Goal: Task Accomplishment & Management: Complete application form

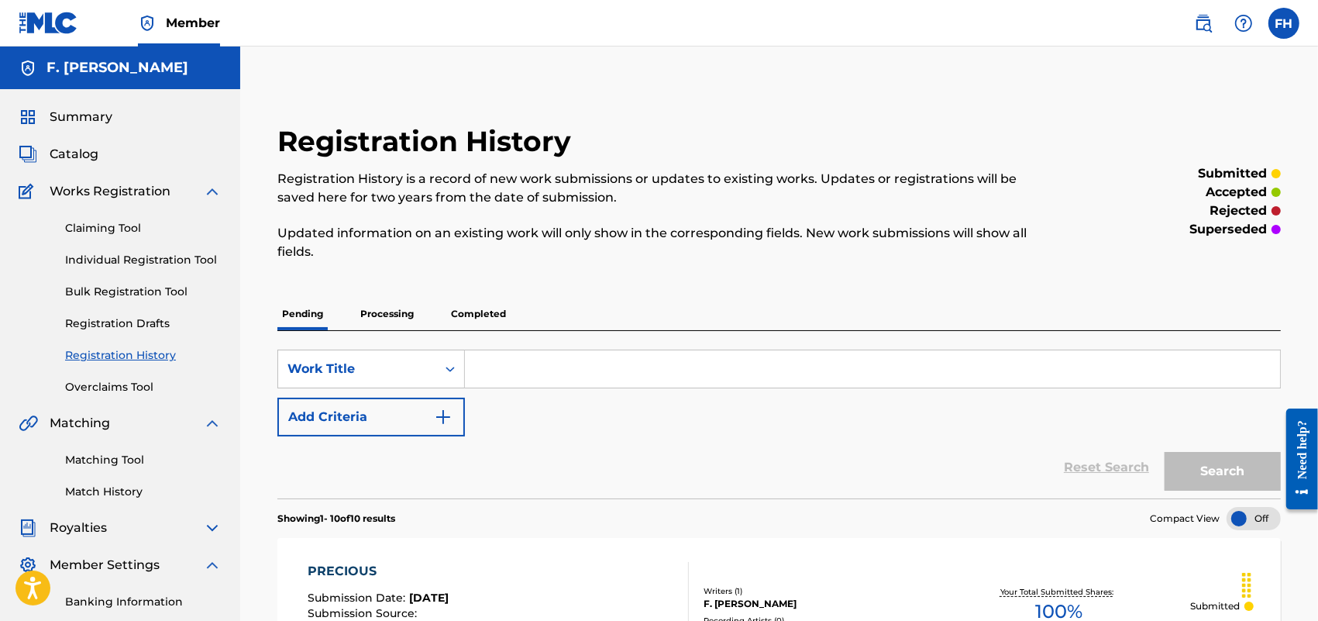
click at [508, 364] on input "Search Form" at bounding box center [872, 368] width 815 height 37
paste input "PREMINITION"
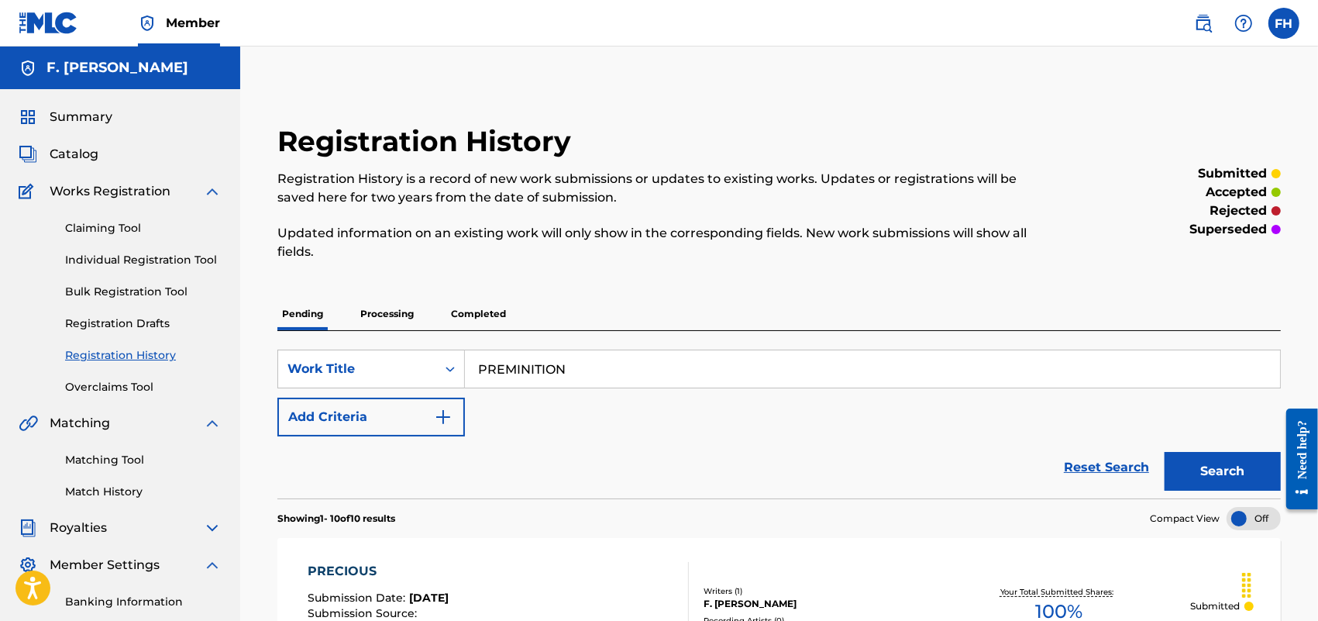
type input "PREMINITION"
click at [1250, 469] on button "Search" at bounding box center [1223, 471] width 116 height 39
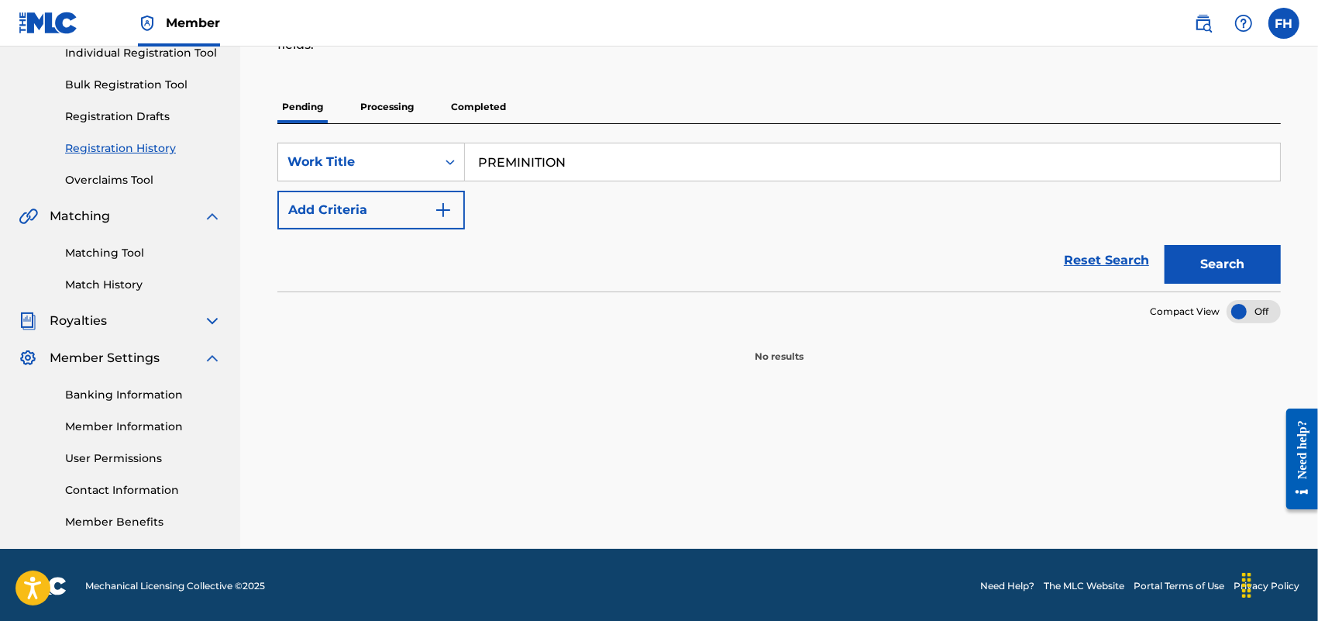
scroll to position [209, 0]
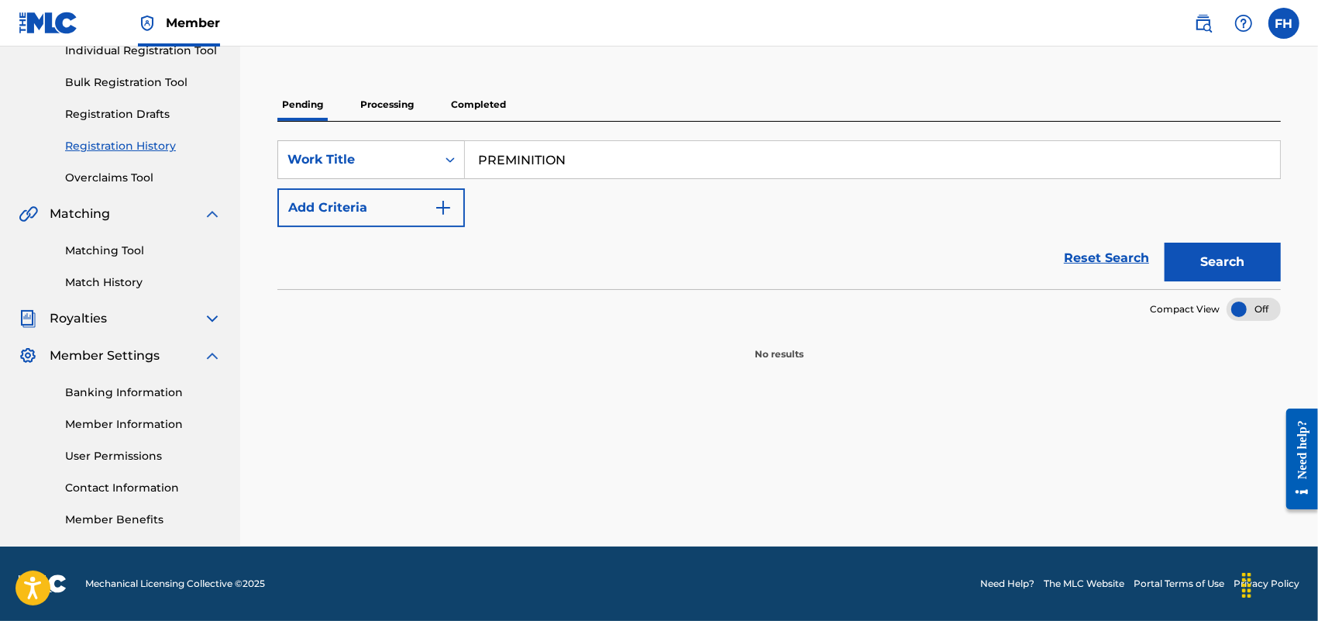
click at [443, 205] on img "Search Form" at bounding box center [443, 207] width 19 height 19
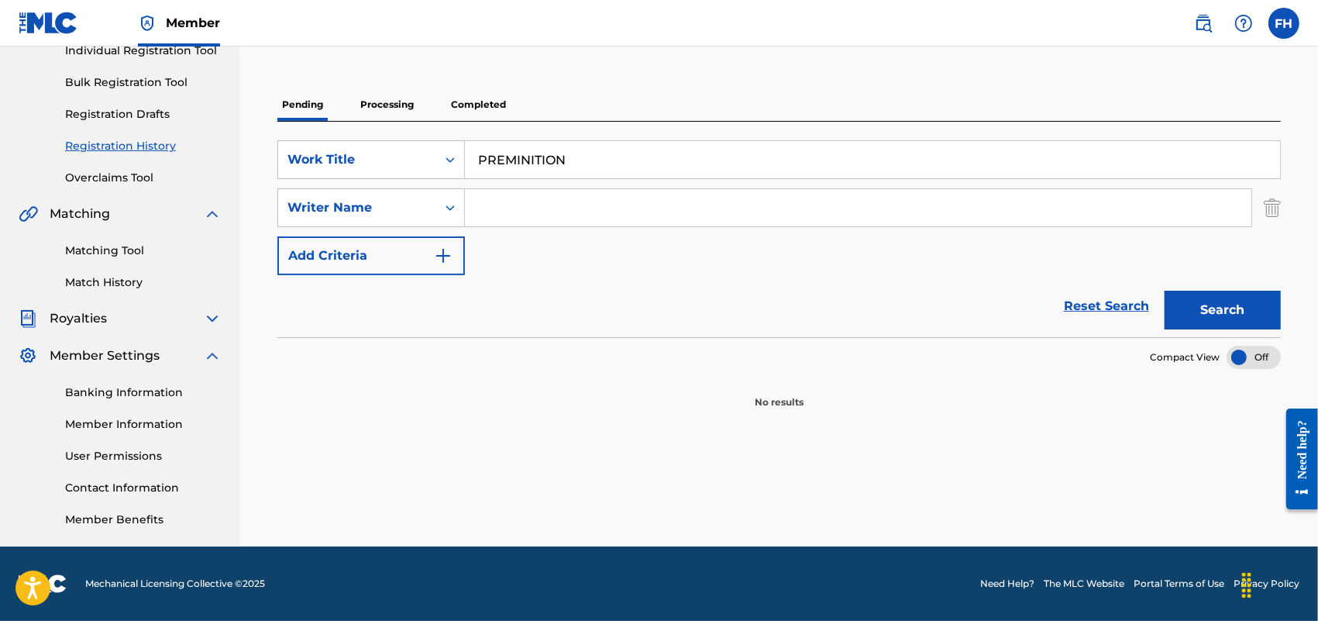
click at [509, 209] on input "Search Form" at bounding box center [858, 207] width 787 height 37
type input "F. [PERSON_NAME]"
click at [1203, 303] on button "Search" at bounding box center [1223, 310] width 116 height 39
click at [1314, 543] on div "Registration History Registration History is a record of new work submissions o…" at bounding box center [779, 211] width 1078 height 670
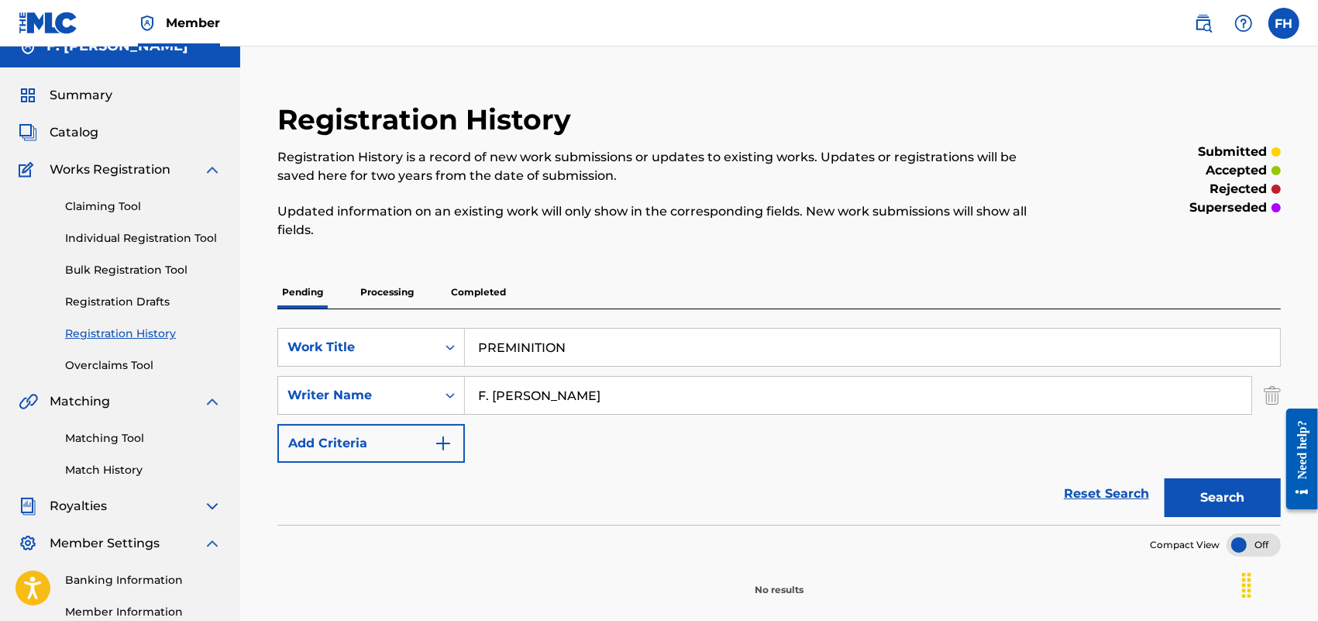
scroll to position [0, 0]
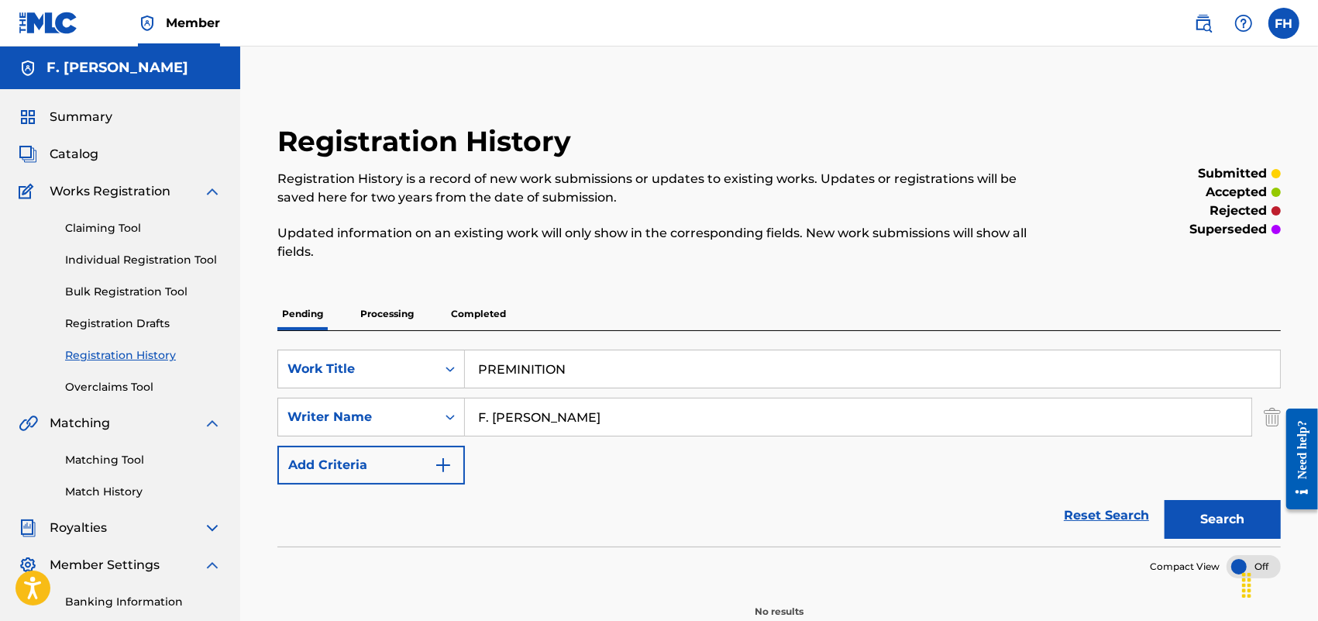
click at [1209, 523] on button "Search" at bounding box center [1223, 519] width 116 height 39
click at [167, 260] on link "Individual Registration Tool" at bounding box center [143, 260] width 157 height 16
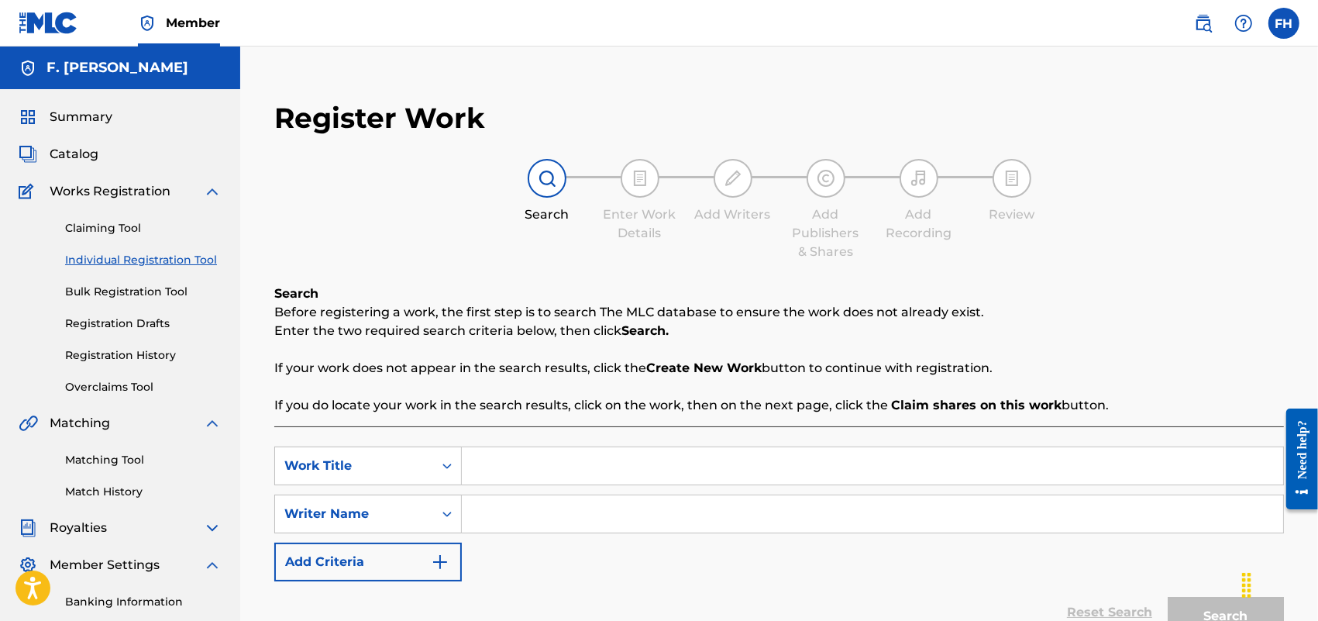
click at [493, 477] on input "Search Form" at bounding box center [873, 465] width 822 height 37
paste input "PREMINITION"
type input "PREMINITION"
drag, startPoint x: 493, startPoint y: 477, endPoint x: 998, endPoint y: 562, distance: 512.4
click at [998, 562] on div "SearchWithCriteria40871575-3a1d-4639-b47c-2c3099f42327 Work Title PREMINITION S…" at bounding box center [779, 513] width 1010 height 135
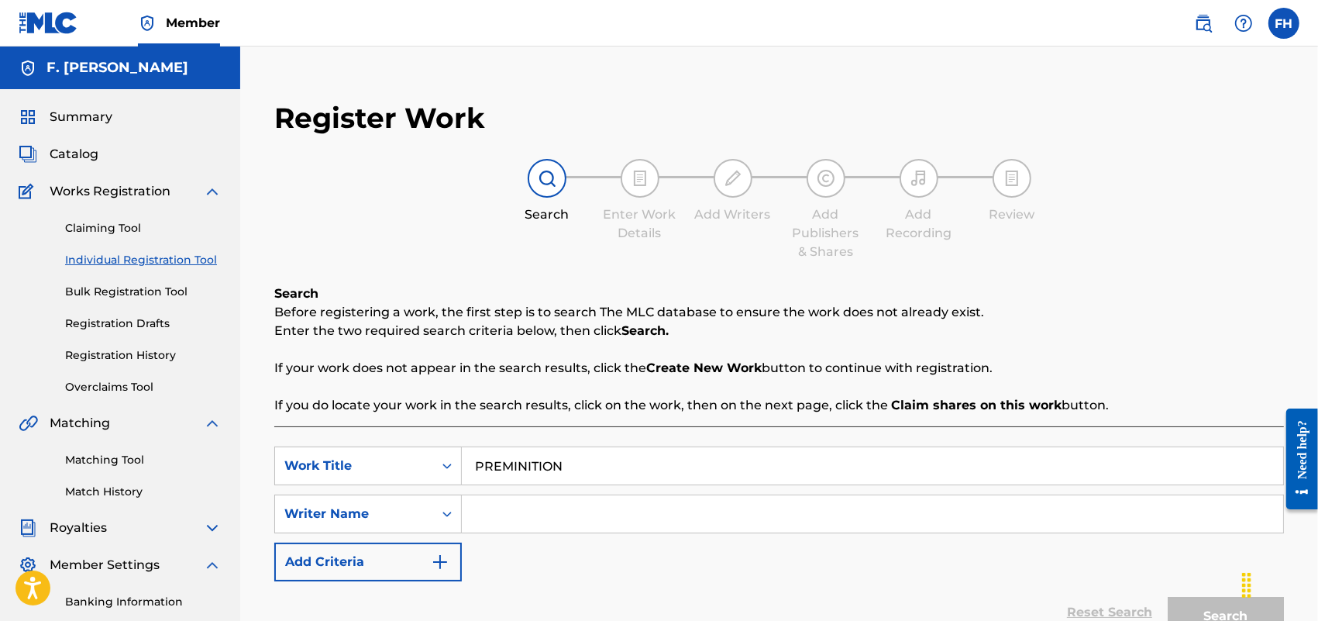
click at [486, 520] on input "Search Form" at bounding box center [873, 513] width 822 height 37
type input "F. [PERSON_NAME]"
click at [1215, 614] on button "Search" at bounding box center [1226, 616] width 116 height 39
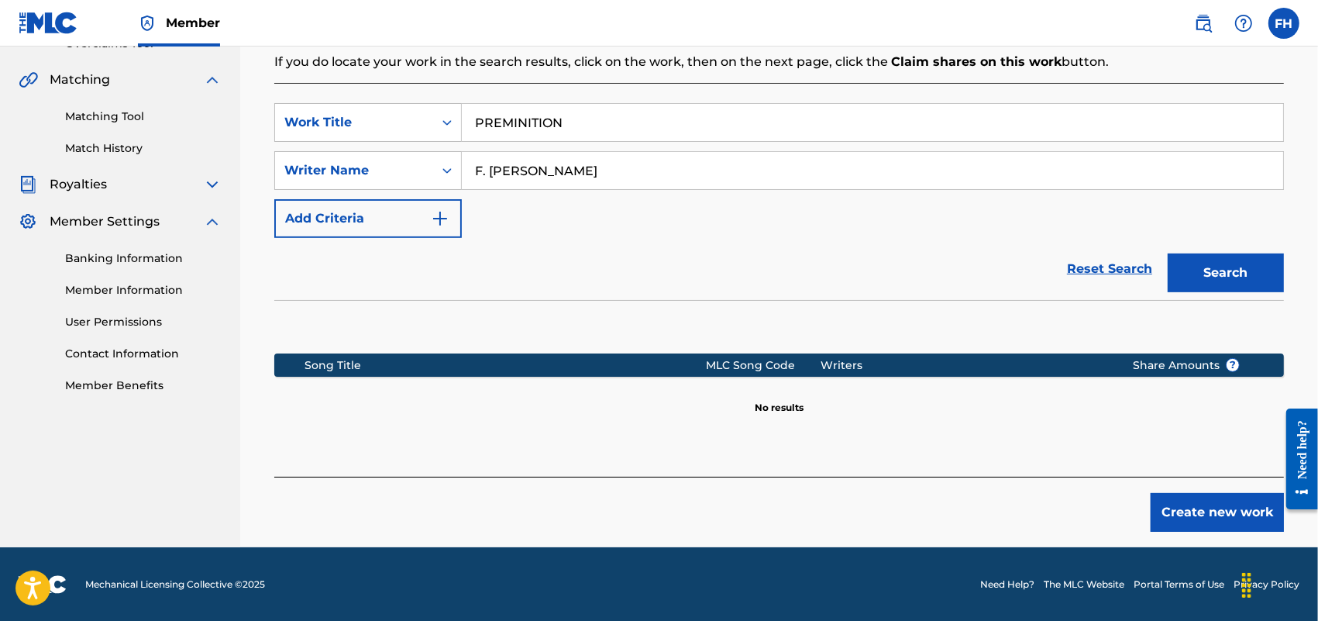
click at [1228, 514] on button "Create new work" at bounding box center [1217, 512] width 133 height 39
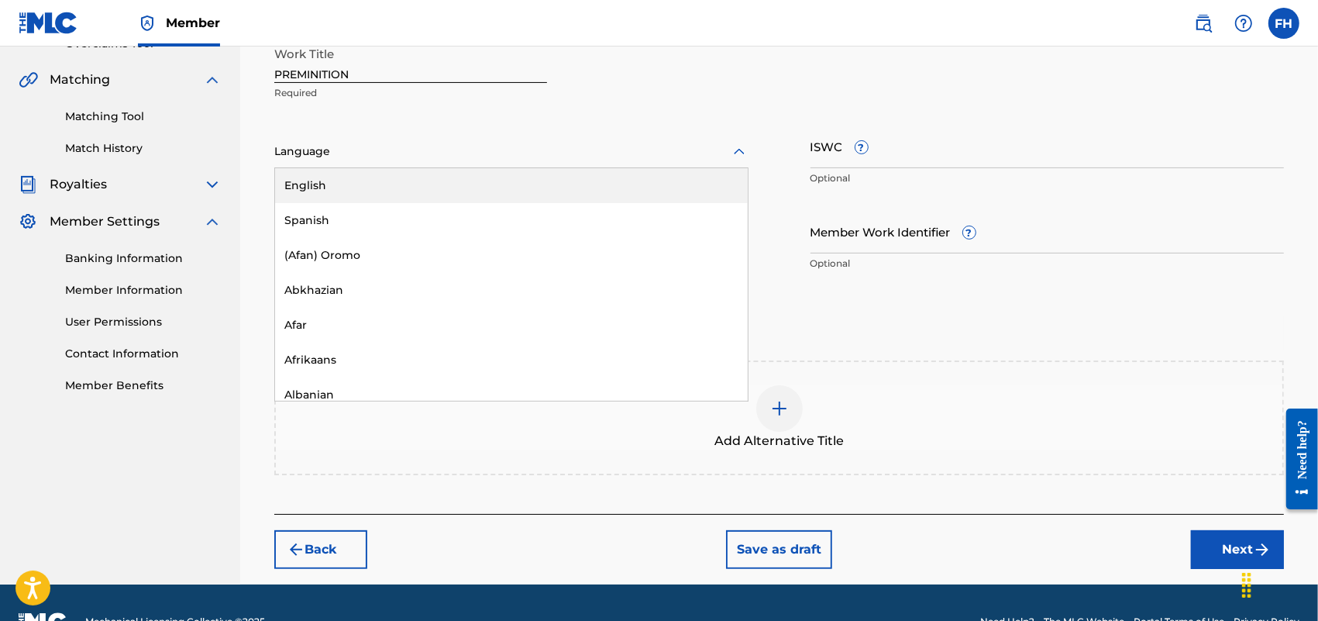
click at [745, 159] on icon at bounding box center [739, 152] width 19 height 19
click at [679, 191] on div "English" at bounding box center [511, 185] width 473 height 35
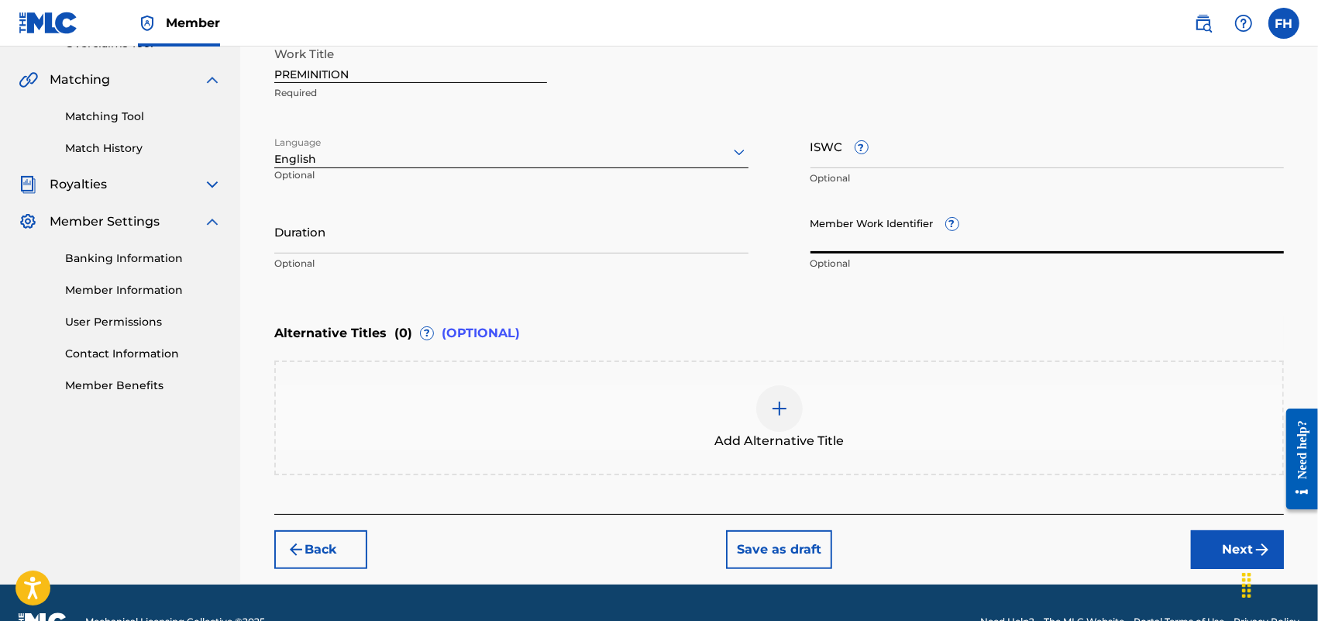
click at [849, 229] on input "Member Work Identifier ?" at bounding box center [1048, 231] width 474 height 44
paste input "16663942"
type input "16663942"
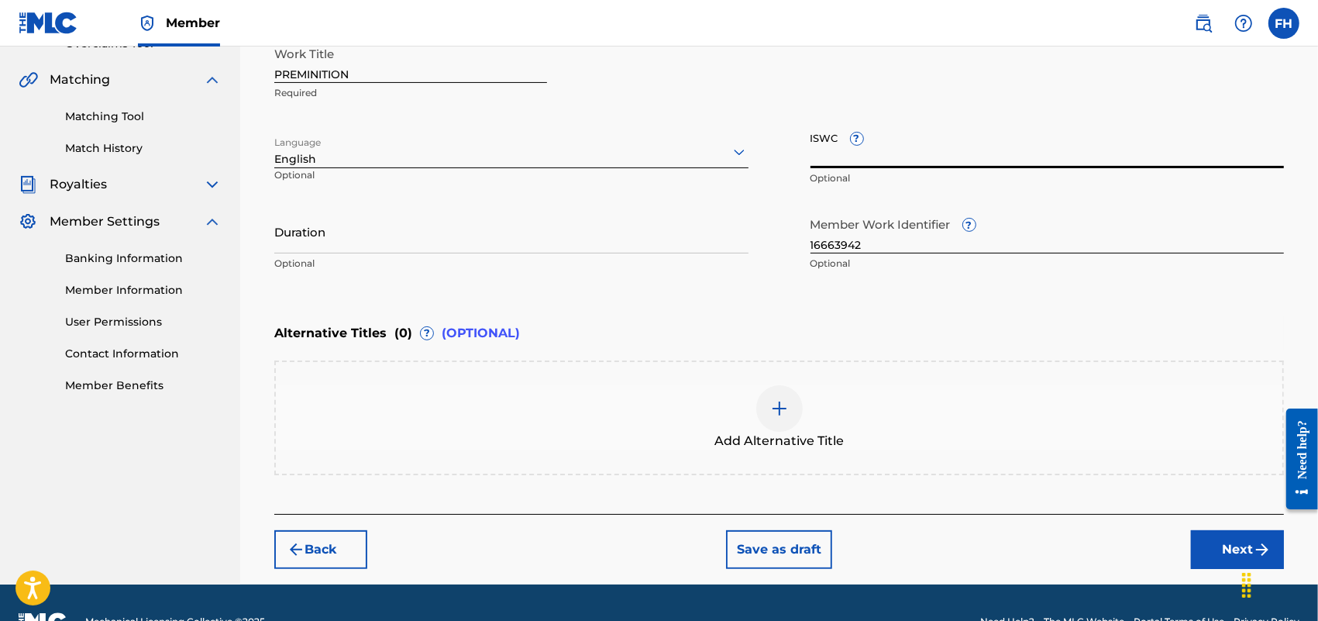
click at [830, 152] on input "ISWC ?" at bounding box center [1048, 146] width 474 height 44
paste input "T9133523316"
type input "T9133523316"
click at [1151, 318] on div "Alternative Titles ( 0 ) ? (OPTIONAL)" at bounding box center [779, 333] width 1010 height 34
click at [1245, 541] on button "Next" at bounding box center [1237, 549] width 93 height 39
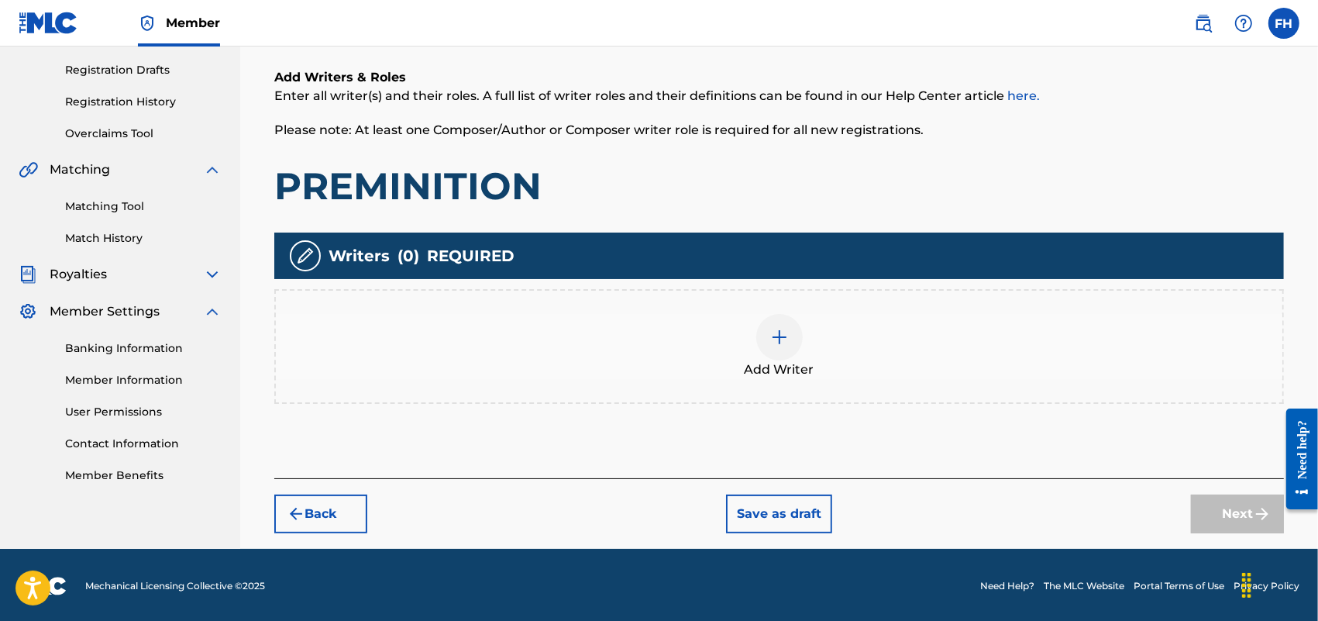
scroll to position [70, 0]
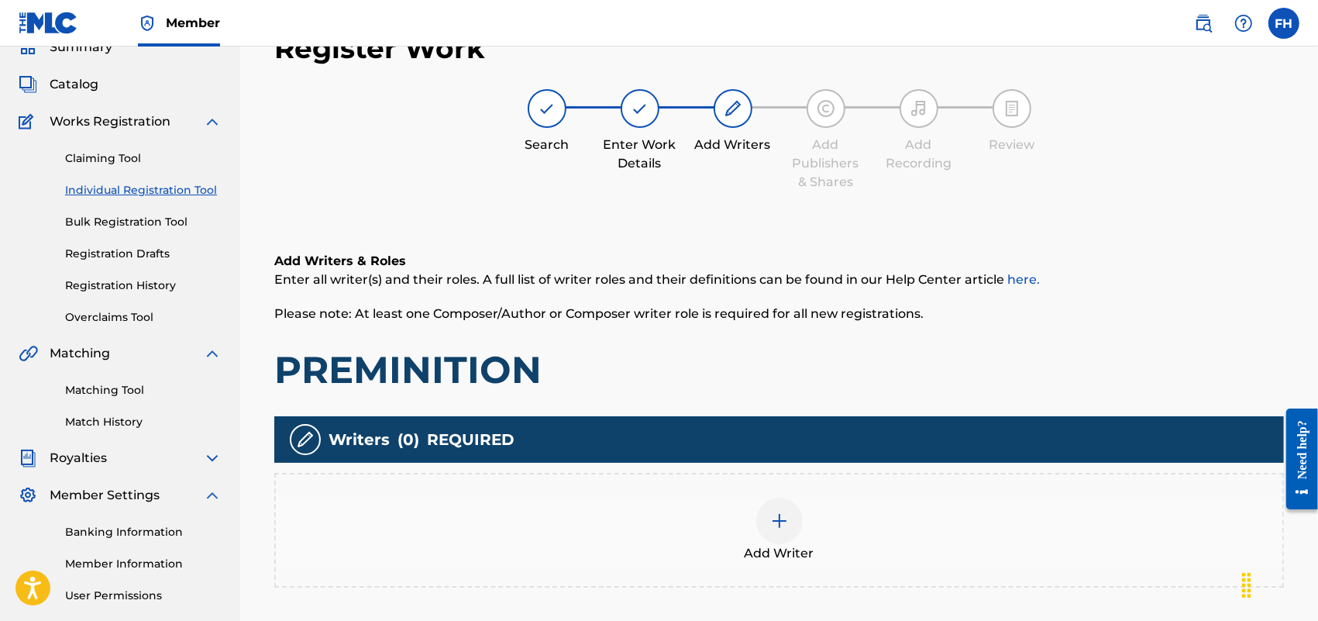
click at [780, 525] on img at bounding box center [779, 521] width 19 height 19
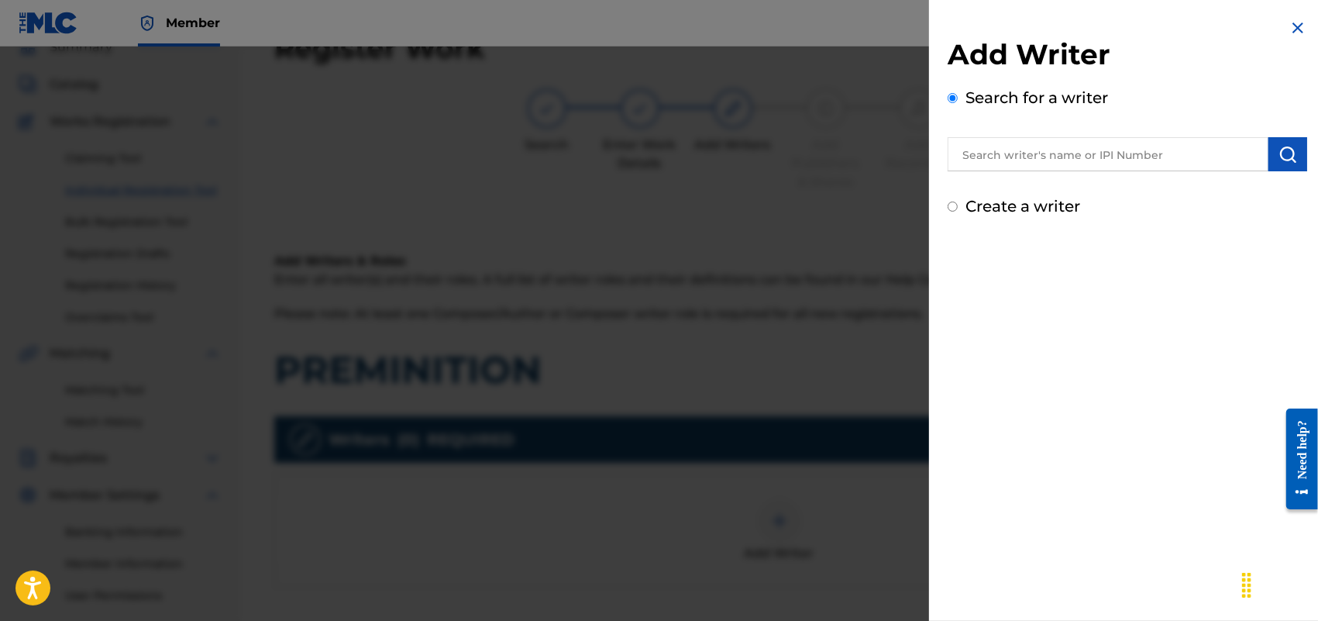
click at [1170, 148] on input "text" at bounding box center [1108, 154] width 321 height 34
type input "F [PERSON_NAME]"
click at [956, 208] on input "Create a writer" at bounding box center [953, 207] width 10 height 10
radio input "false"
radio input "true"
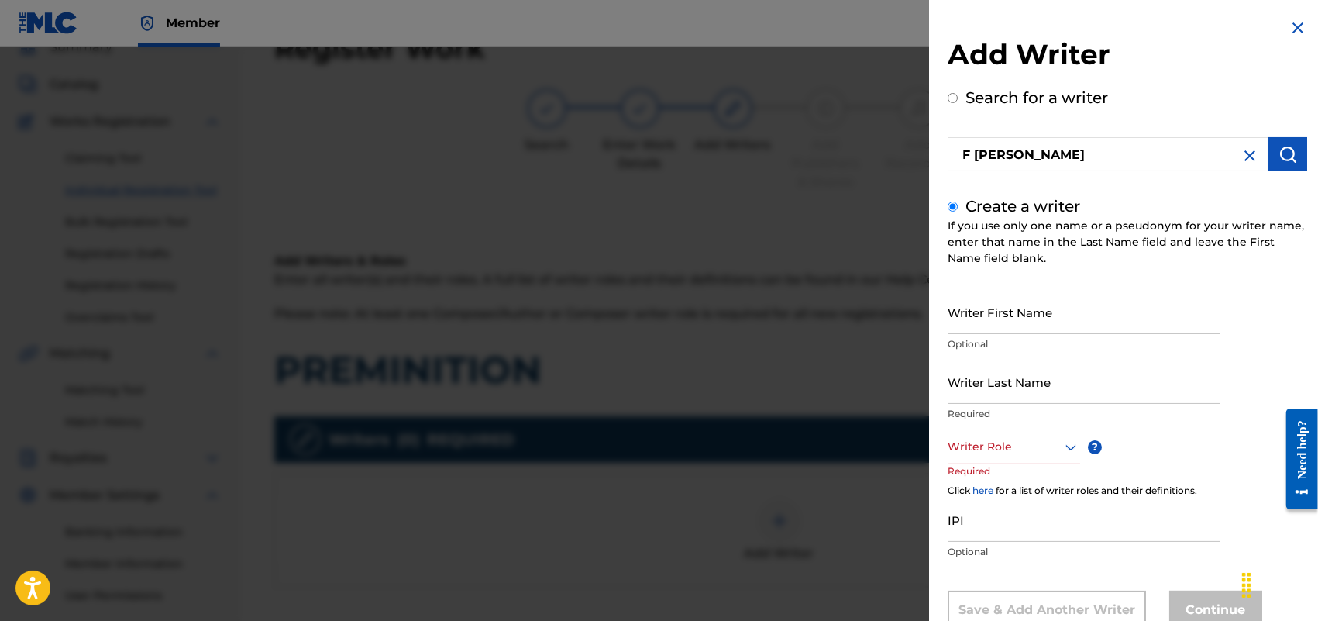
click at [1067, 299] on input "Writer First Name" at bounding box center [1084, 312] width 273 height 44
type input "[PERSON_NAME]"
type input "HOLLAND"
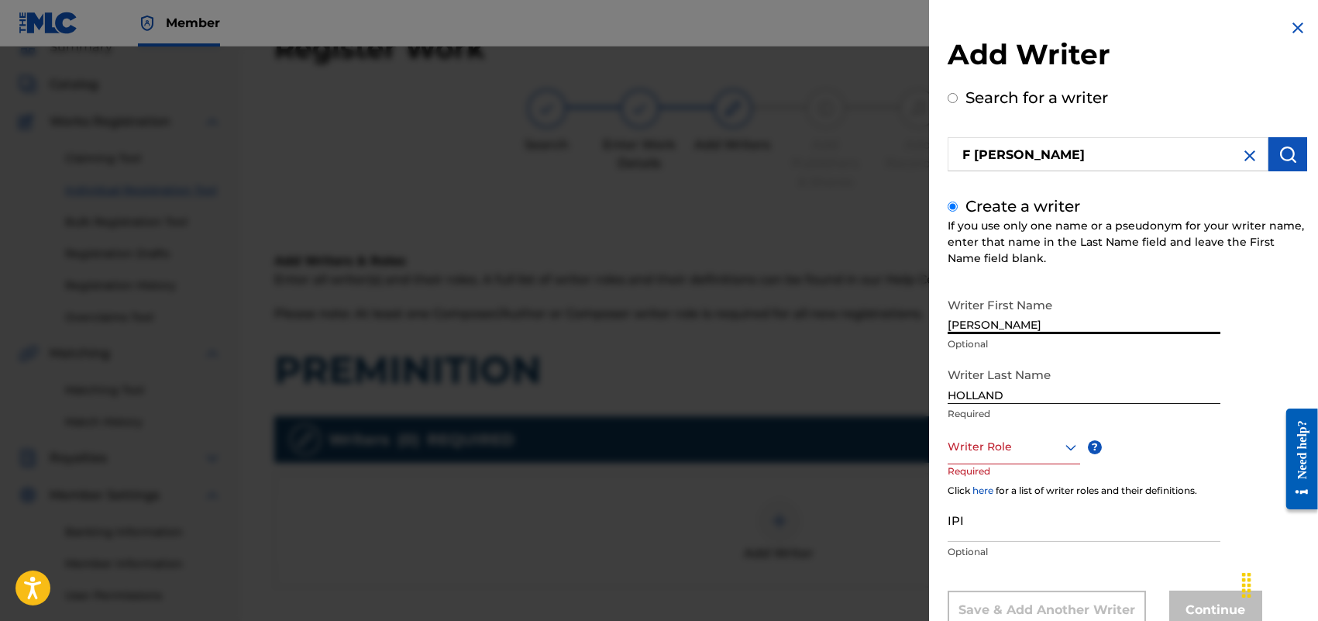
click at [1070, 446] on div "Writer Role" at bounding box center [1014, 446] width 133 height 35
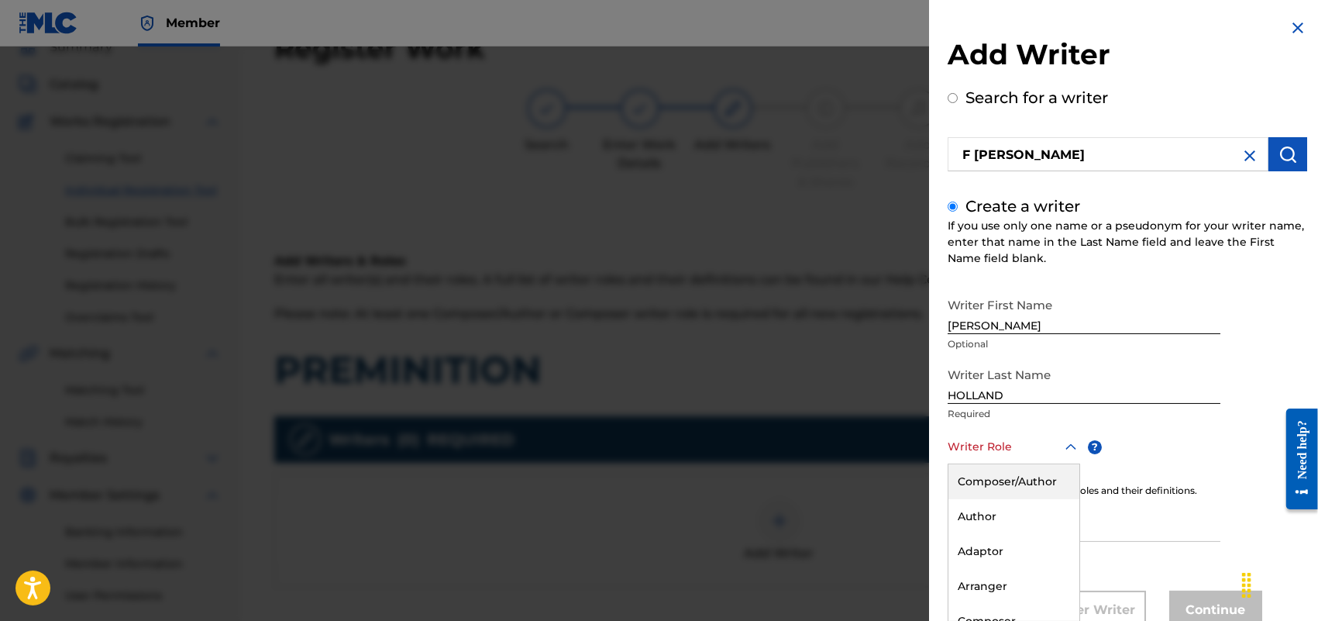
scroll to position [50, 0]
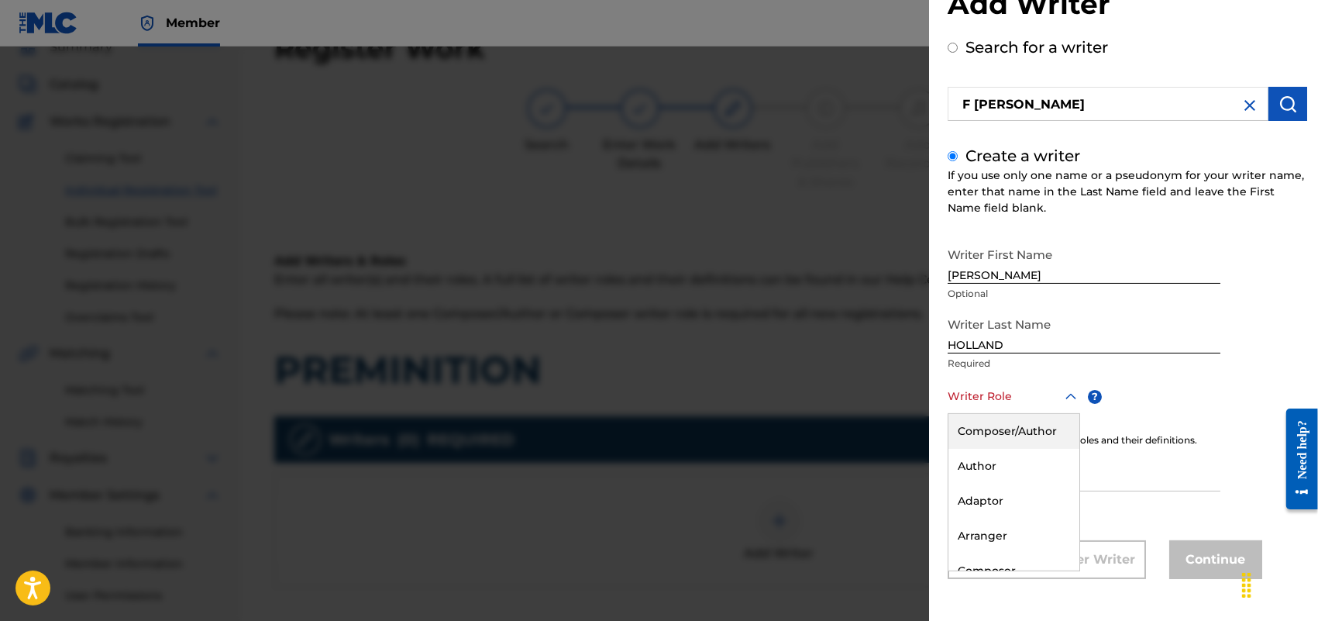
click at [1037, 431] on div "Composer/Author" at bounding box center [1014, 431] width 131 height 35
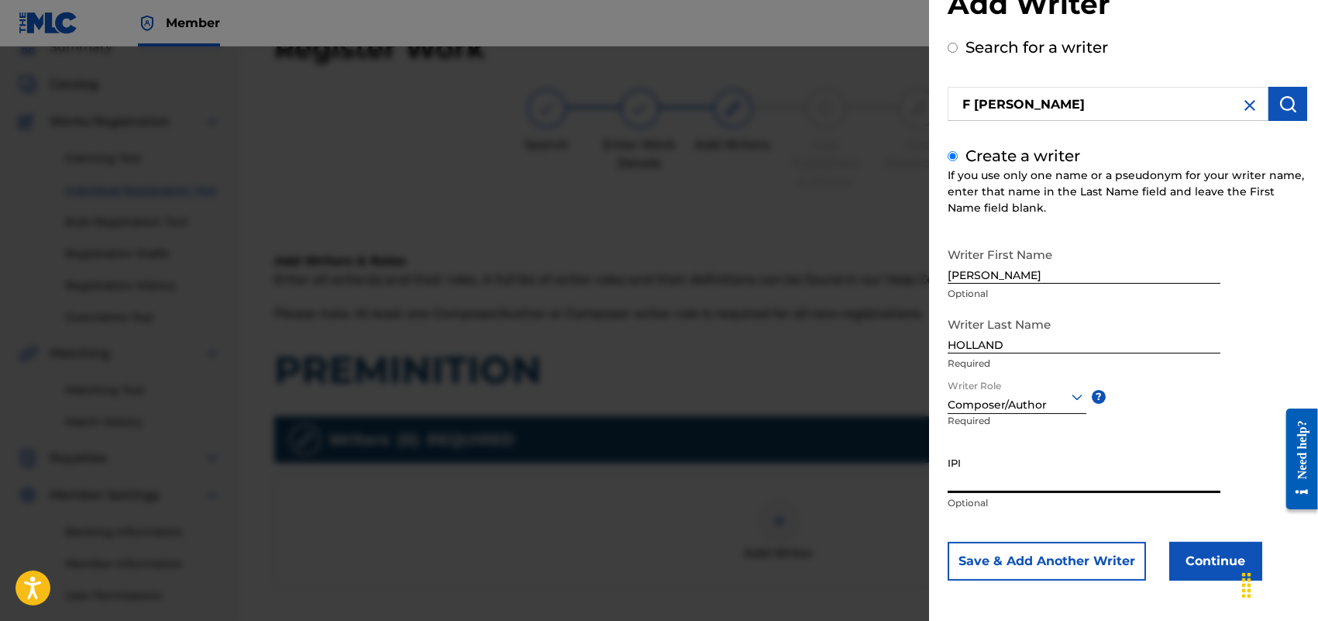
click at [994, 481] on input "IPI" at bounding box center [1084, 471] width 273 height 44
paste input "713337465"
type input "713337465"
click at [1039, 497] on p "Optional" at bounding box center [1084, 503] width 273 height 14
click at [1225, 567] on button "Continue" at bounding box center [1215, 561] width 93 height 39
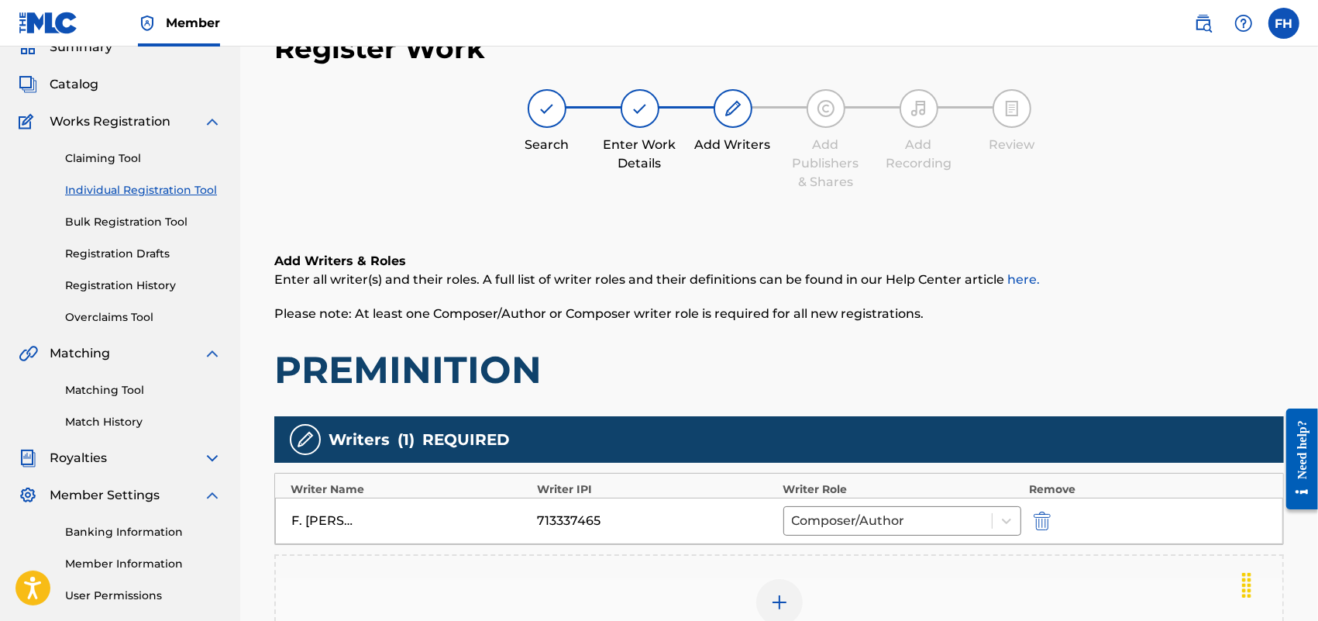
scroll to position [337, 0]
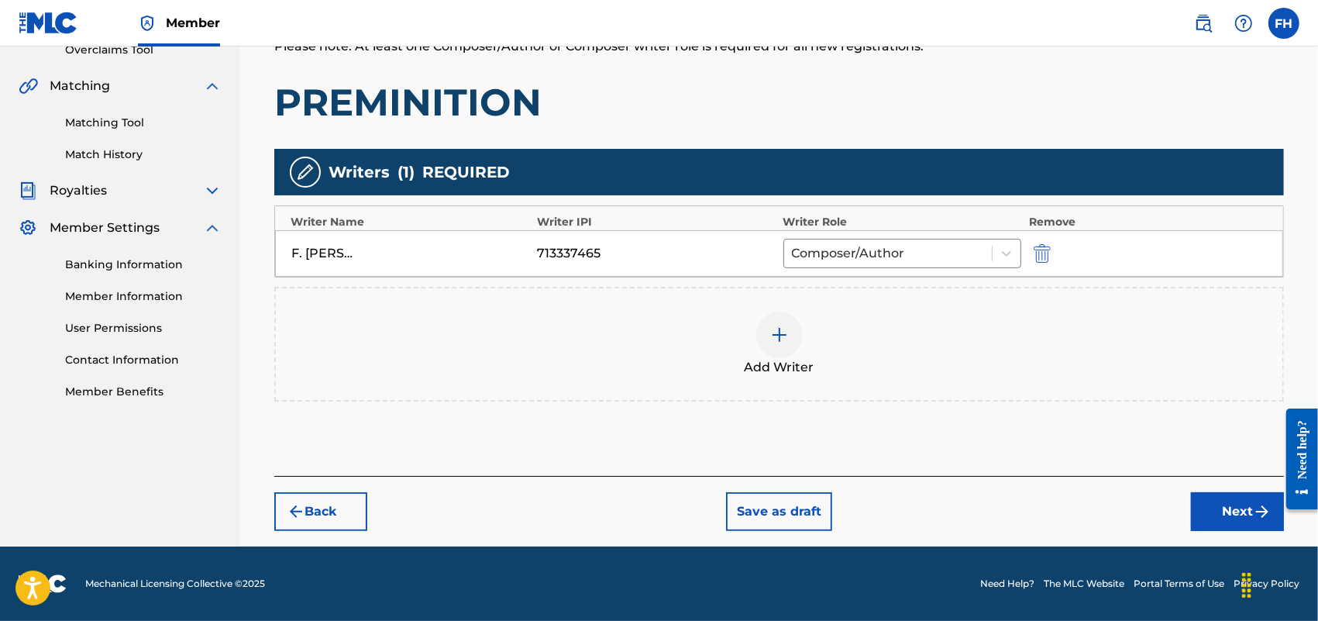
click at [789, 339] on div at bounding box center [779, 335] width 47 height 47
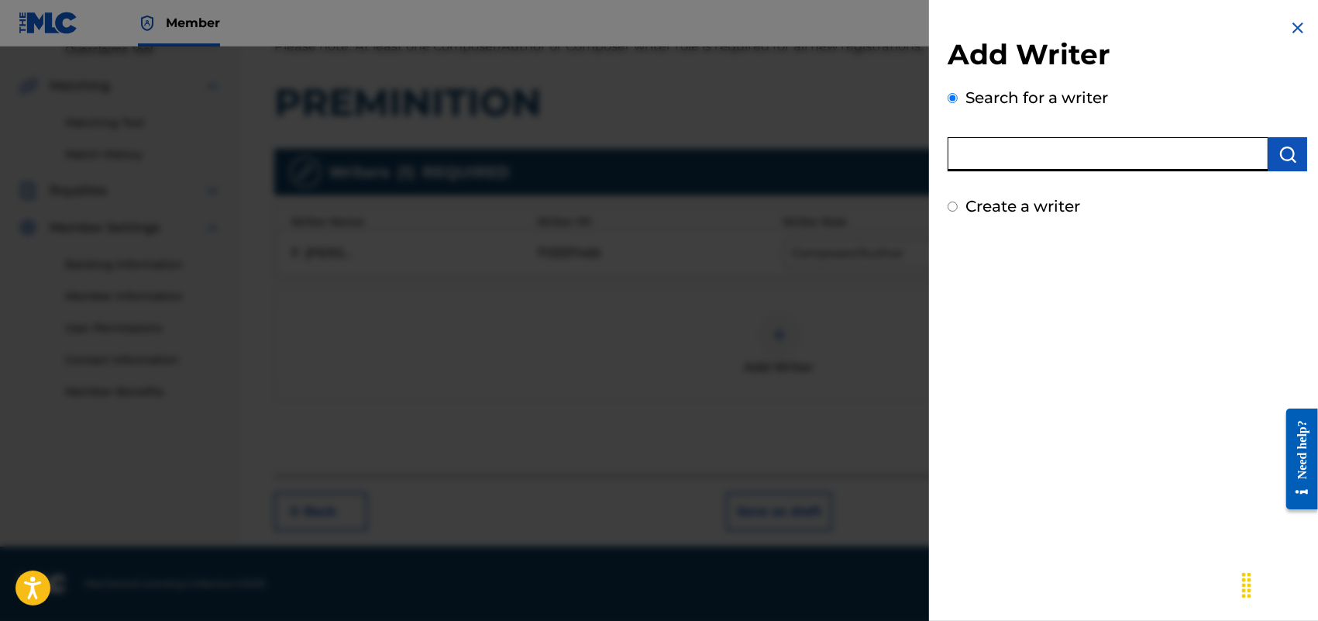
click at [1051, 159] on input "text" at bounding box center [1108, 154] width 321 height 34
type input "F [PERSON_NAME]"
click at [948, 207] on input "Create a writer" at bounding box center [953, 207] width 10 height 10
radio input "false"
radio input "true"
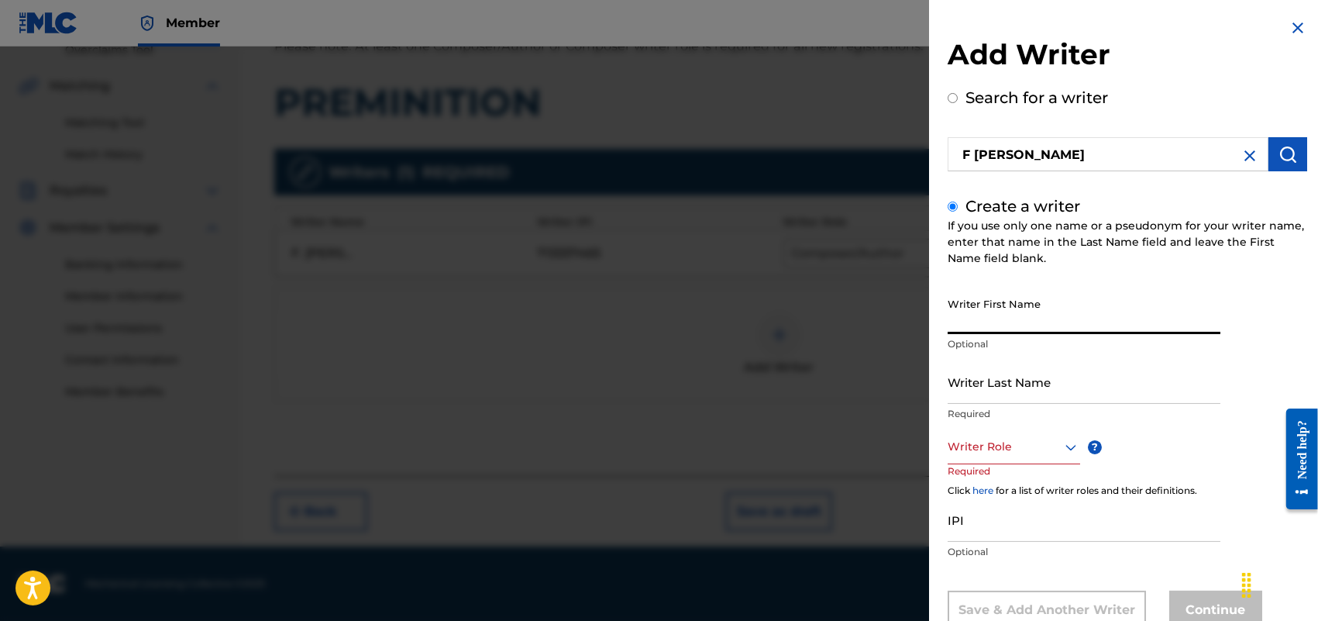
click at [1068, 308] on input "Writer First Name" at bounding box center [1084, 312] width 273 height 44
type input "[PERSON_NAME]"
click at [1047, 384] on input "Writer Last Name" at bounding box center [1084, 382] width 273 height 44
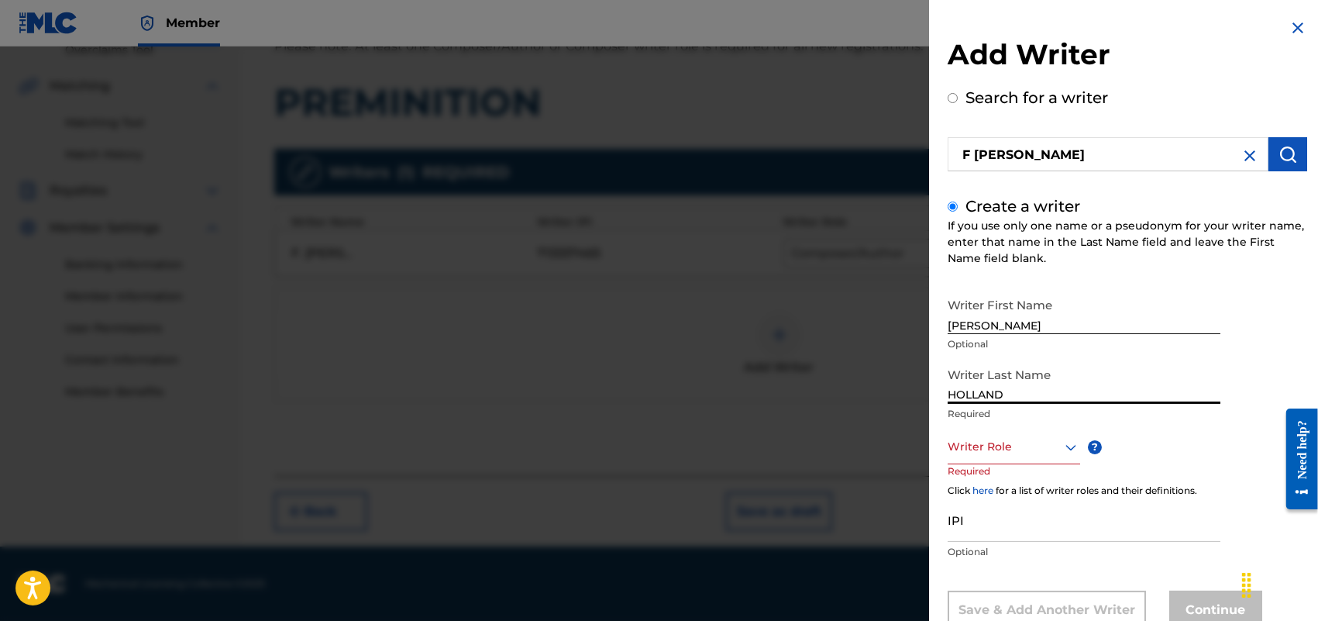
type input "HOLLAND"
click at [1071, 440] on div "Writer Role" at bounding box center [1014, 446] width 133 height 35
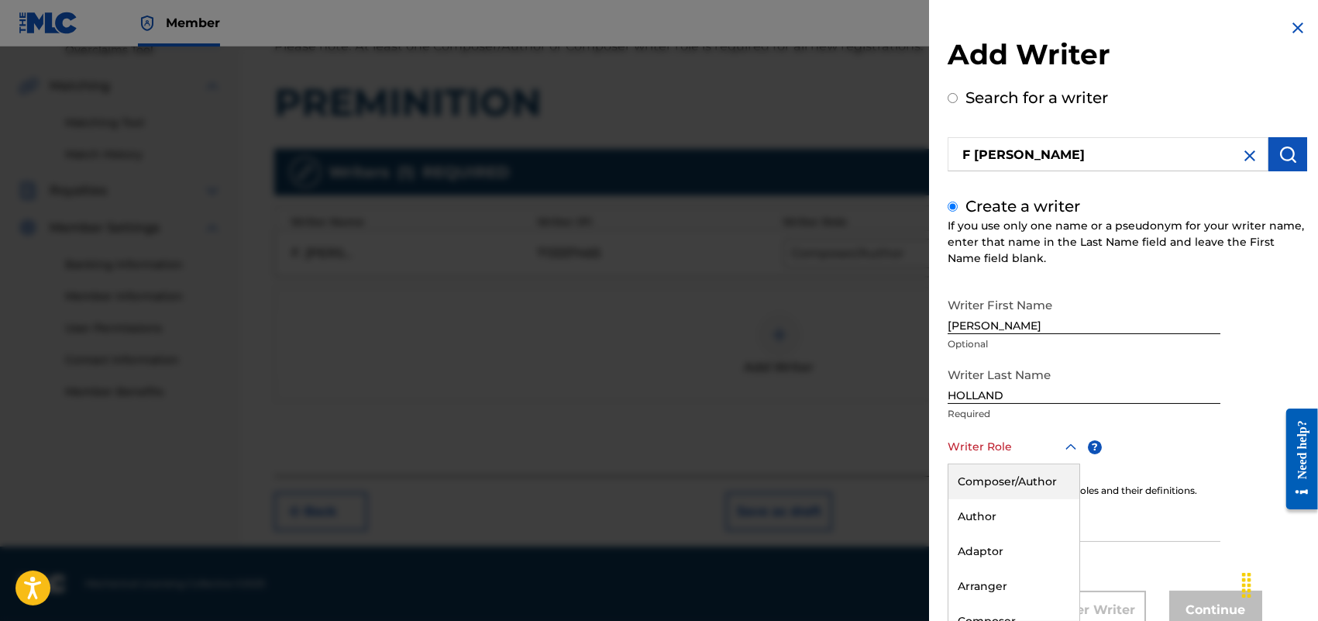
scroll to position [50, 0]
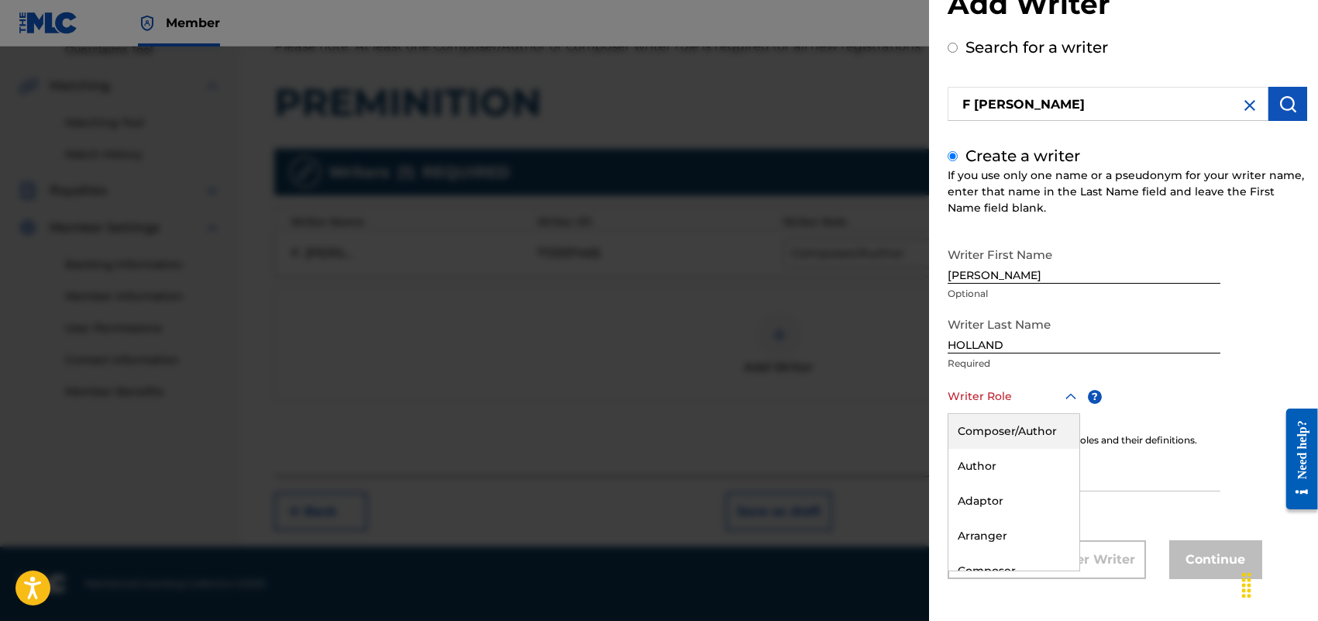
click at [1039, 439] on div "Composer/Author" at bounding box center [1014, 431] width 131 height 35
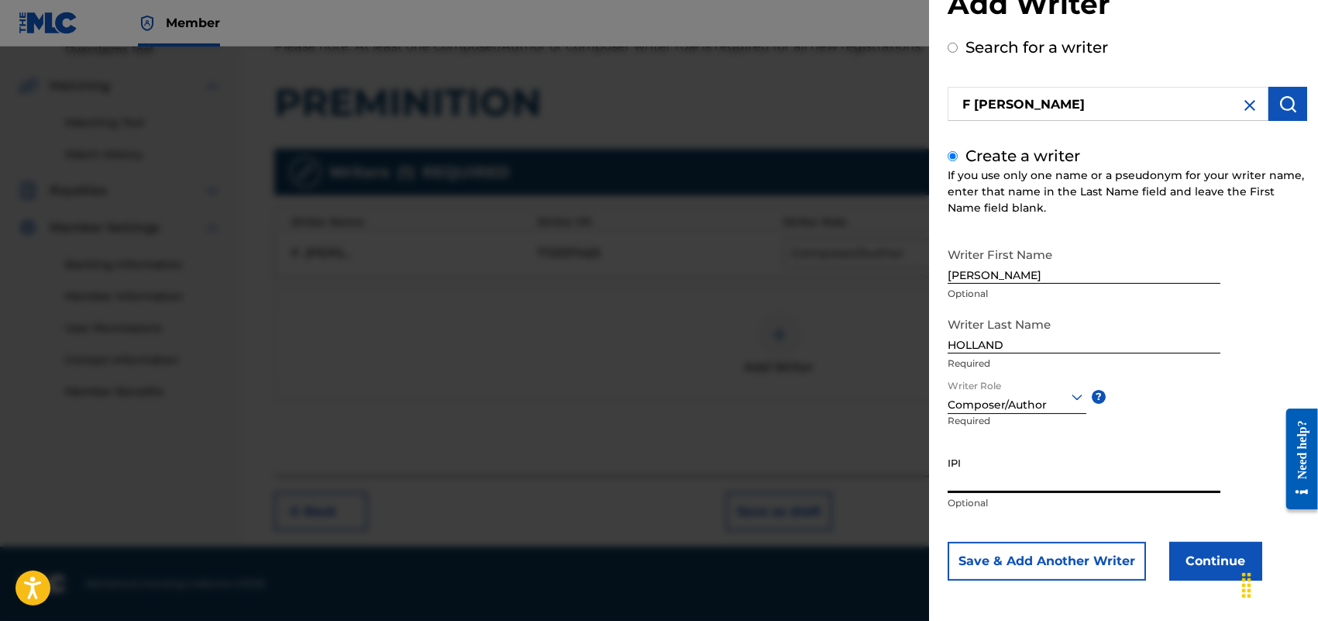
click at [1002, 475] on input "IPI" at bounding box center [1084, 471] width 273 height 44
paste input "713337465"
type input "713337465"
click at [1238, 551] on button "Continue" at bounding box center [1215, 561] width 93 height 39
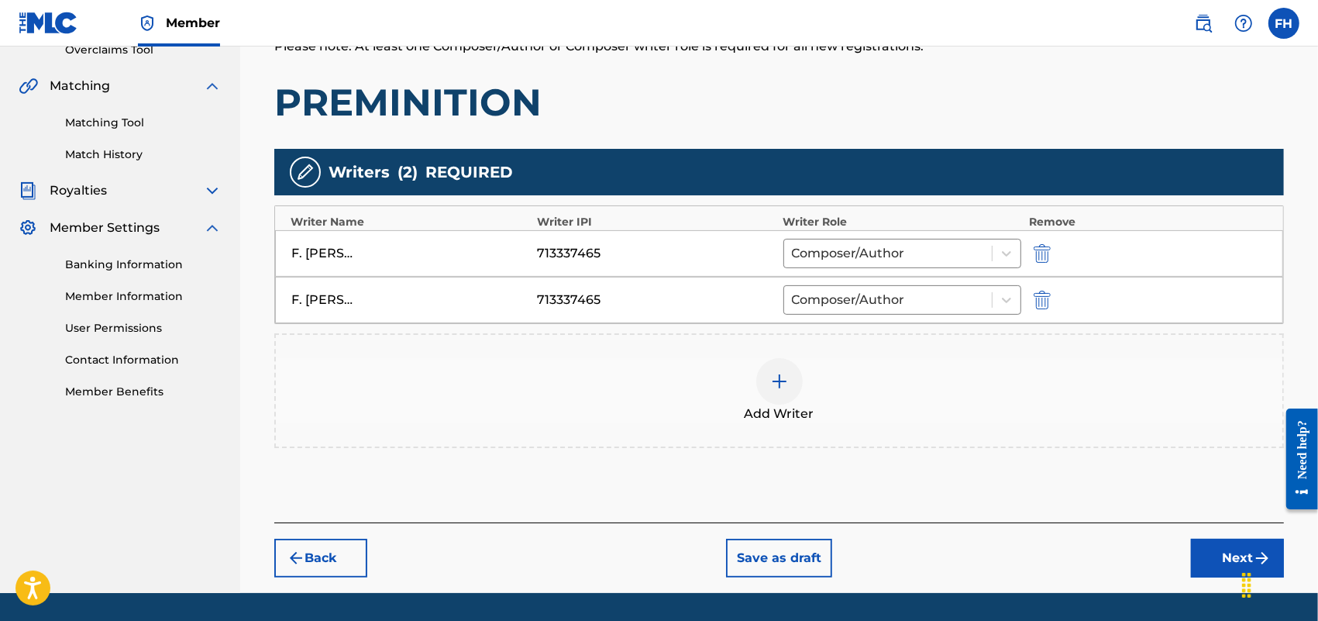
click at [1040, 300] on img "submit" at bounding box center [1042, 300] width 17 height 19
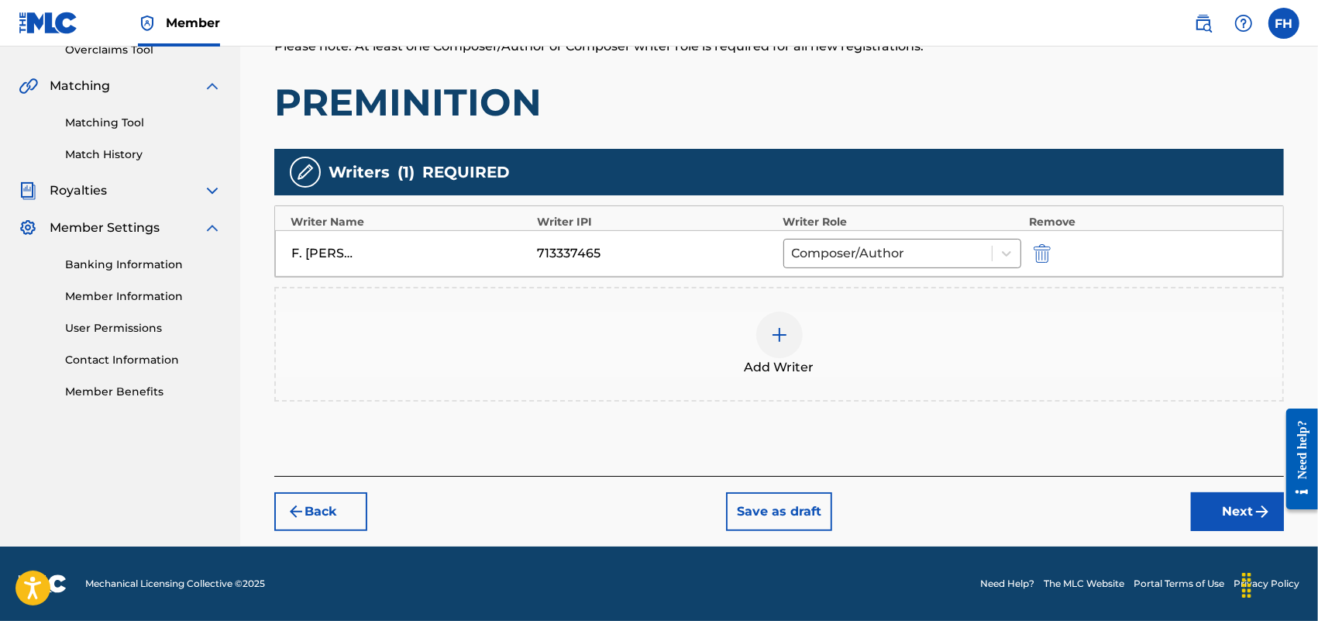
click at [1240, 508] on button "Next" at bounding box center [1237, 511] width 93 height 39
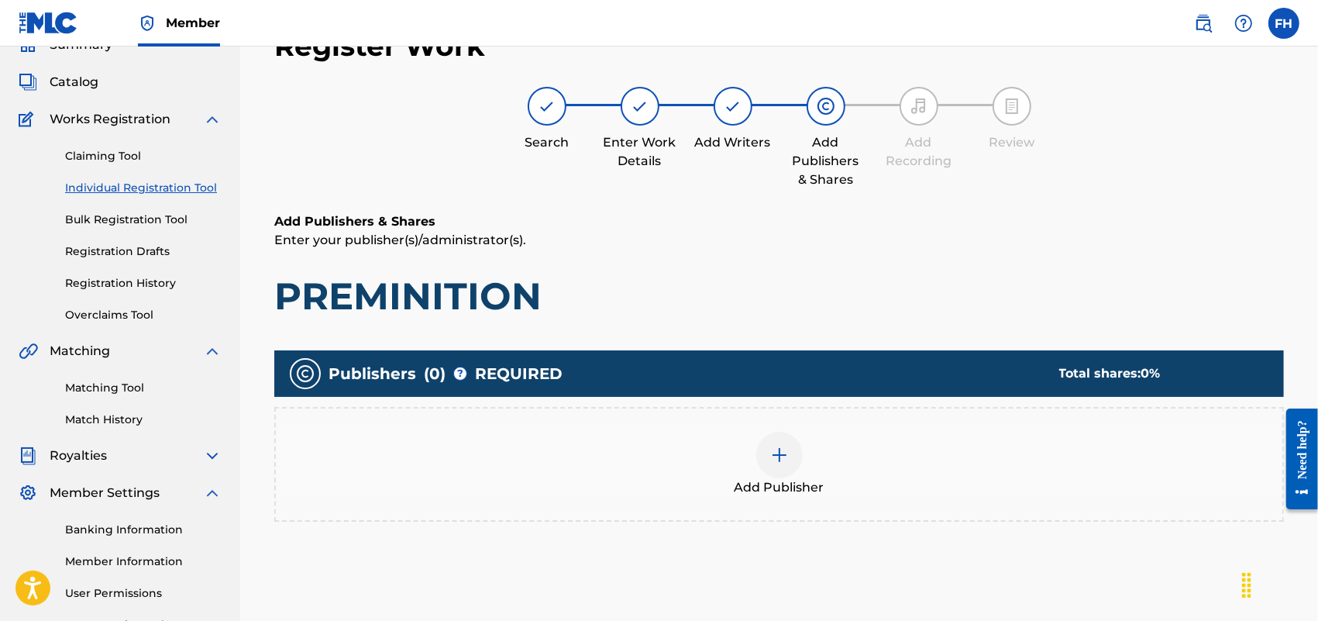
scroll to position [70, 0]
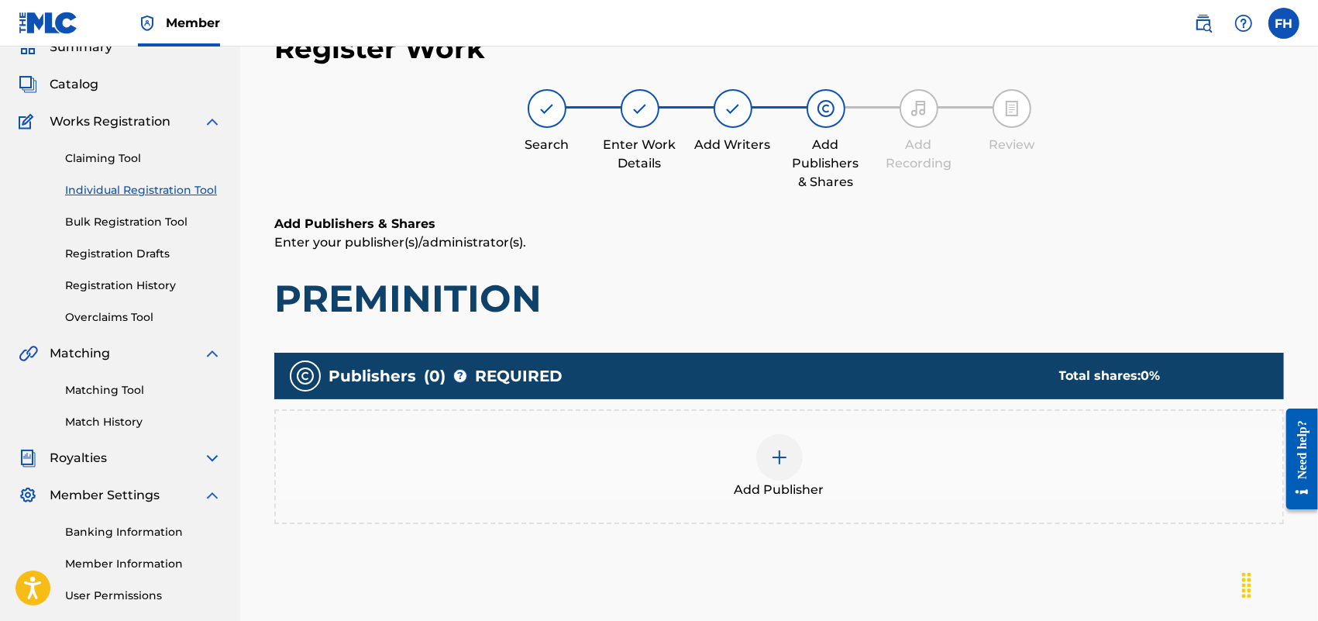
click at [779, 448] on img at bounding box center [779, 457] width 19 height 19
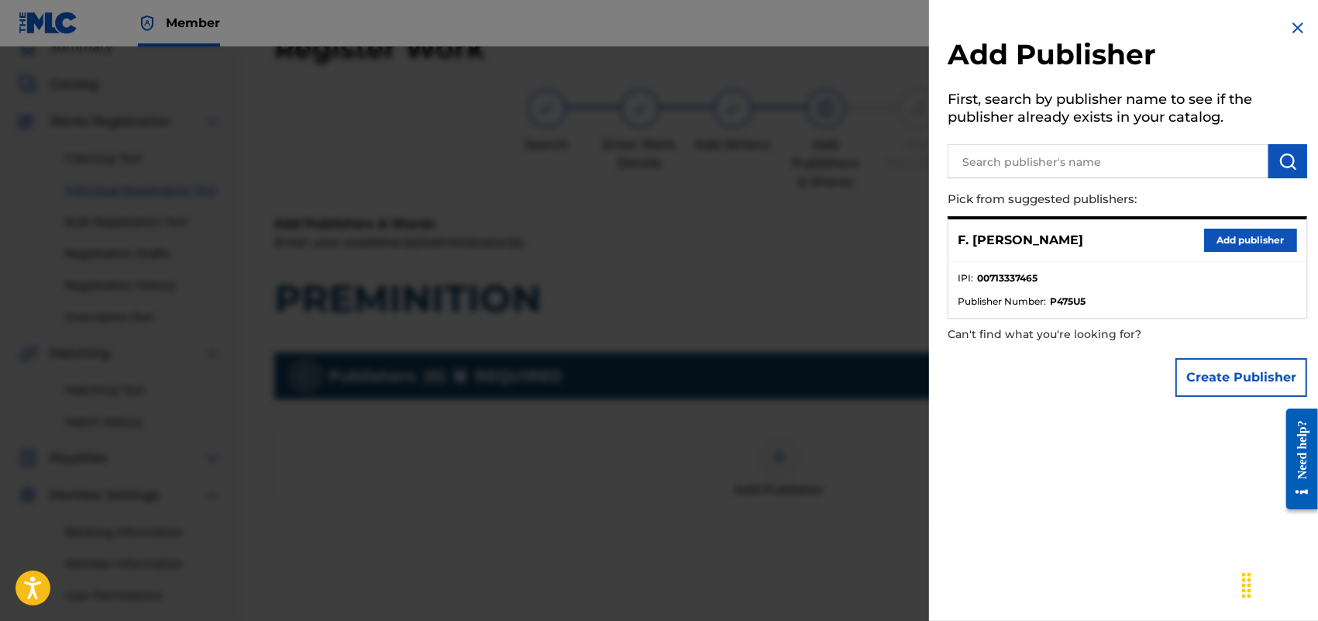
click at [1226, 237] on button "Add publisher" at bounding box center [1250, 240] width 93 height 23
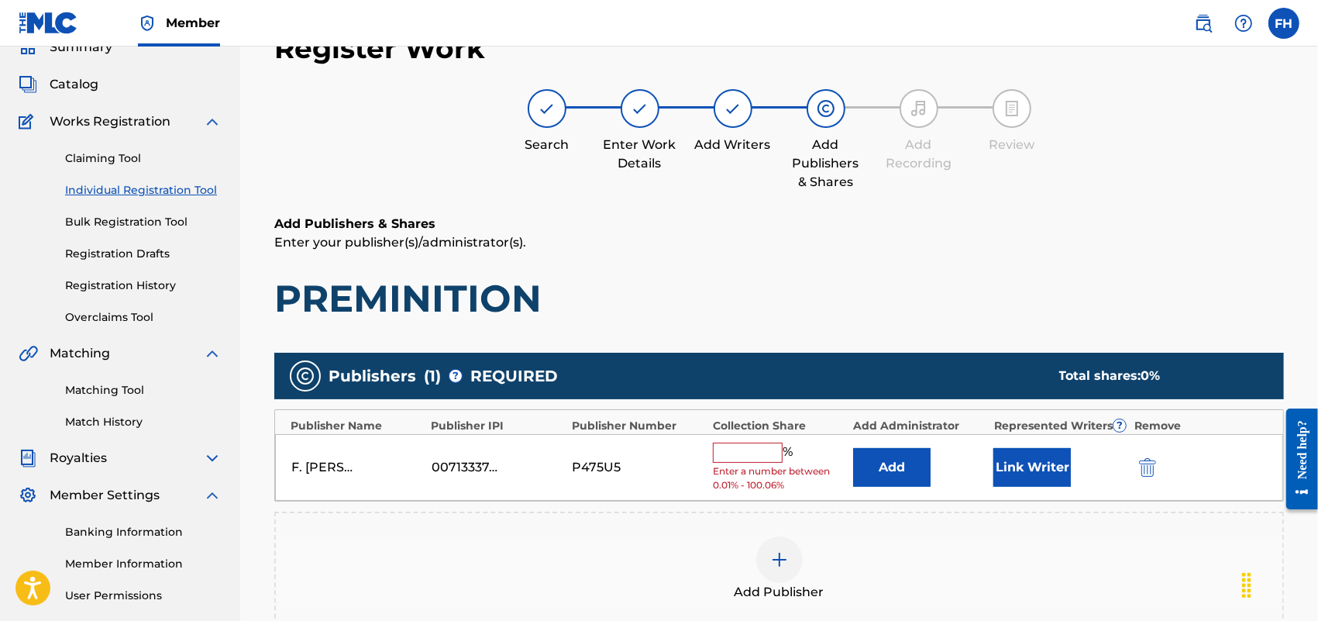
click at [734, 459] on input "text" at bounding box center [748, 453] width 70 height 20
type input "100"
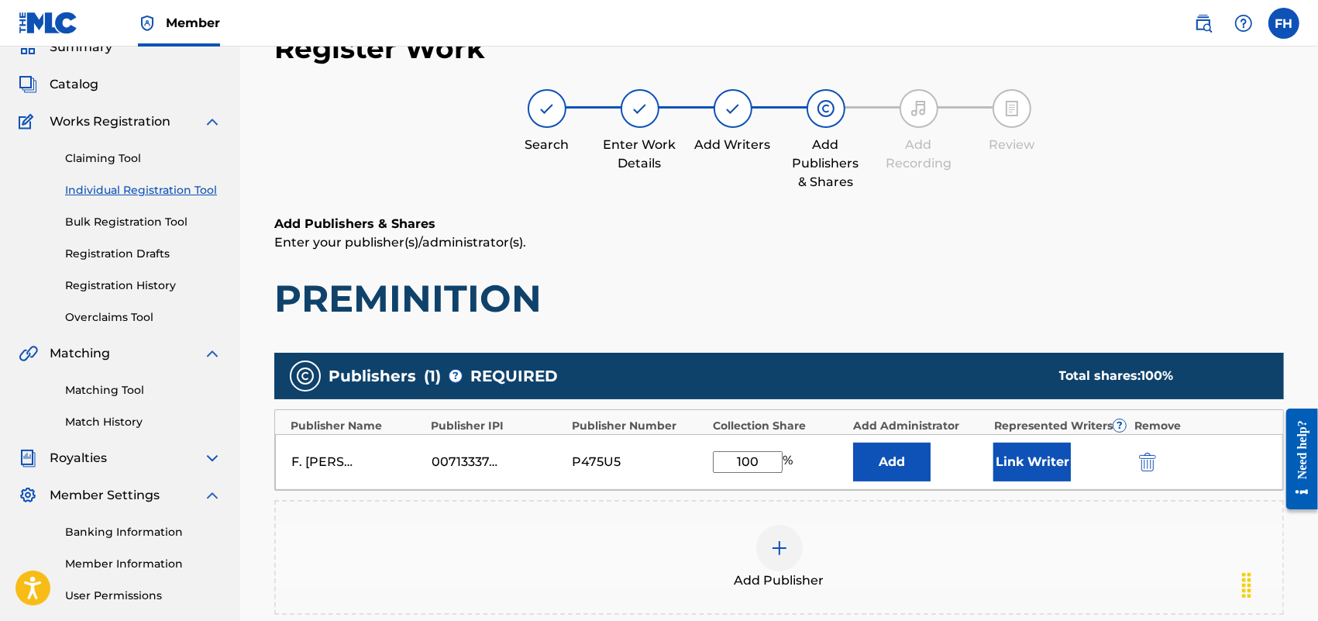
click at [1040, 461] on button "Link Writer" at bounding box center [1033, 462] width 78 height 39
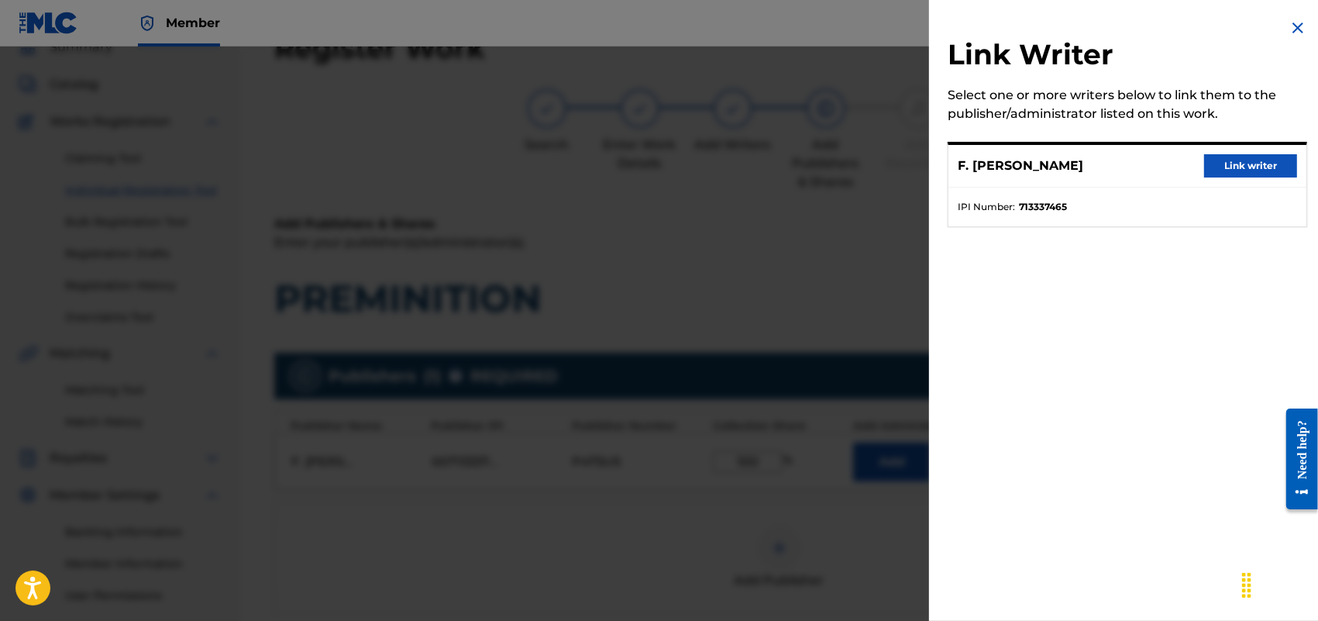
click at [1240, 159] on button "Link writer" at bounding box center [1250, 165] width 93 height 23
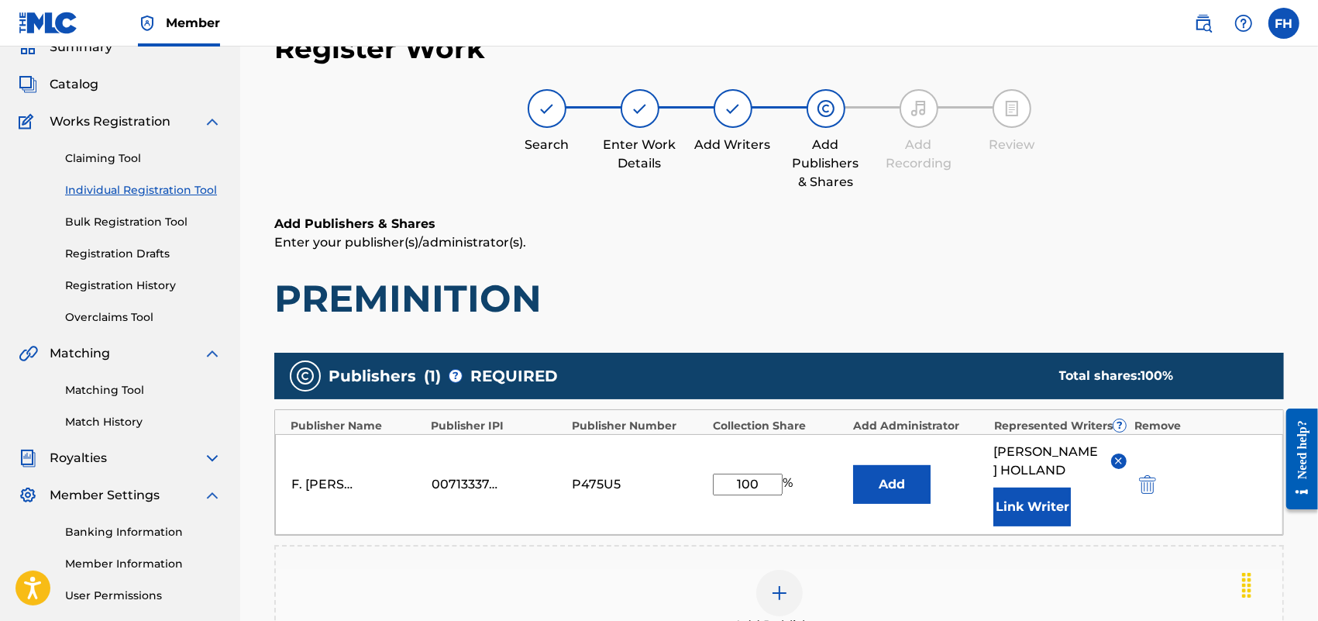
scroll to position [374, 0]
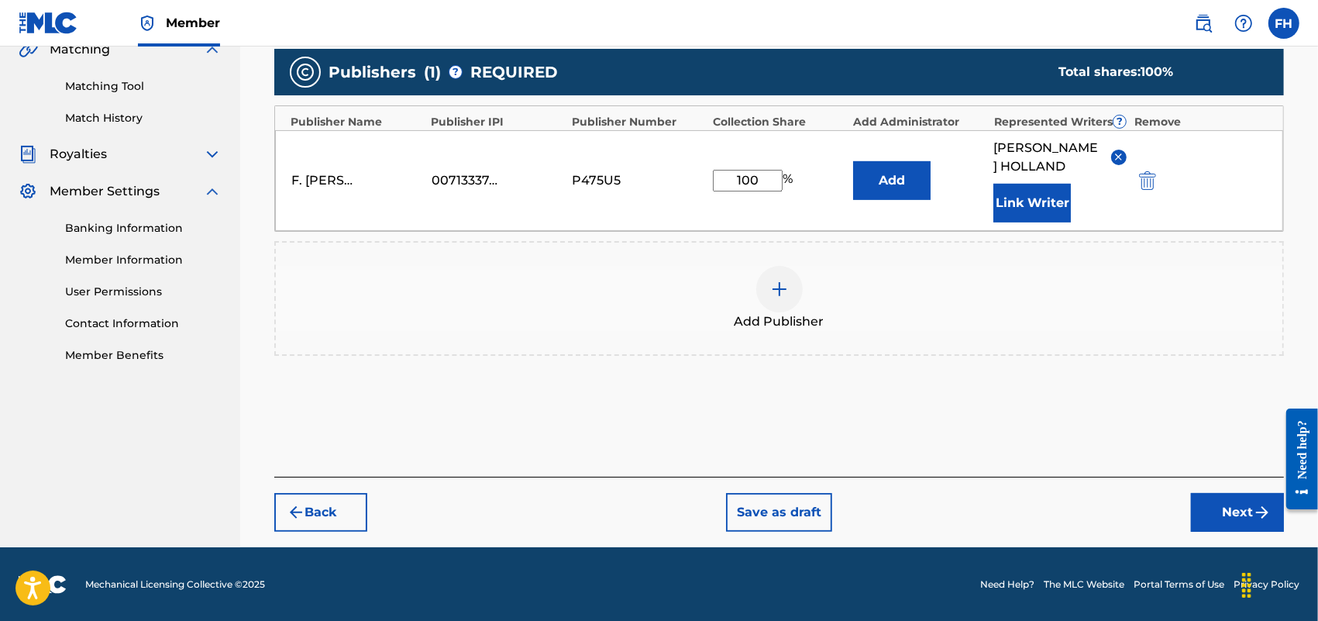
click at [1244, 506] on button "Next" at bounding box center [1237, 512] width 93 height 39
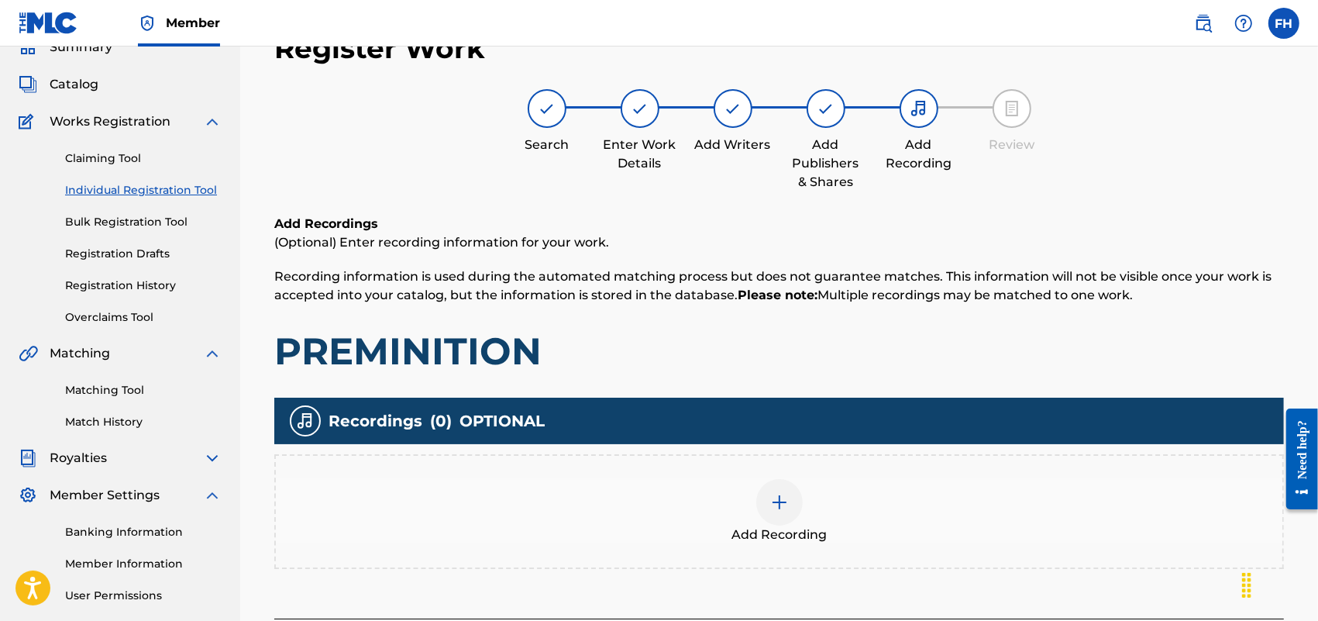
scroll to position [210, 0]
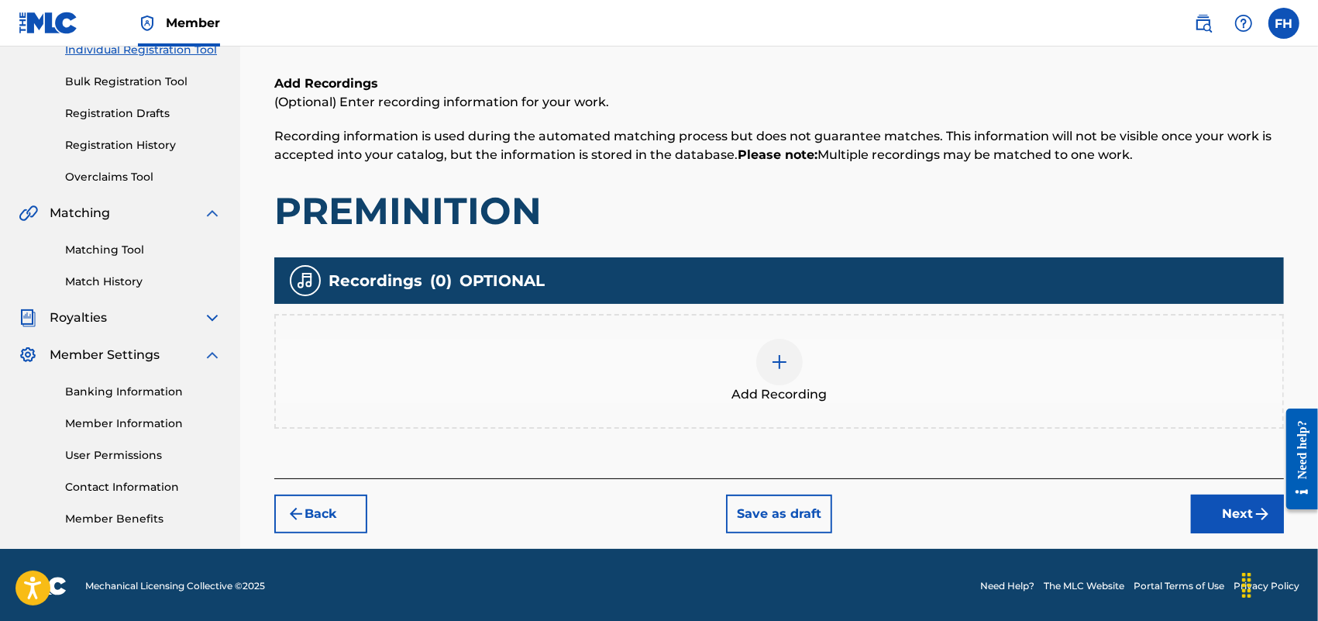
click at [1259, 508] on img "submit" at bounding box center [1262, 514] width 19 height 19
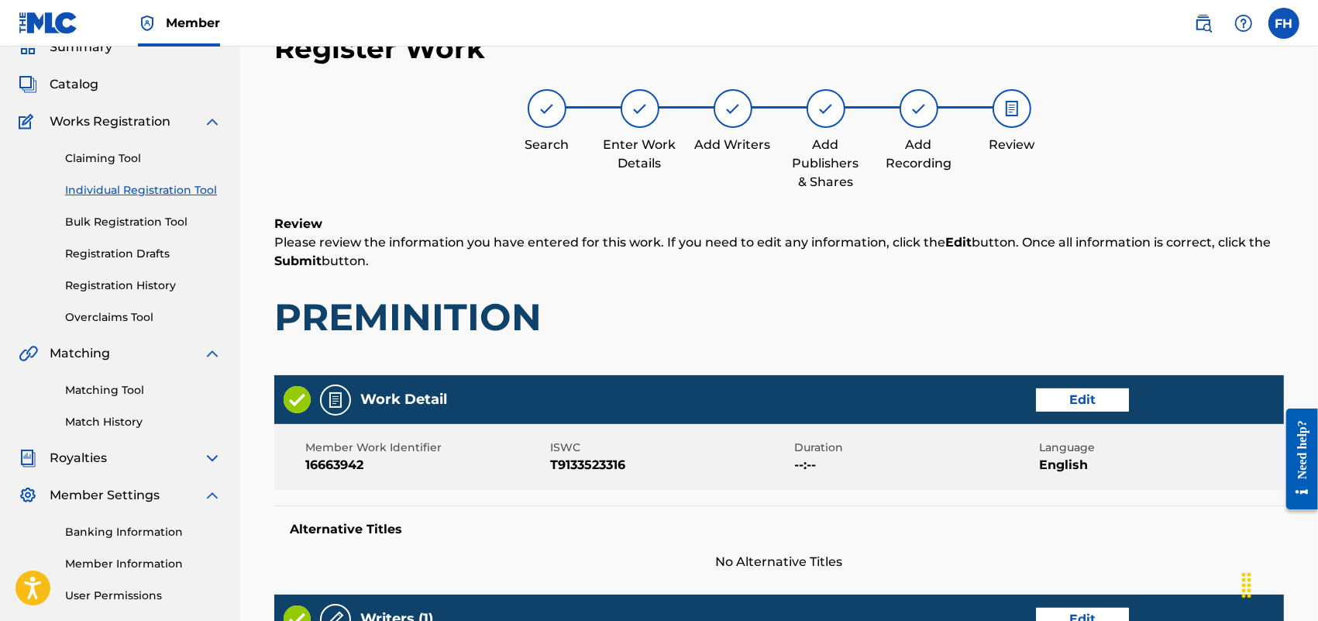
scroll to position [613, 0]
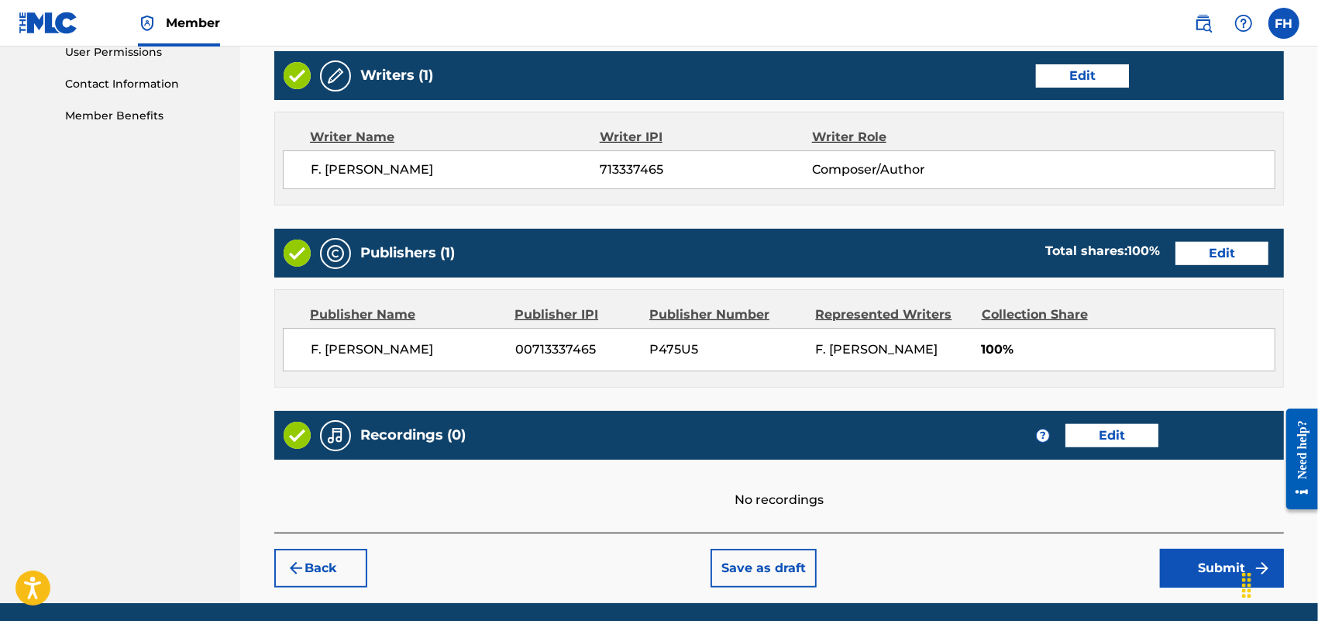
click at [1218, 572] on button "Submit" at bounding box center [1222, 568] width 124 height 39
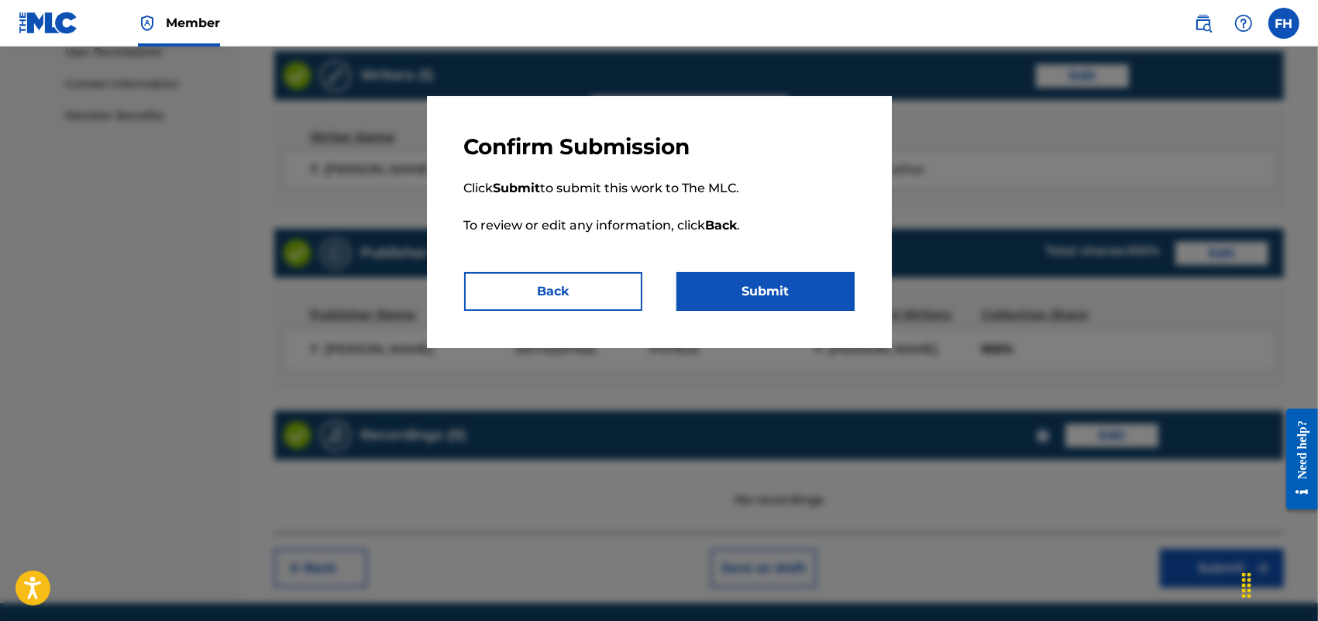
click at [784, 284] on button "Submit" at bounding box center [766, 291] width 178 height 39
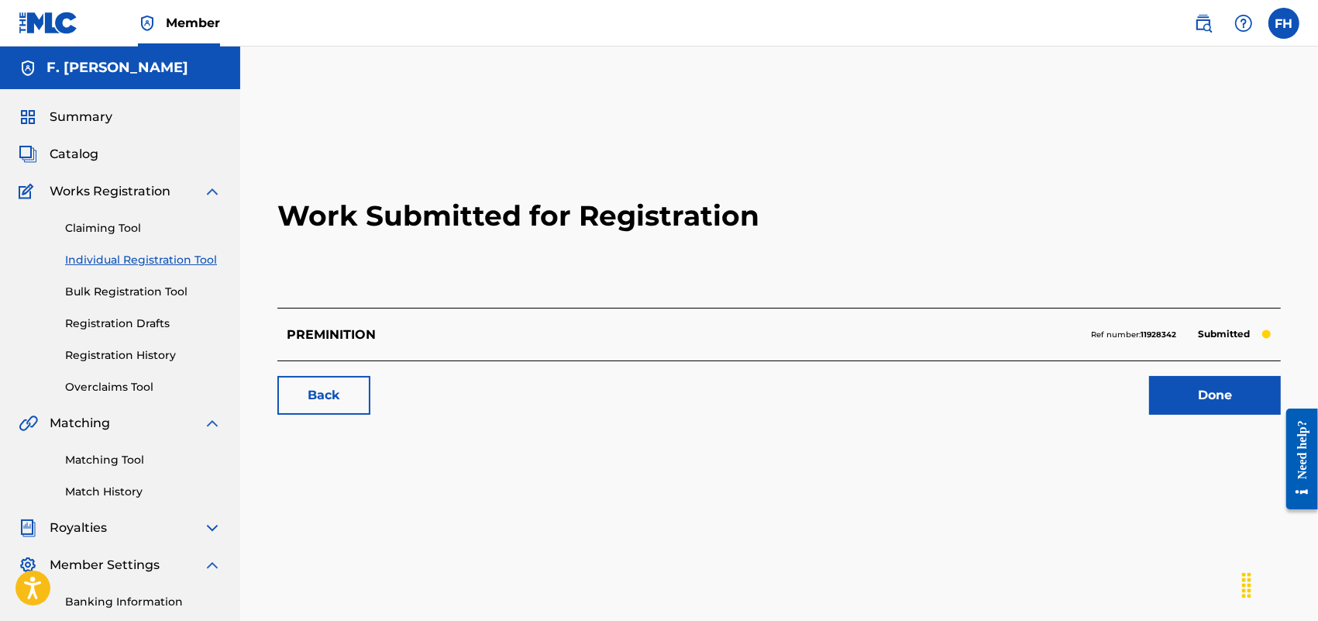
click at [1218, 404] on link "Done" at bounding box center [1215, 395] width 132 height 39
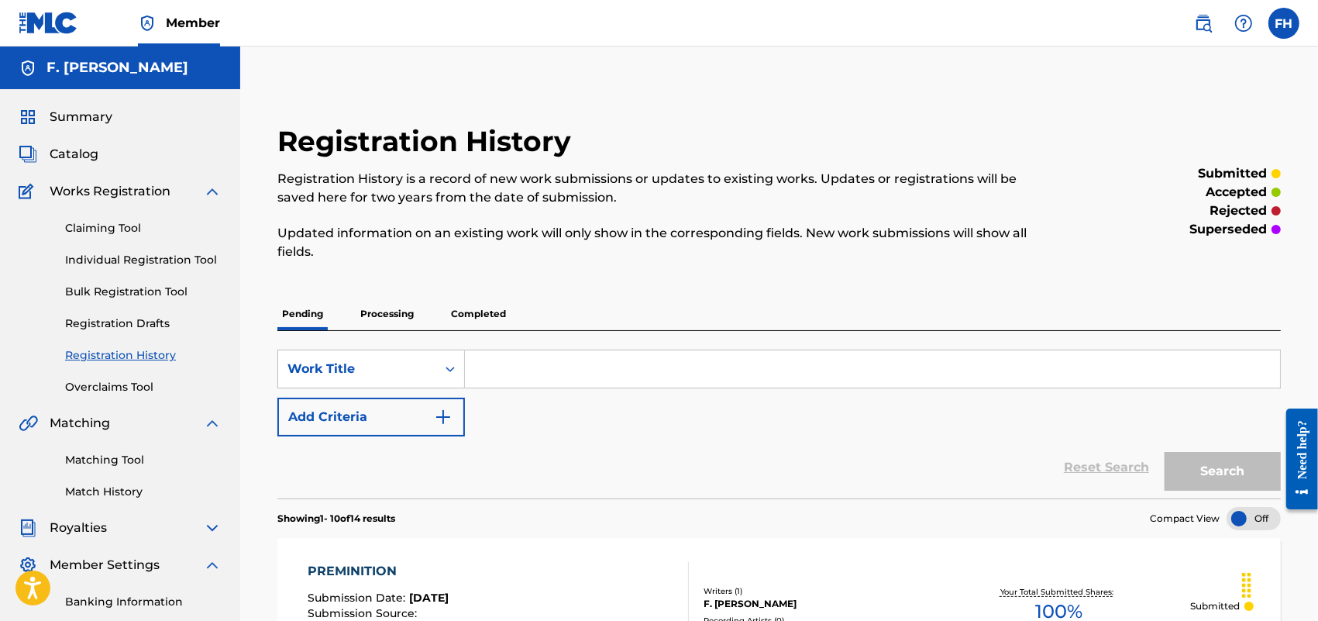
click at [151, 260] on link "Individual Registration Tool" at bounding box center [143, 260] width 157 height 16
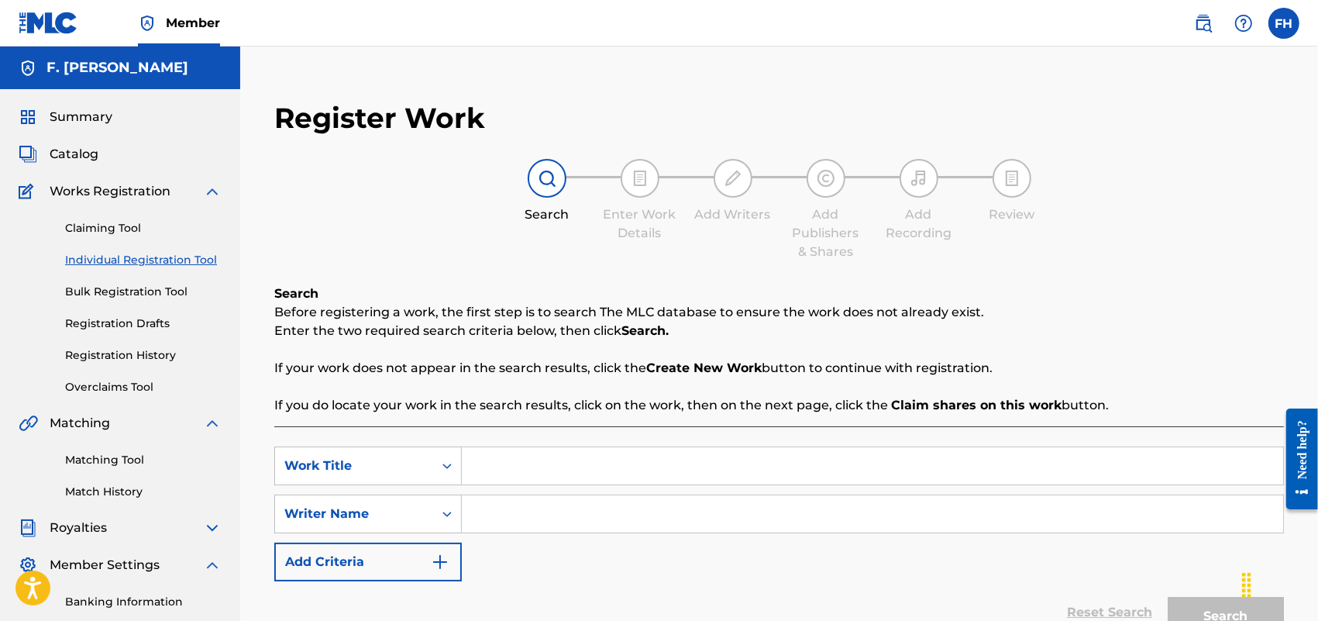
click at [491, 466] on input "Search Form" at bounding box center [873, 465] width 822 height 37
paste input "PUTTING YOU FIRST"
type input "PUTTING YOU FIRST"
click at [498, 512] on input "Search Form" at bounding box center [873, 513] width 822 height 37
type input "F. [PERSON_NAME]"
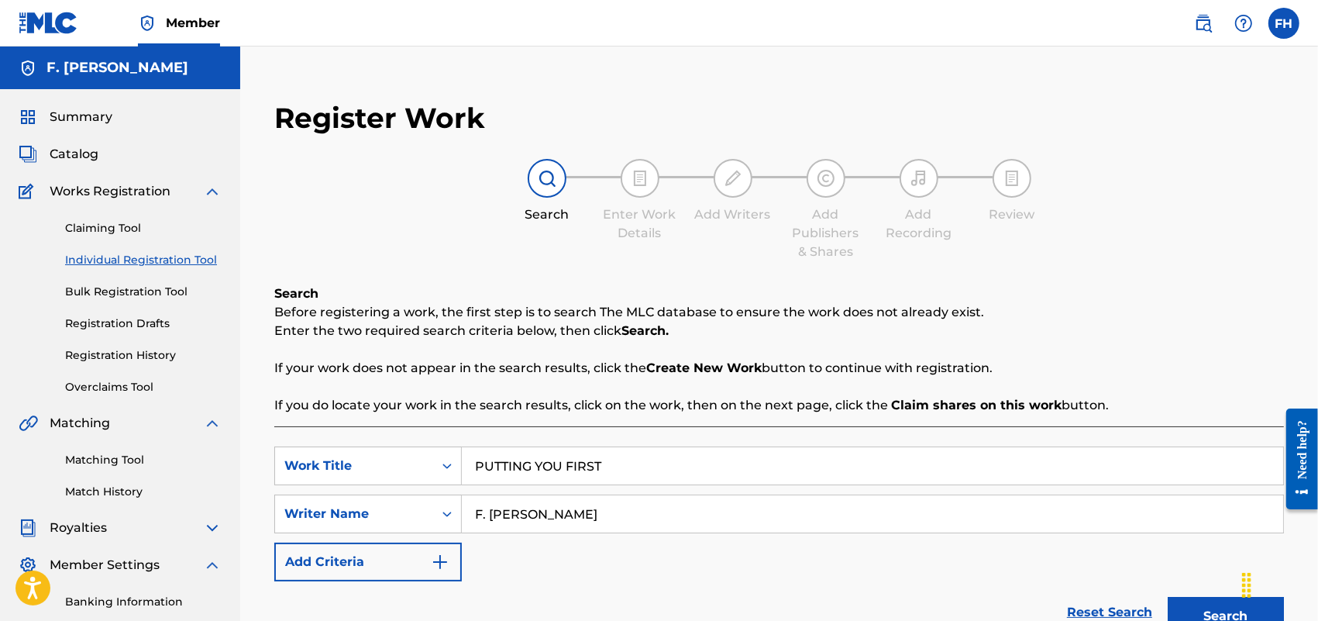
click at [1225, 607] on button "Search" at bounding box center [1226, 616] width 116 height 39
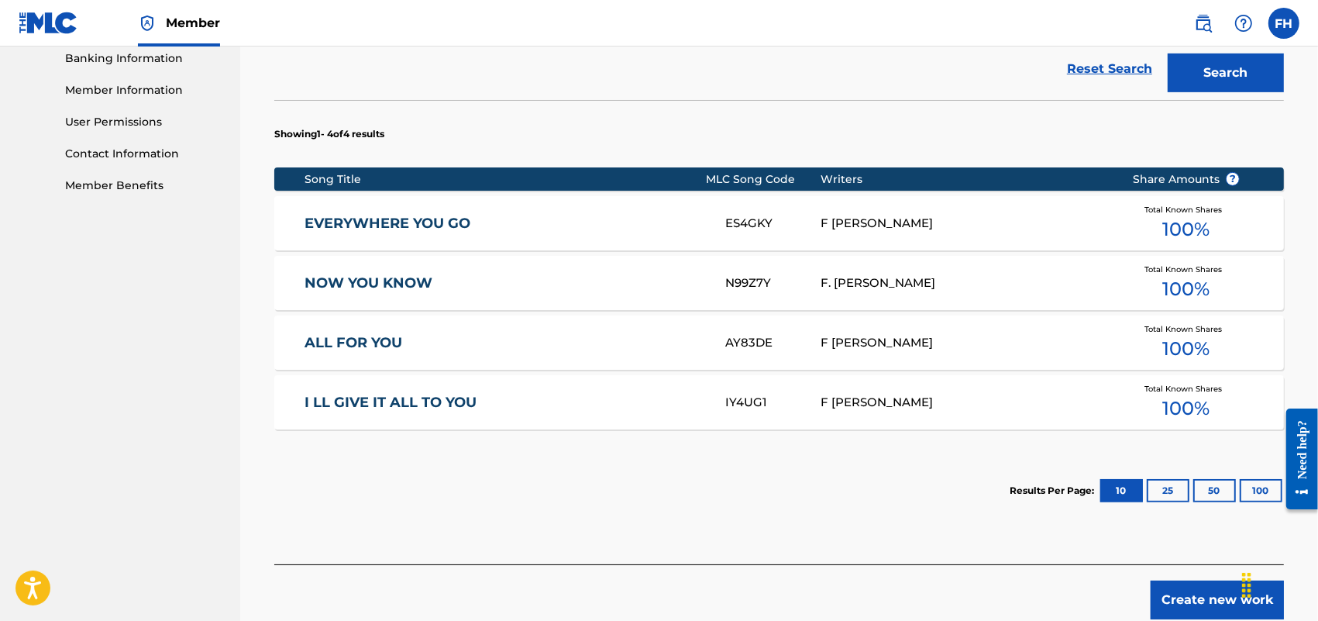
click at [1191, 599] on button "Create new work" at bounding box center [1217, 599] width 133 height 39
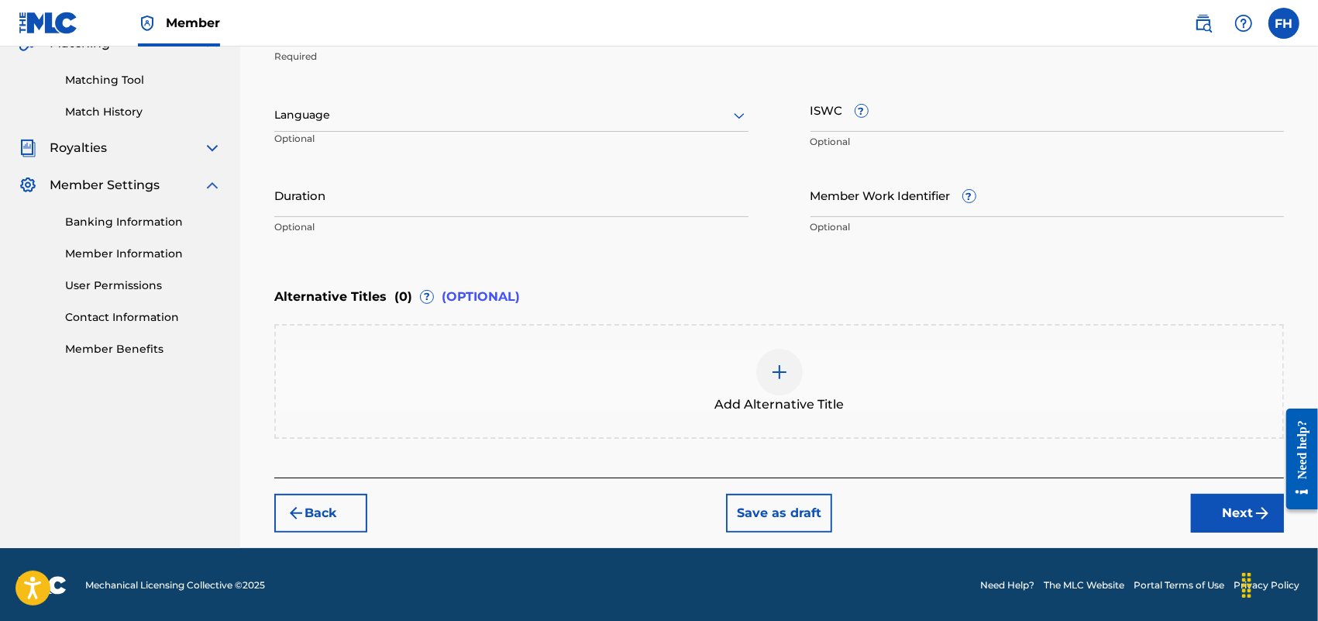
scroll to position [0, 0]
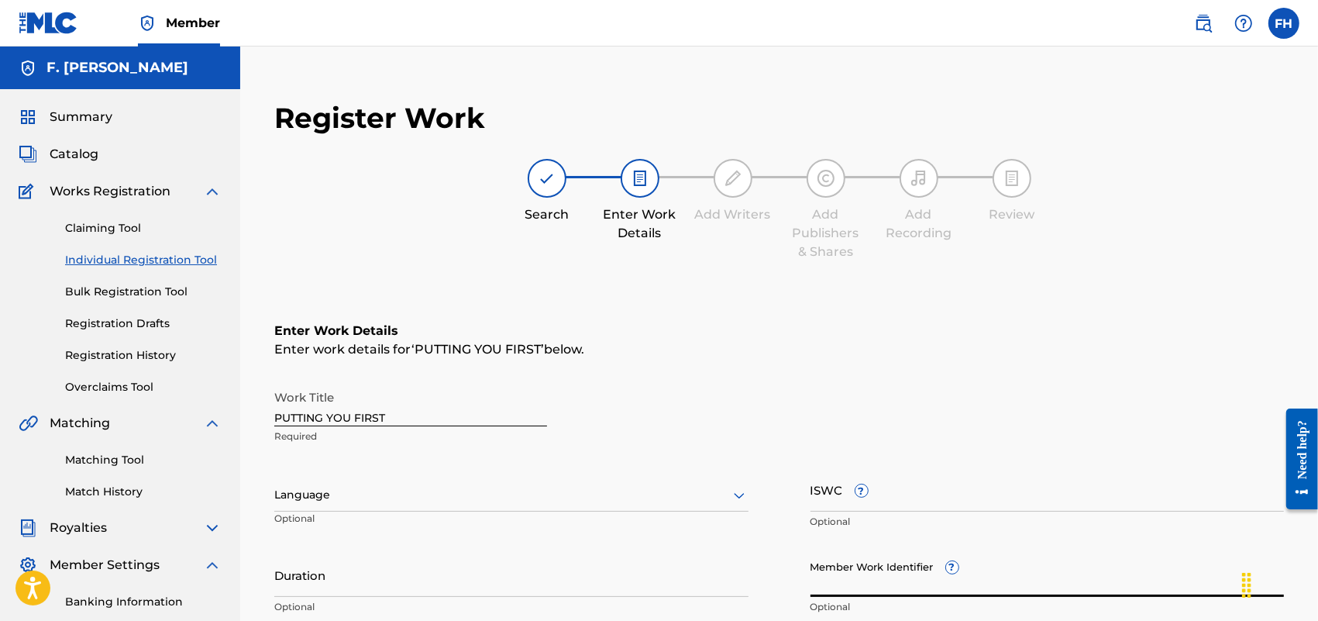
click at [874, 575] on input "Member Work Identifier ?" at bounding box center [1048, 575] width 474 height 44
paste input "23091782"
type input "23091782"
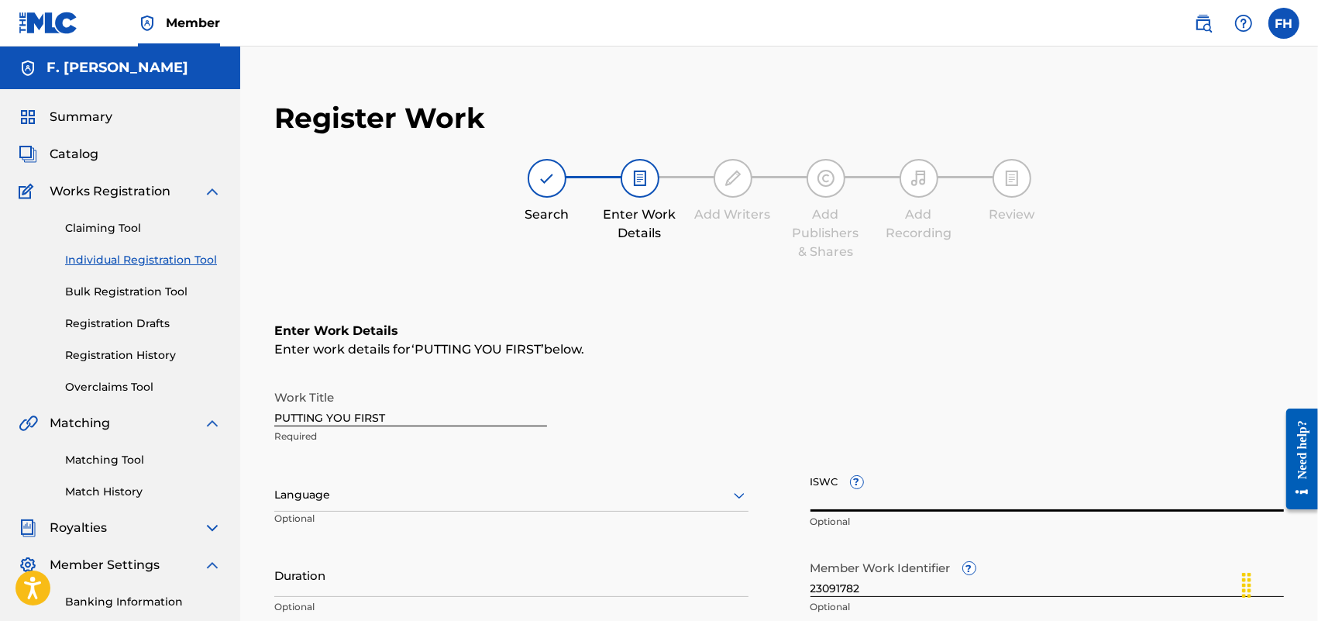
click at [847, 496] on input "ISWC ?" at bounding box center [1048, 489] width 474 height 44
paste input "T9201244919"
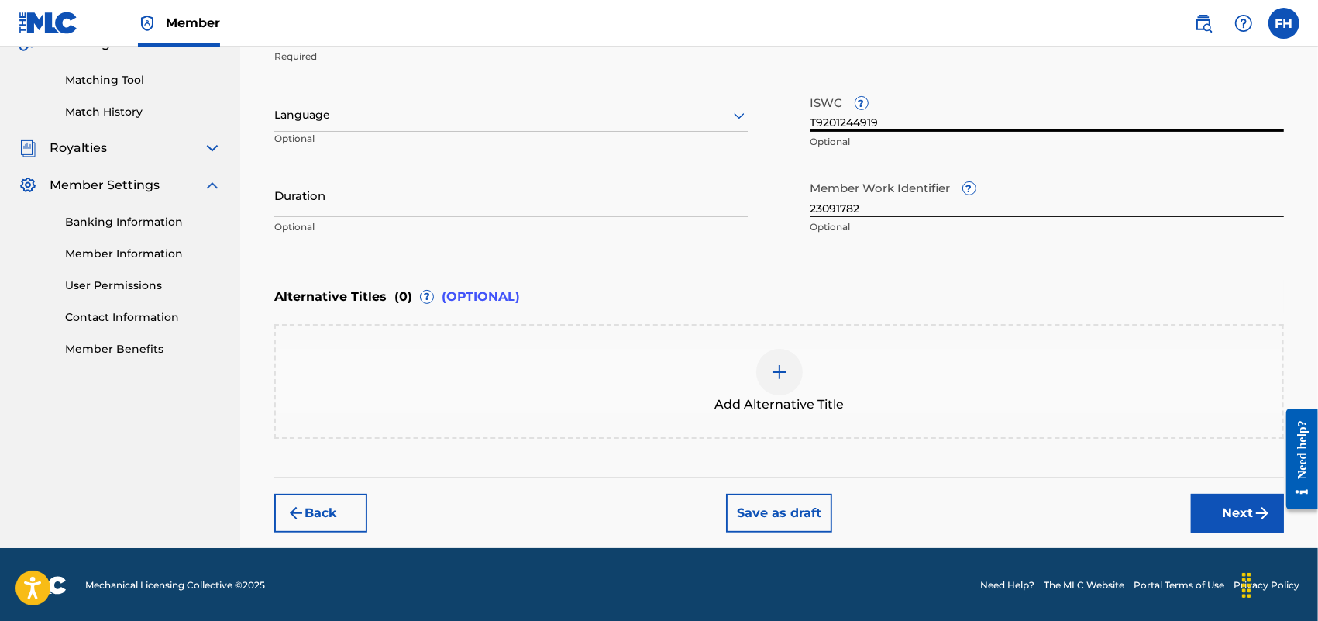
type input "T9201244919"
click at [1227, 508] on button "Next" at bounding box center [1237, 513] width 93 height 39
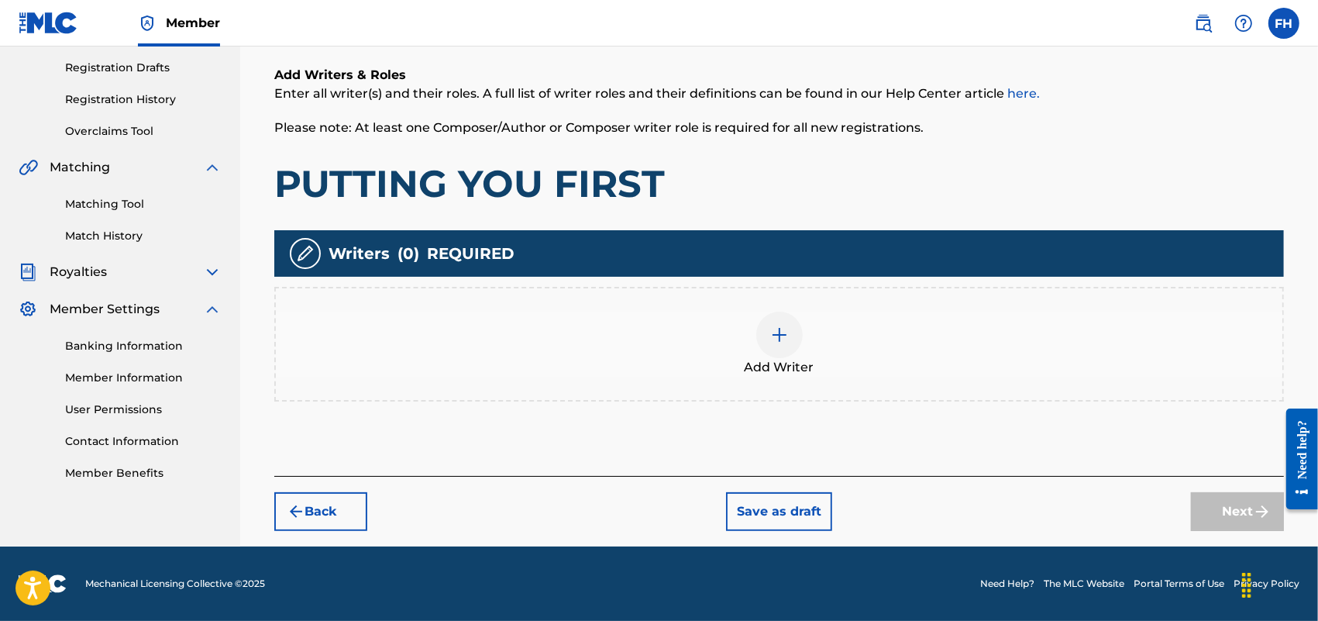
scroll to position [70, 0]
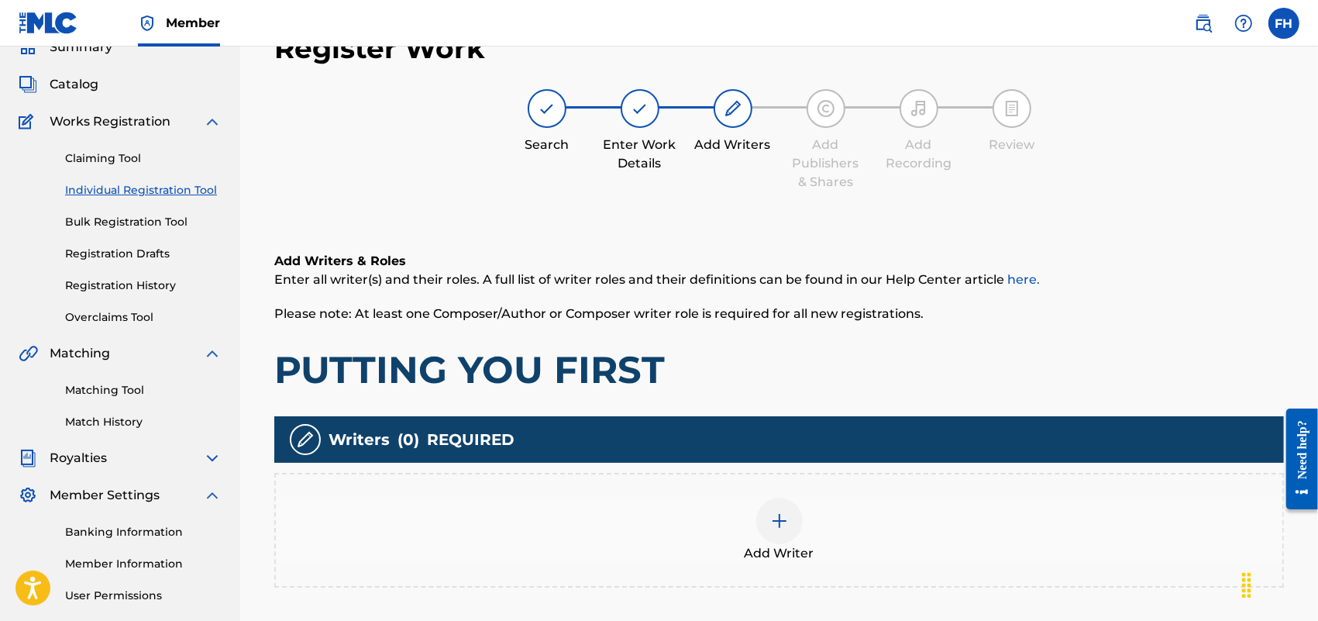
click at [780, 517] on img at bounding box center [779, 521] width 19 height 19
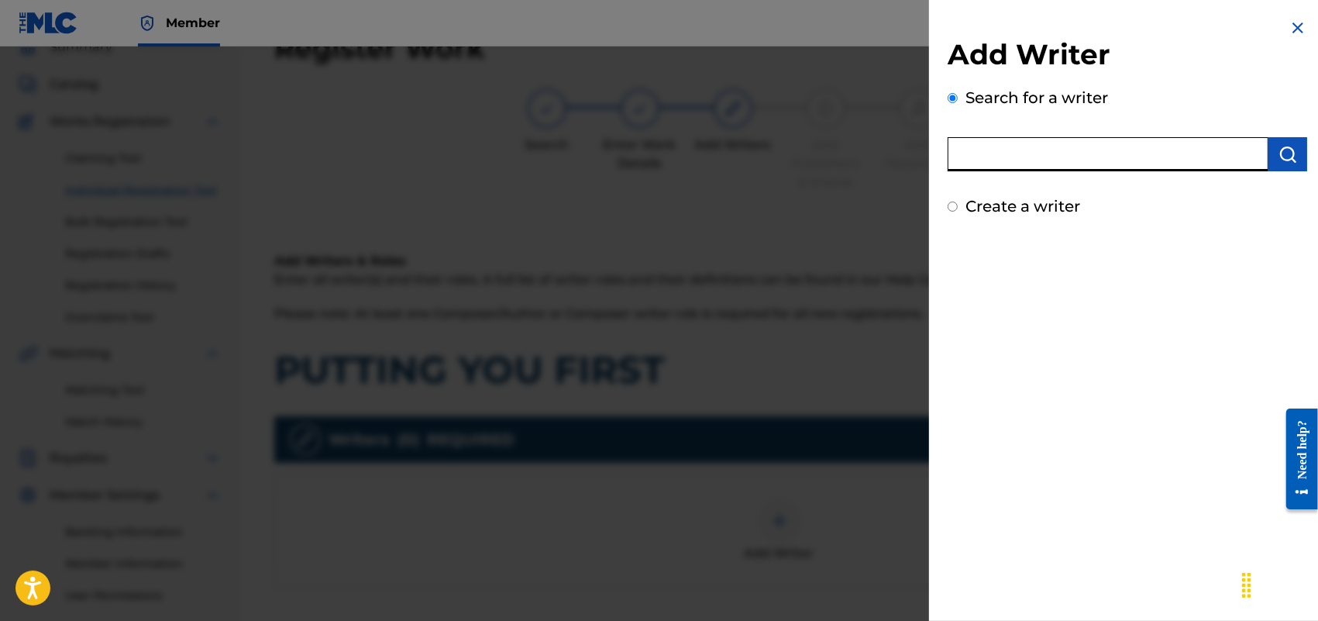
click at [1168, 144] on input "text" at bounding box center [1108, 154] width 321 height 34
type input "F [PERSON_NAME]"
click at [954, 202] on input "Create a writer" at bounding box center [953, 207] width 10 height 10
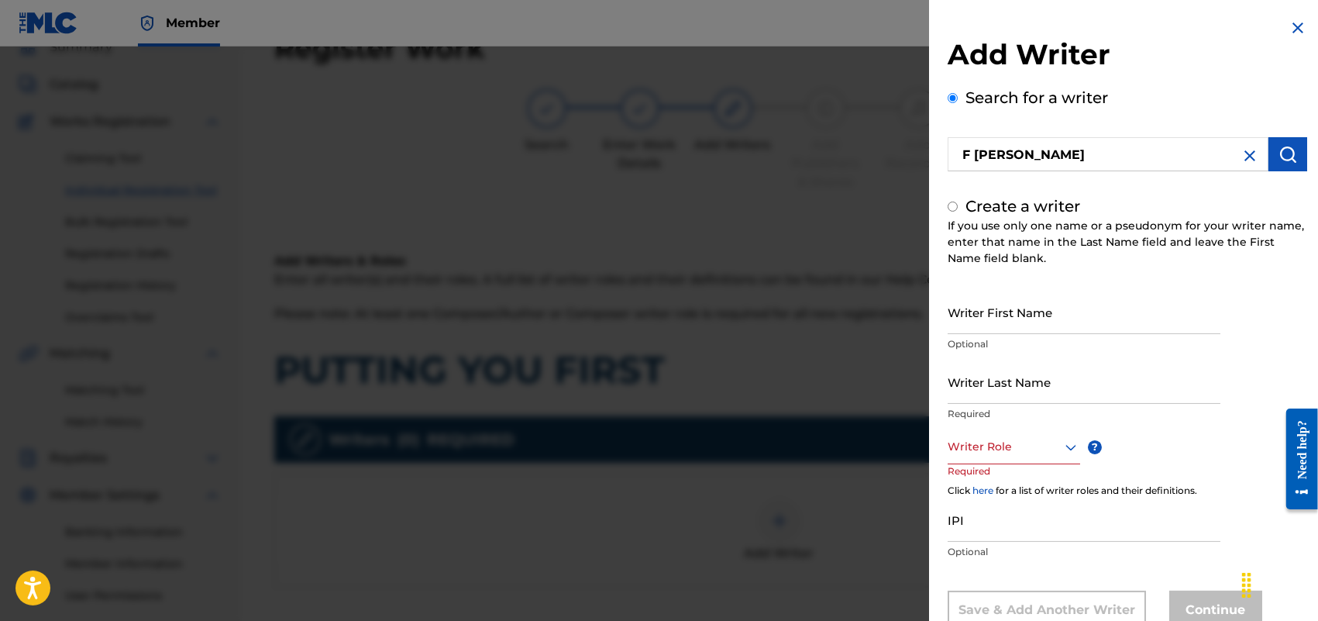
radio input "false"
radio input "true"
click at [1066, 312] on input "Writer First Name" at bounding box center [1084, 312] width 273 height 44
type input "[PERSON_NAME]"
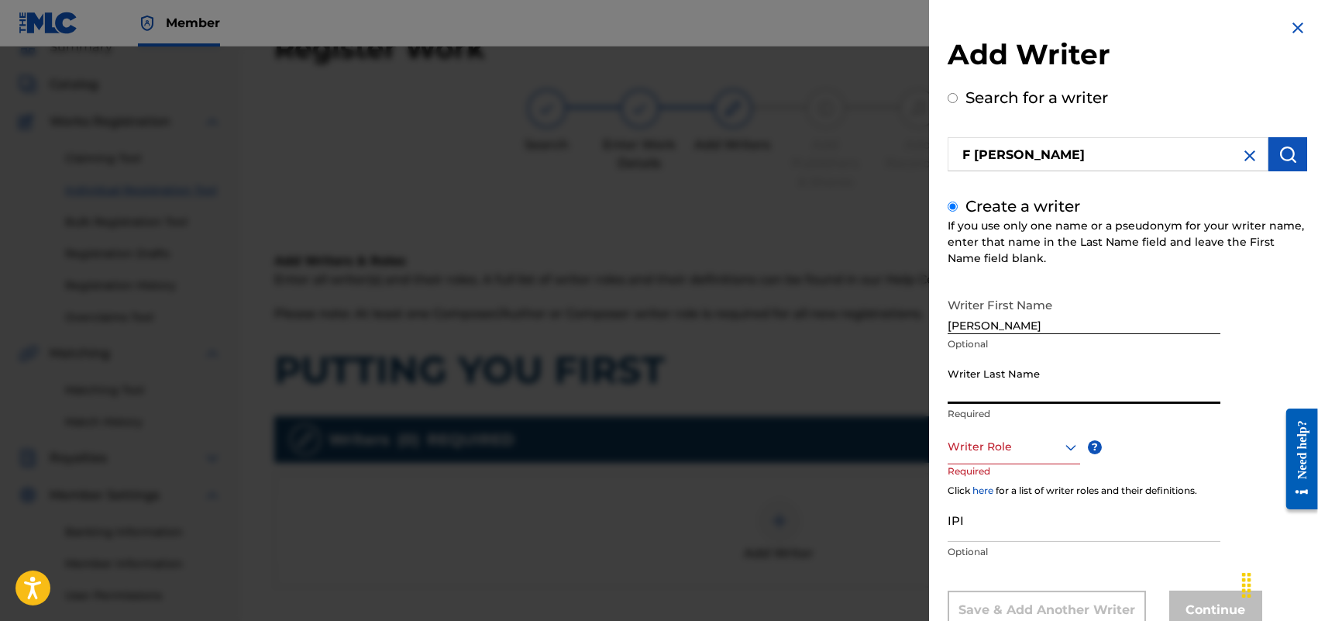
click at [1063, 381] on input "Writer Last Name" at bounding box center [1084, 382] width 273 height 44
type input "HOLLAND"
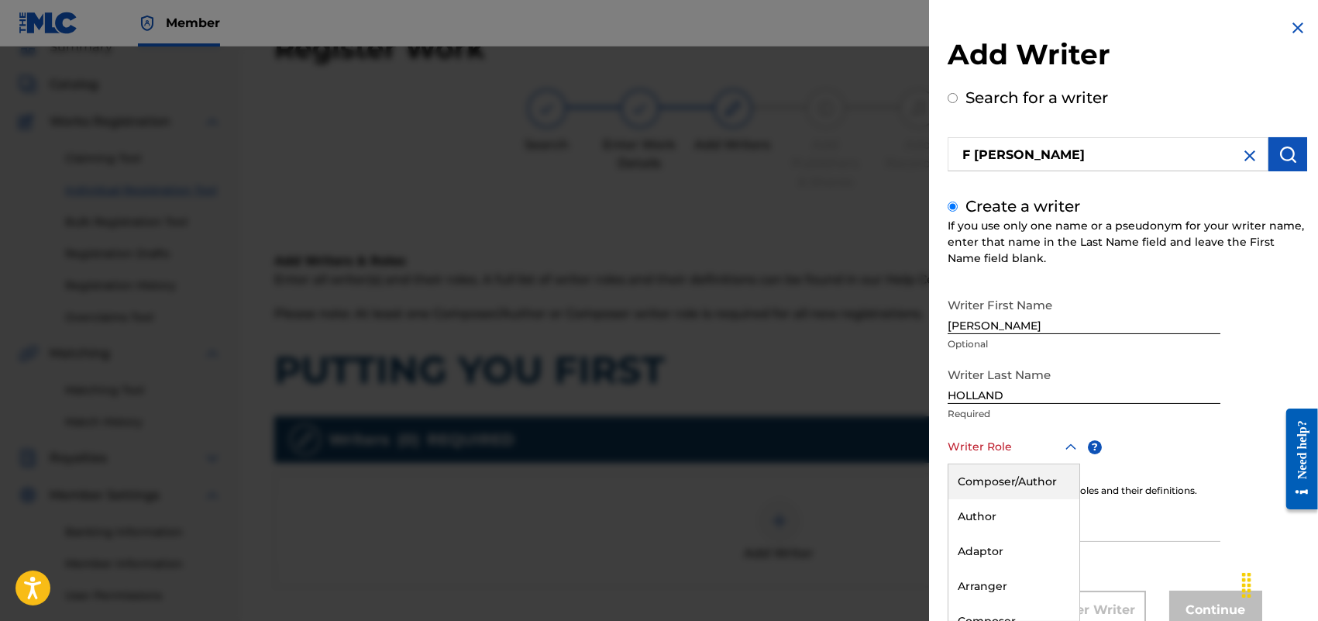
click at [1066, 447] on div "8 results available. Use Up and Down to choose options, press Enter to select t…" at bounding box center [1014, 446] width 133 height 35
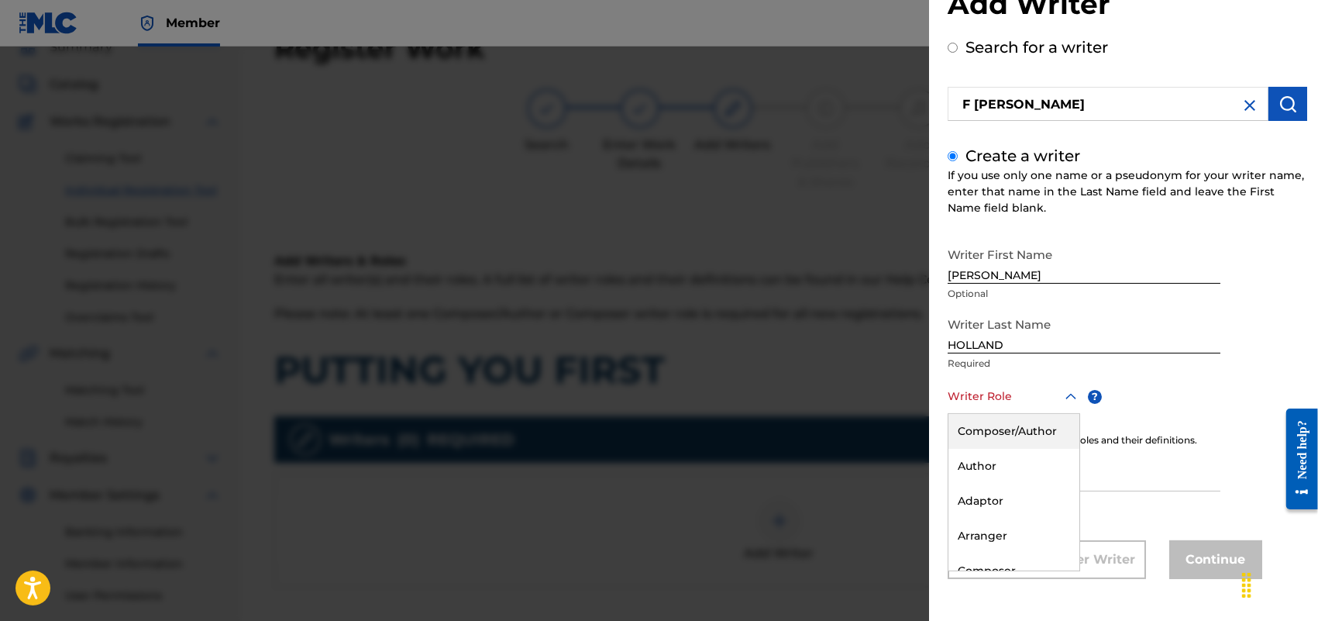
click at [1016, 432] on div "Composer/Author" at bounding box center [1014, 431] width 131 height 35
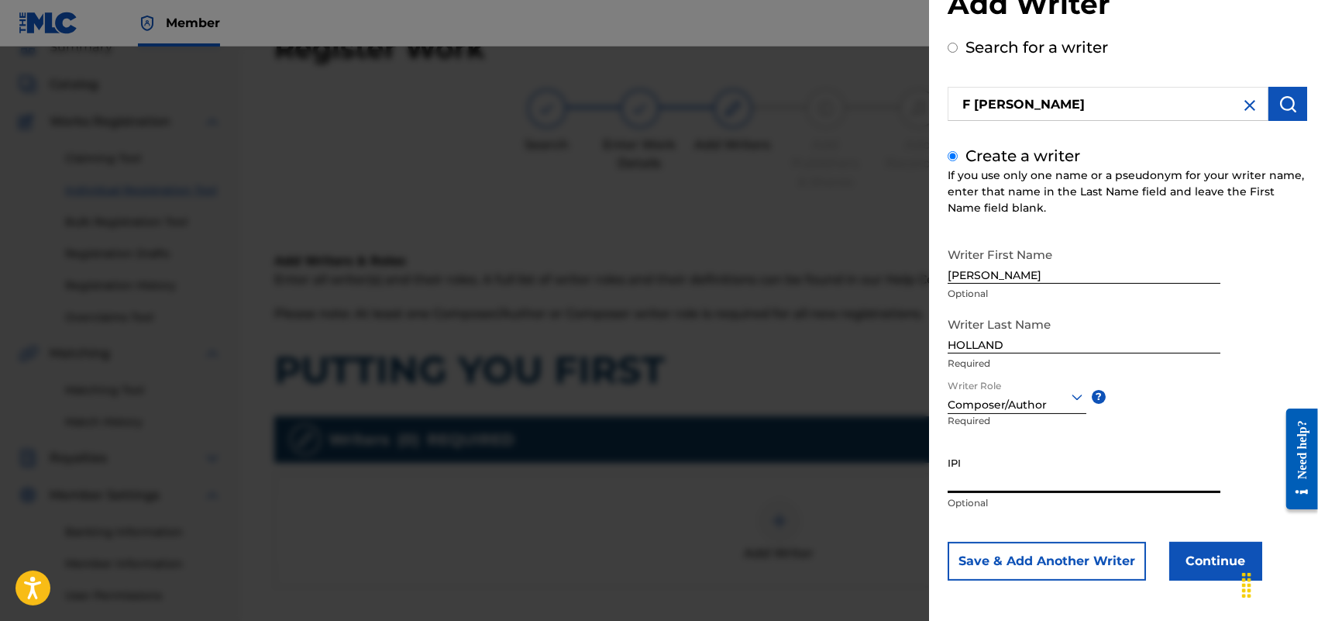
click at [990, 469] on input "IPI" at bounding box center [1084, 471] width 273 height 44
paste input "713337465"
type input "713337465"
click at [1207, 558] on button "Continue" at bounding box center [1215, 561] width 93 height 39
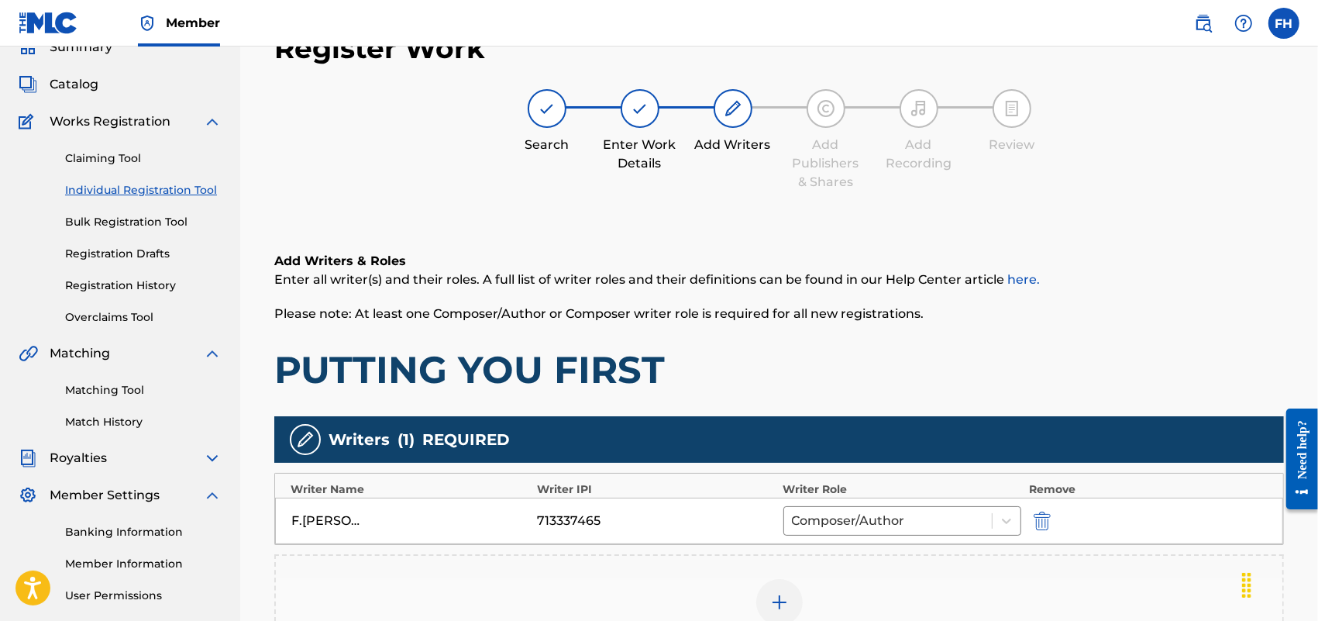
scroll to position [337, 0]
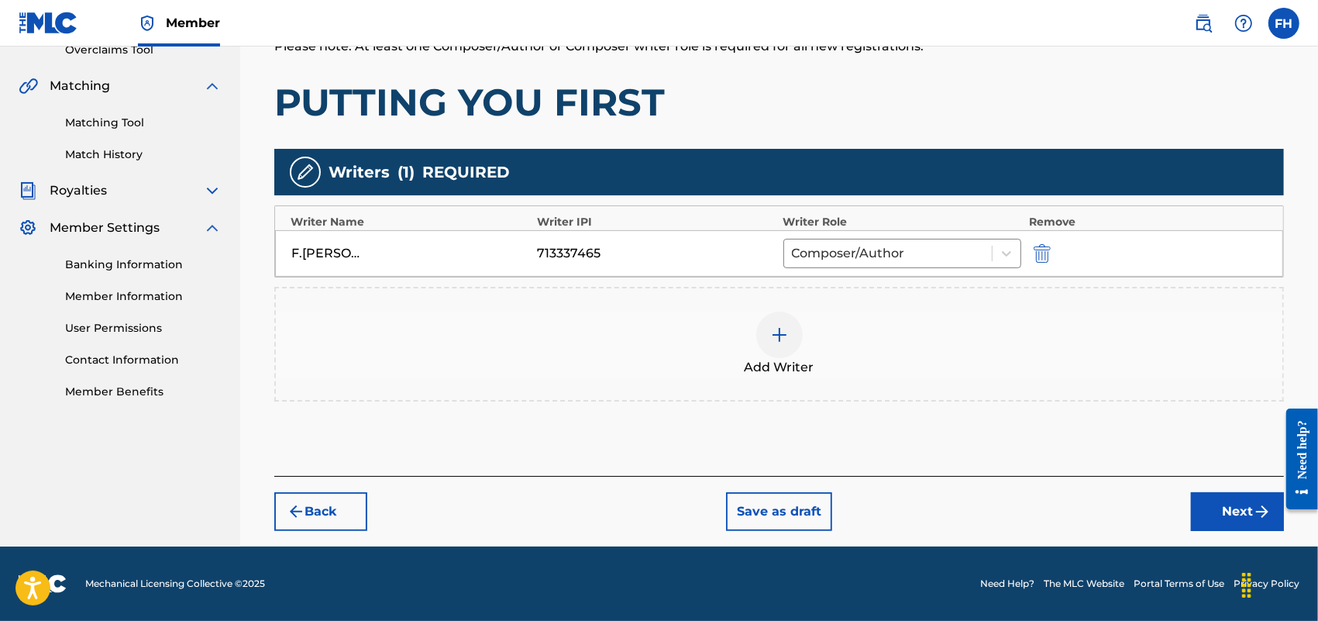
click at [1249, 510] on button "Next" at bounding box center [1237, 511] width 93 height 39
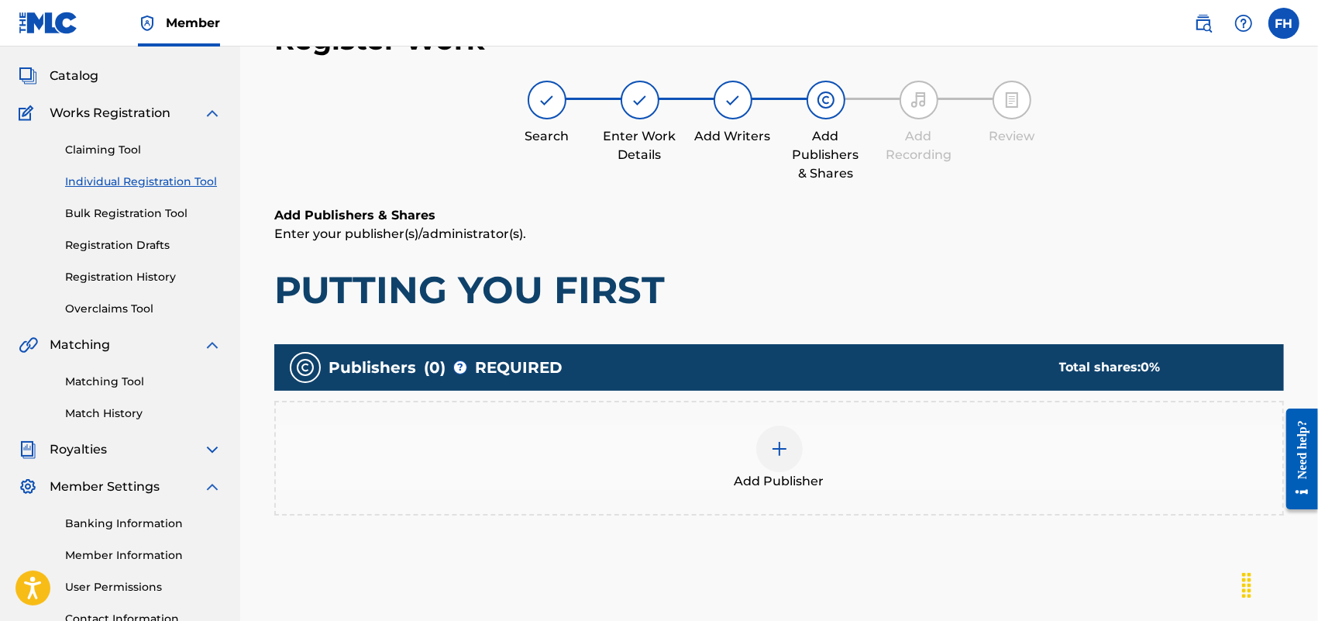
scroll to position [70, 0]
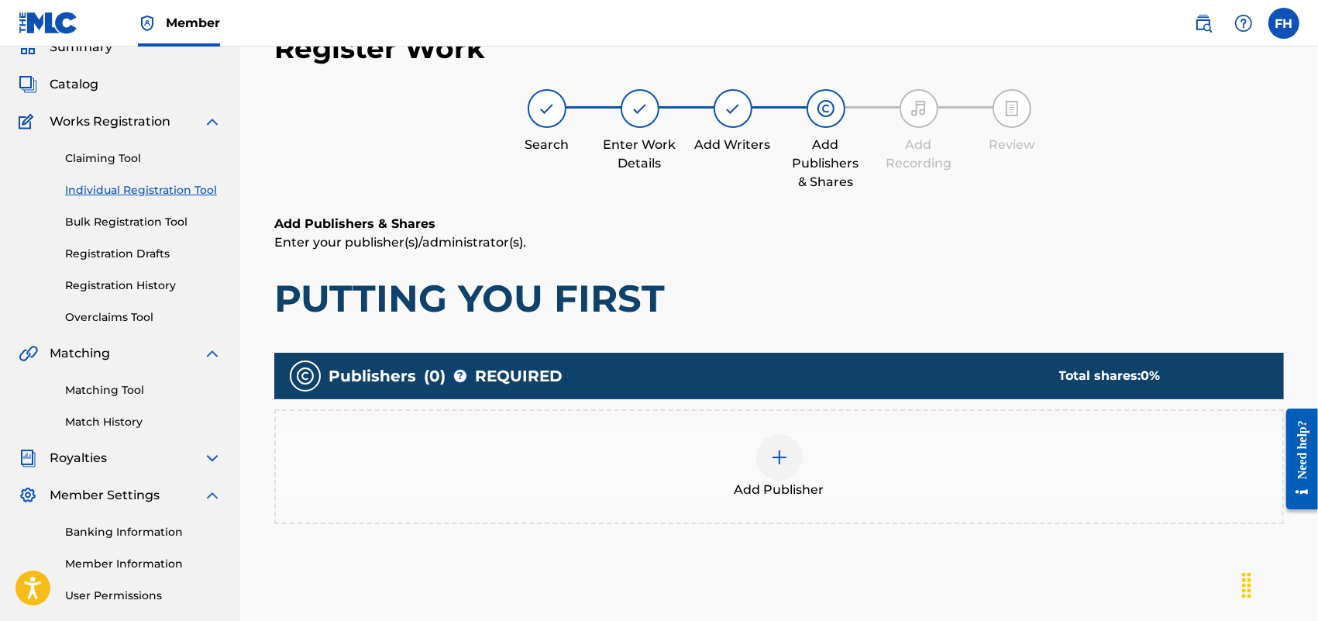
click at [777, 458] on img at bounding box center [779, 457] width 19 height 19
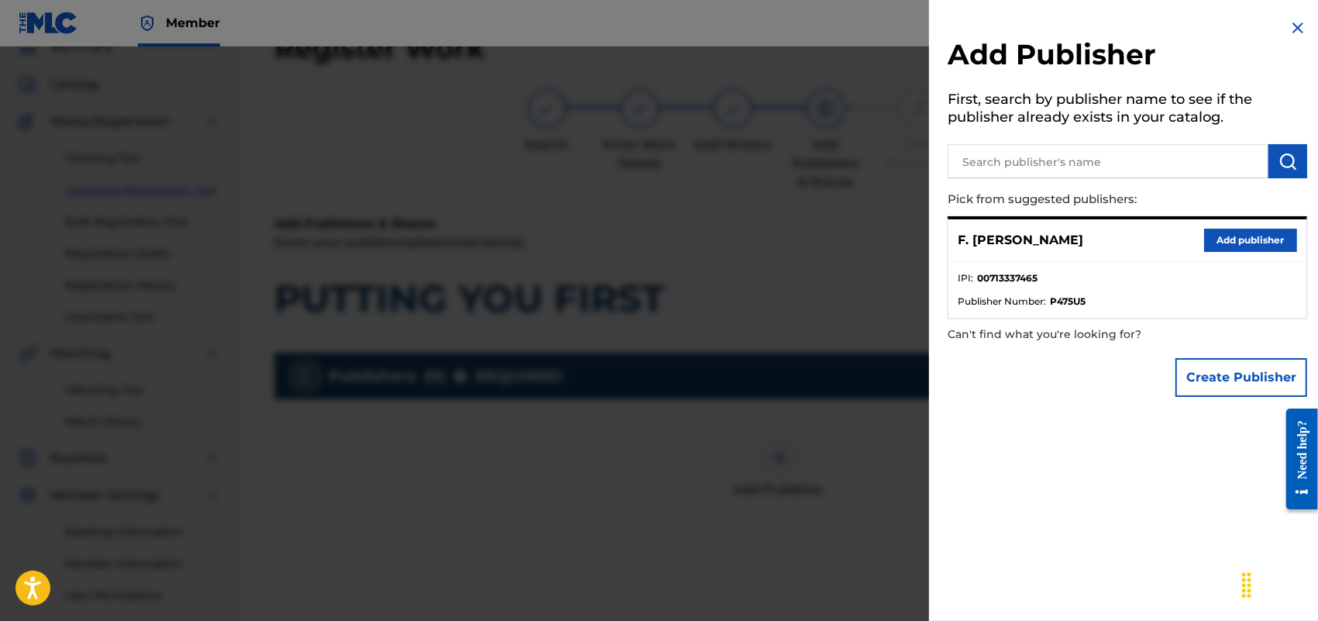
click at [1225, 241] on button "Add publisher" at bounding box center [1250, 240] width 93 height 23
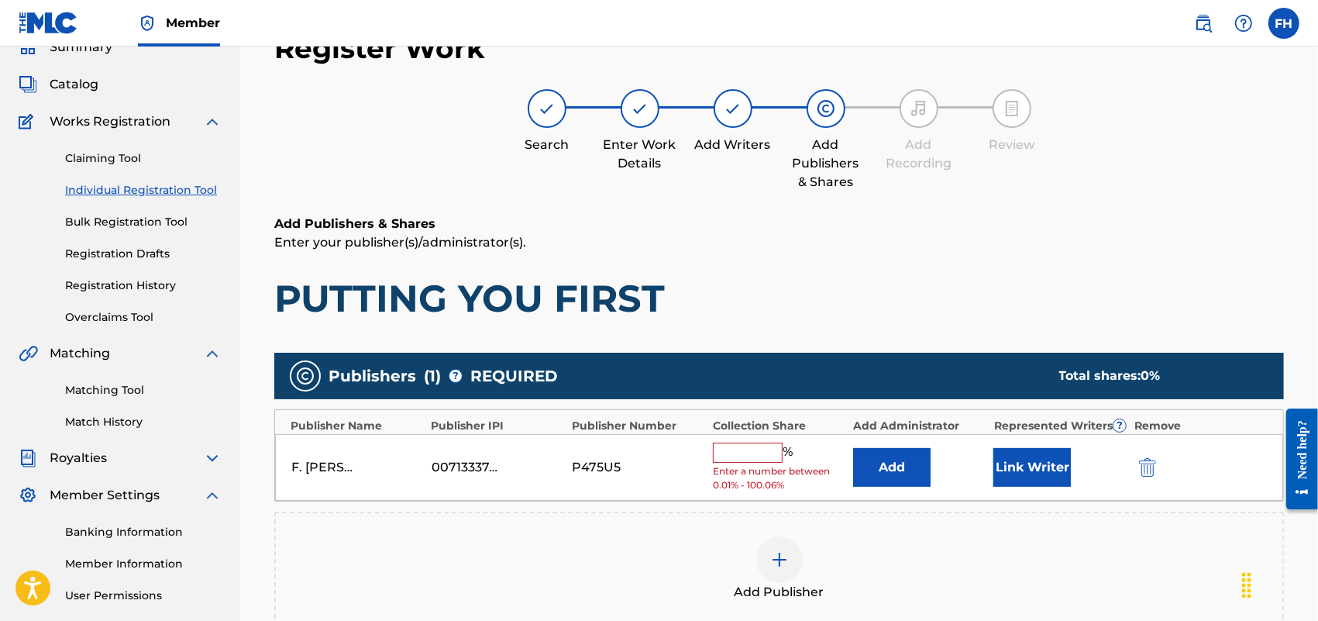
click at [734, 446] on input "text" at bounding box center [748, 453] width 70 height 20
type input "100"
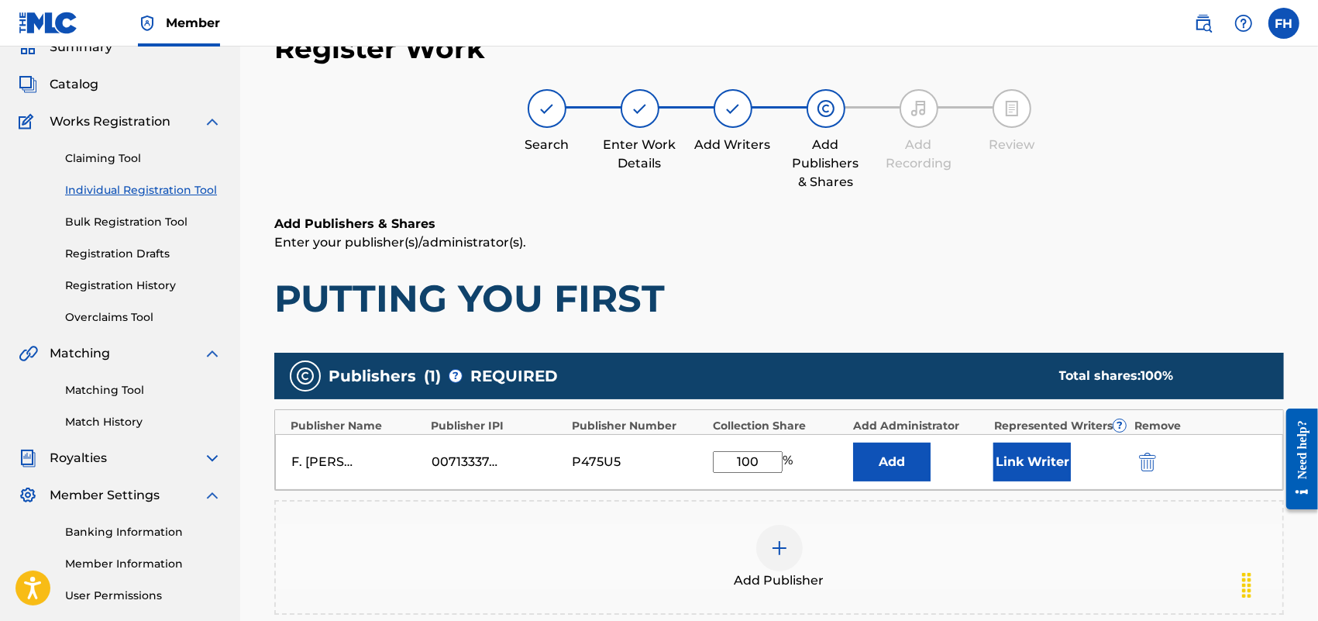
click at [1044, 460] on button "Link Writer" at bounding box center [1033, 462] width 78 height 39
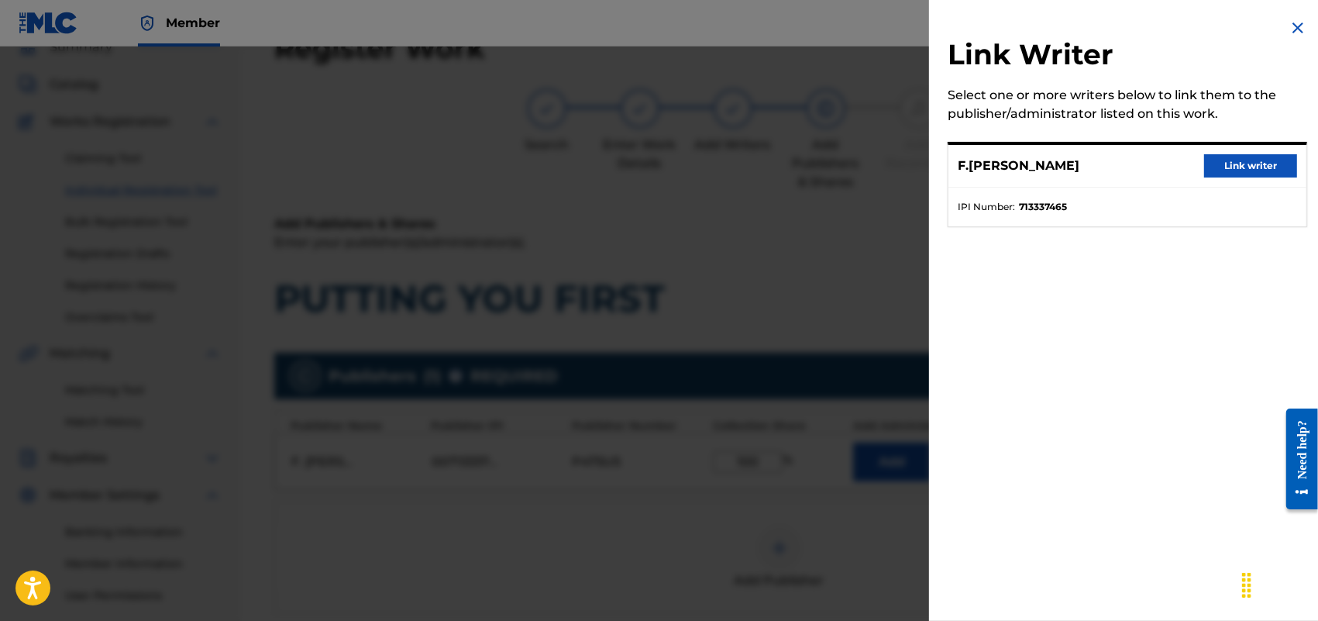
click at [1260, 157] on button "Link writer" at bounding box center [1250, 165] width 93 height 23
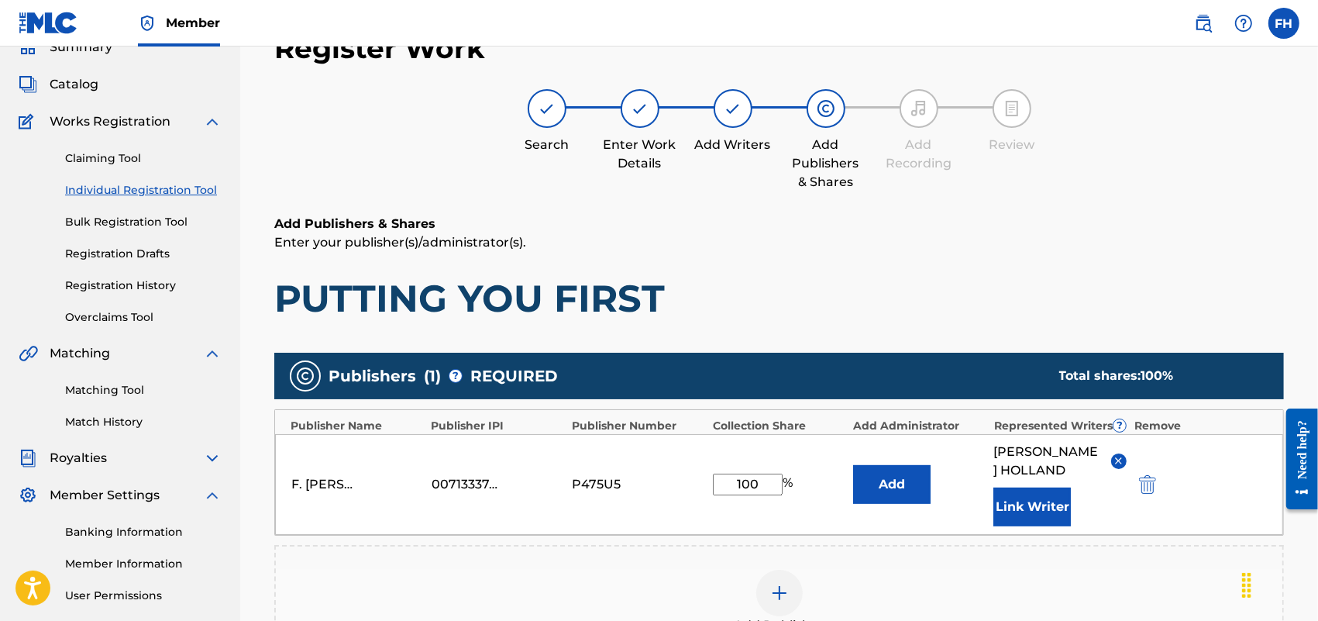
scroll to position [374, 0]
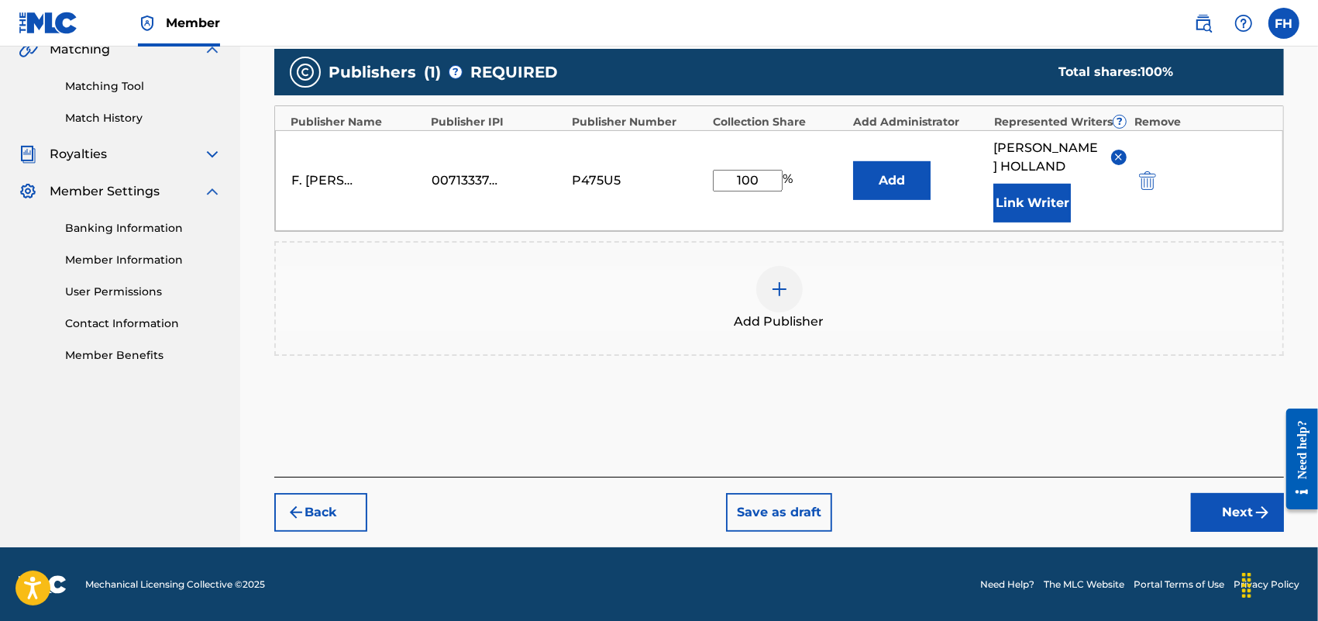
click at [1230, 508] on button "Next" at bounding box center [1237, 512] width 93 height 39
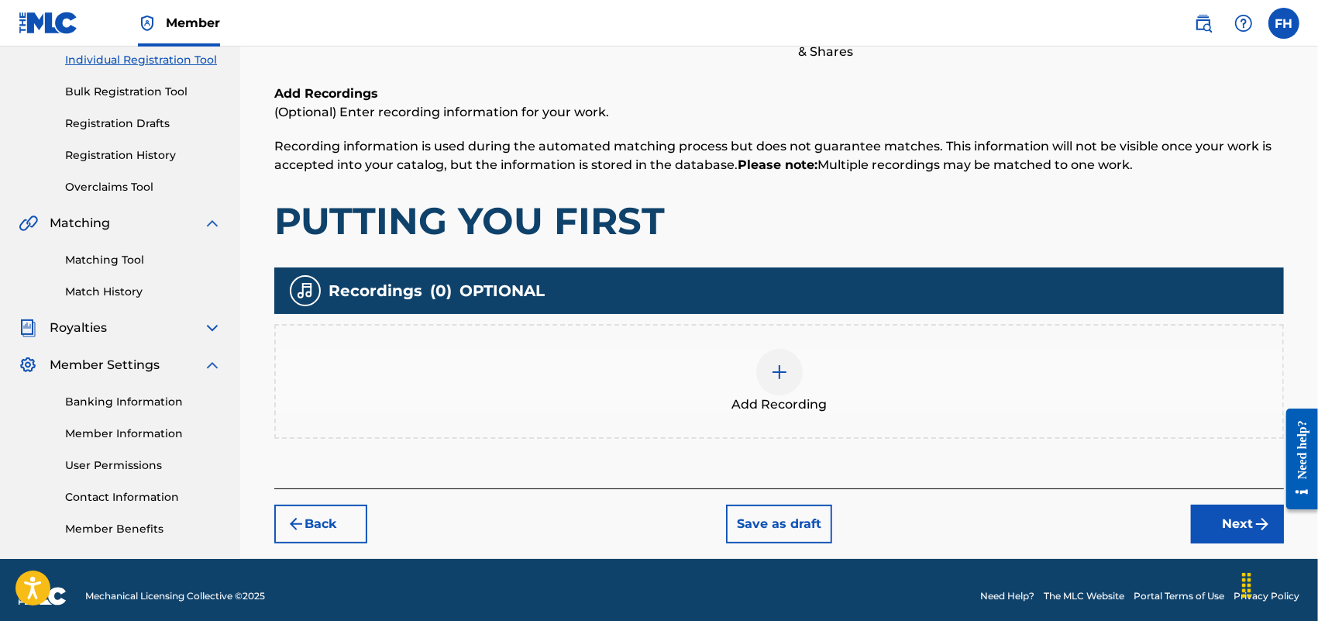
scroll to position [210, 0]
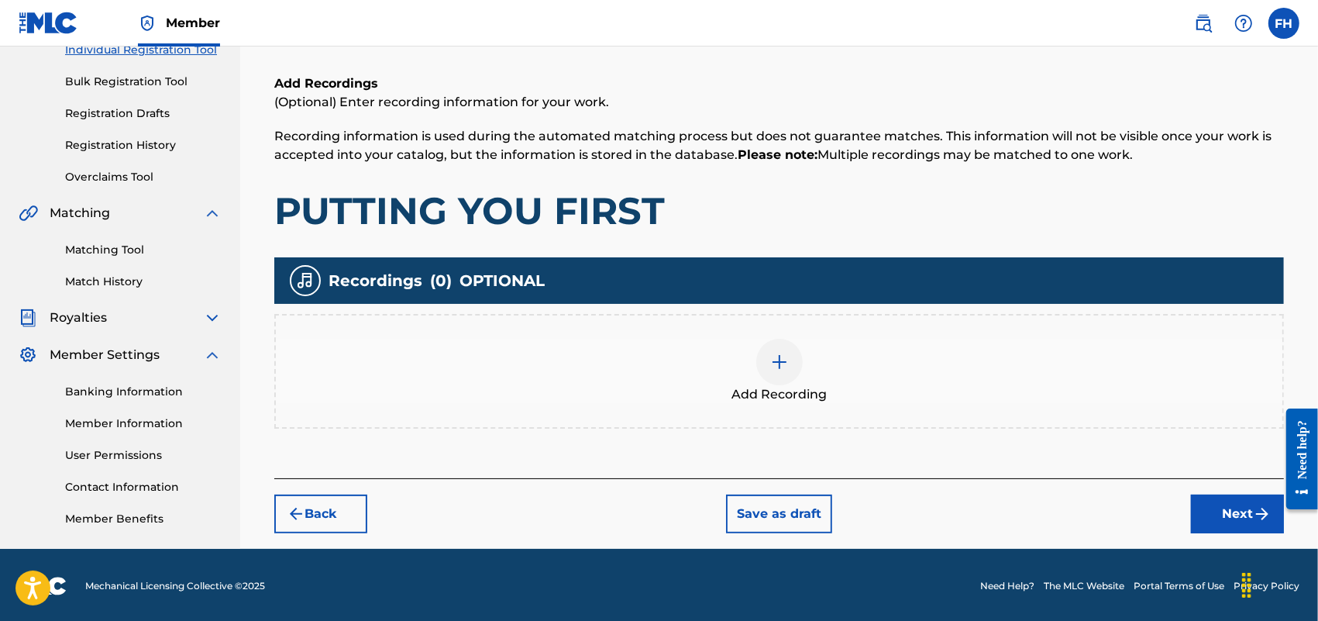
click at [1238, 508] on button "Next" at bounding box center [1237, 513] width 93 height 39
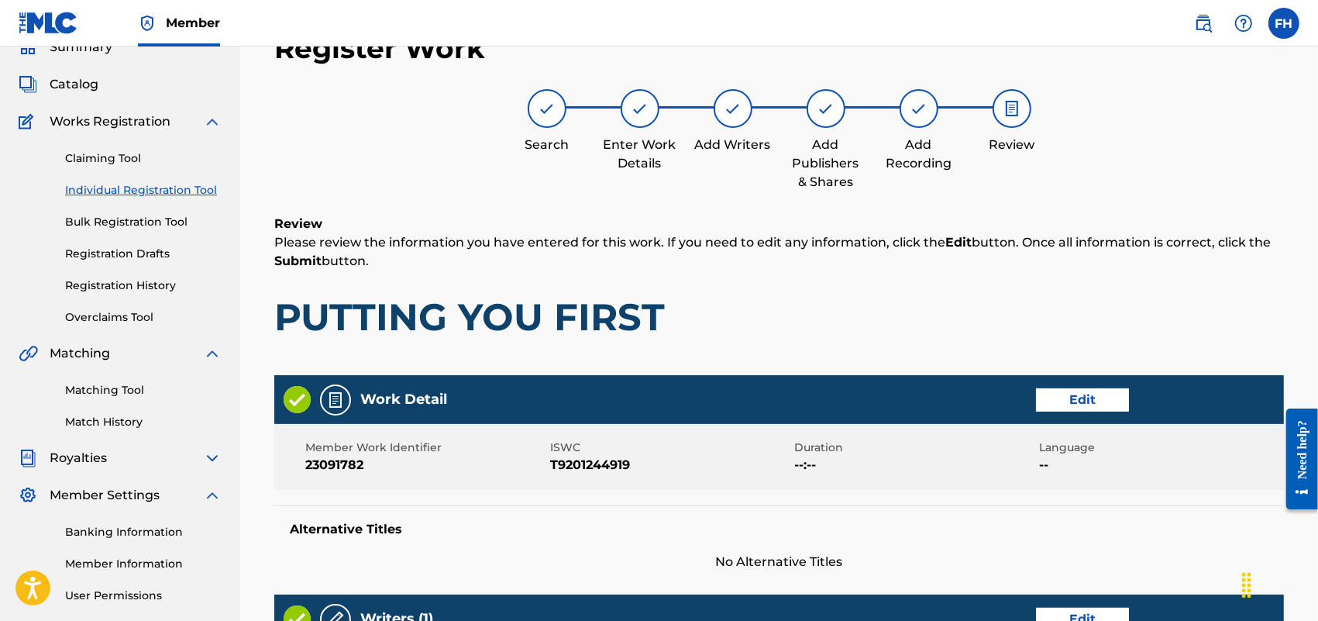
scroll to position [613, 0]
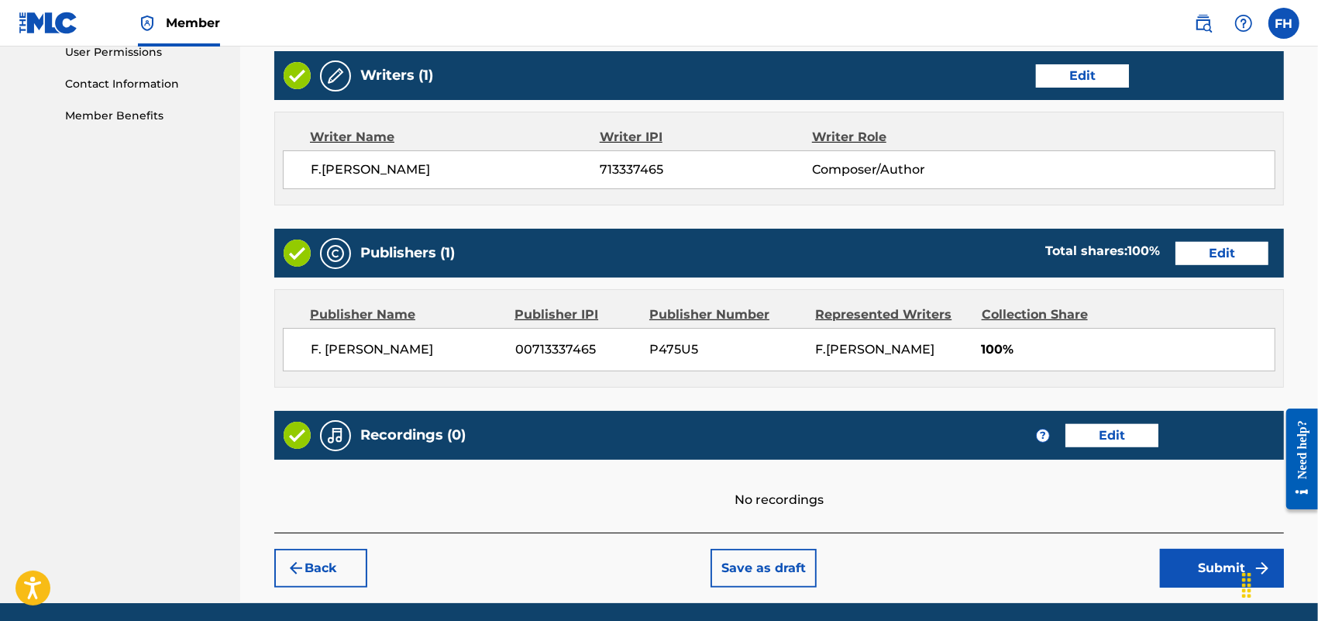
click at [1198, 577] on button "Submit" at bounding box center [1222, 568] width 124 height 39
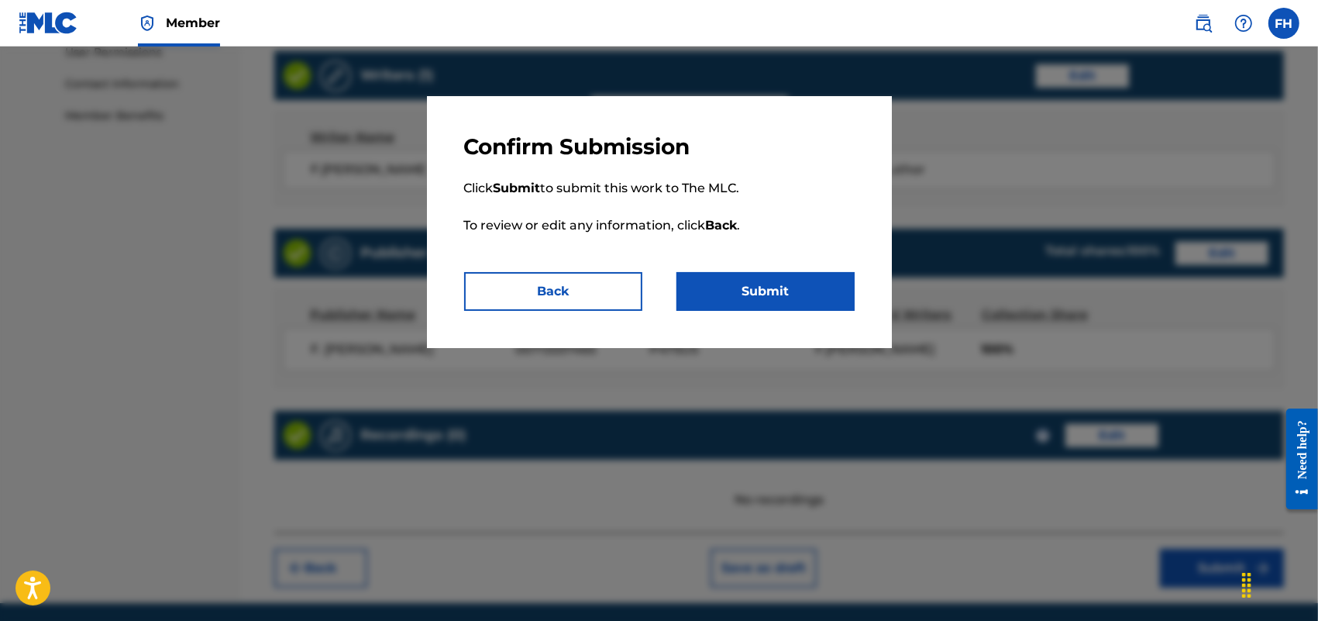
click at [758, 287] on button "Submit" at bounding box center [766, 291] width 178 height 39
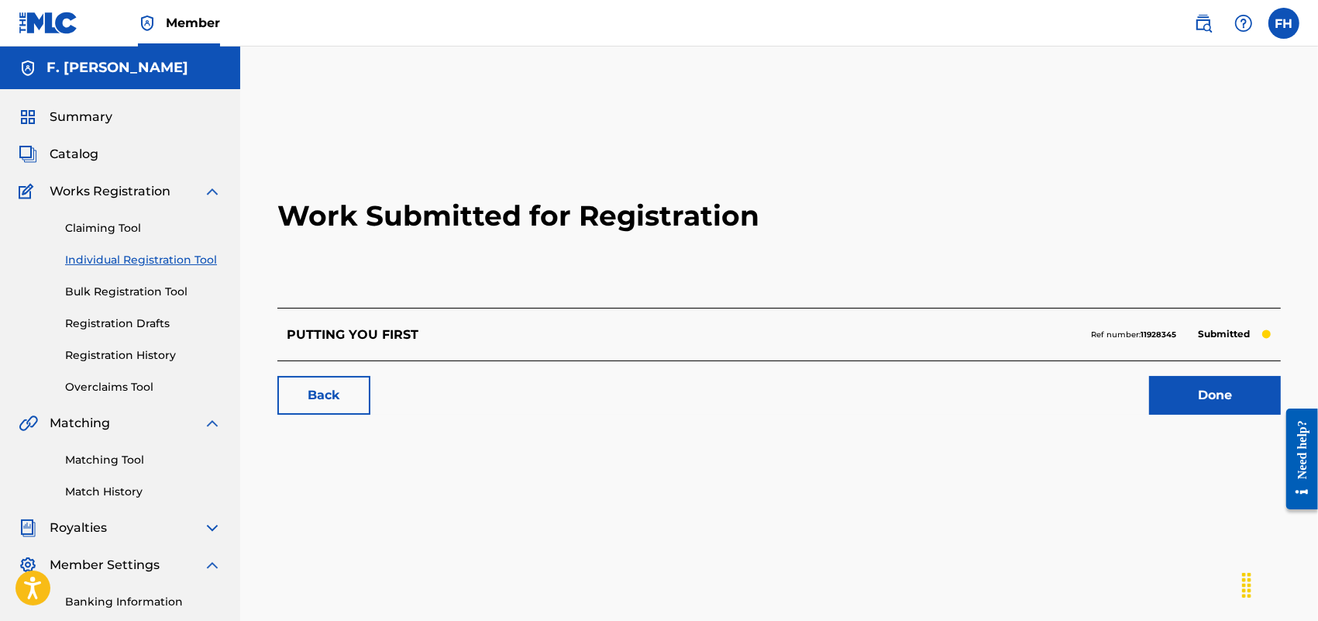
click at [1233, 400] on link "Done" at bounding box center [1215, 395] width 132 height 39
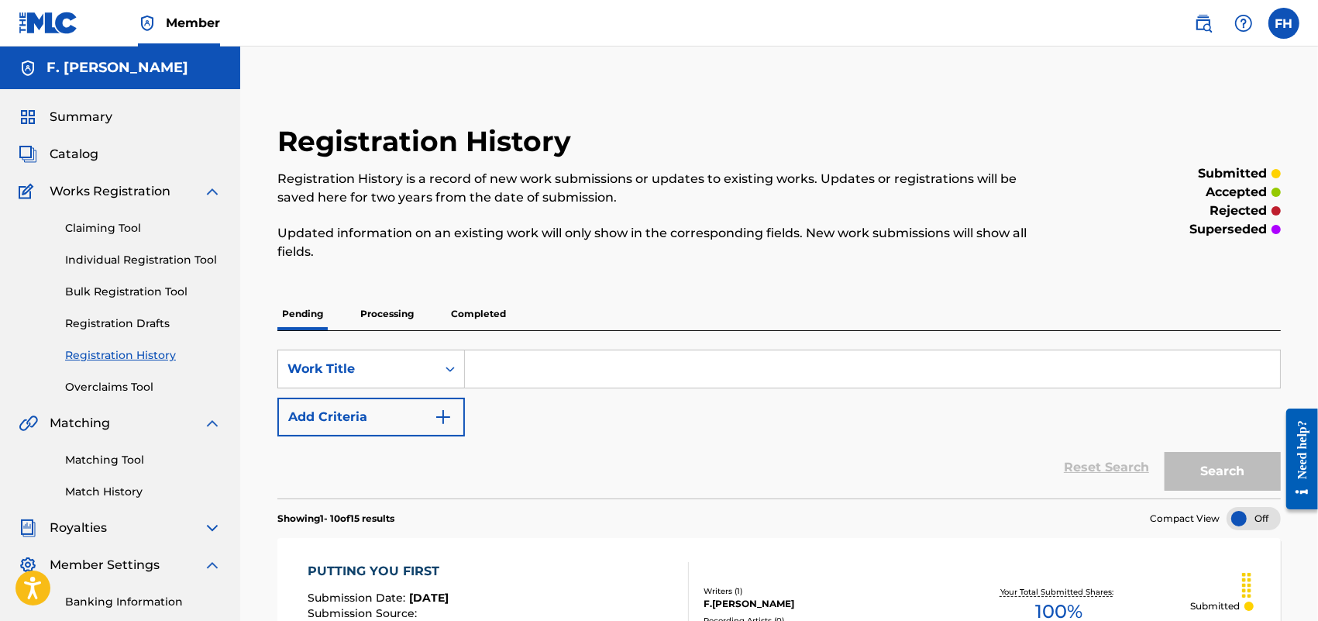
click at [173, 260] on link "Individual Registration Tool" at bounding box center [143, 260] width 157 height 16
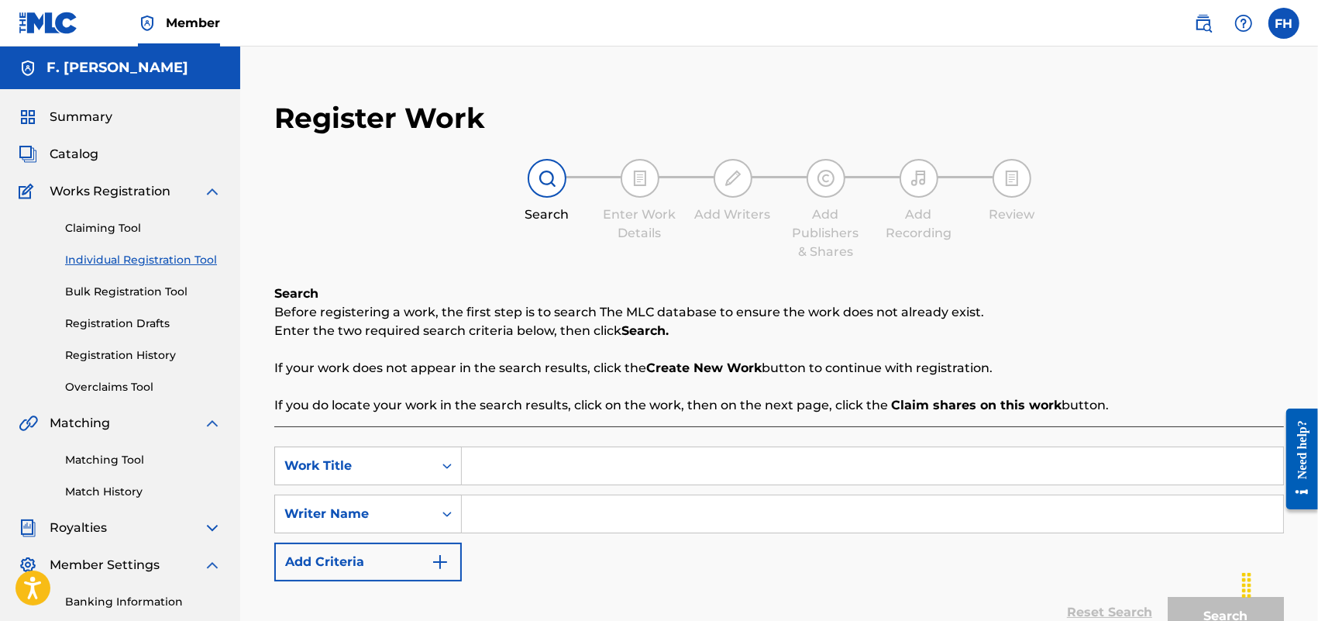
click at [500, 469] on input "Search Form" at bounding box center [873, 465] width 822 height 37
paste input "QUIET TRUTH"
type input "QUIET TRUTH"
click at [481, 514] on input "Search Form" at bounding box center [873, 513] width 822 height 37
type input "F. [PERSON_NAME]"
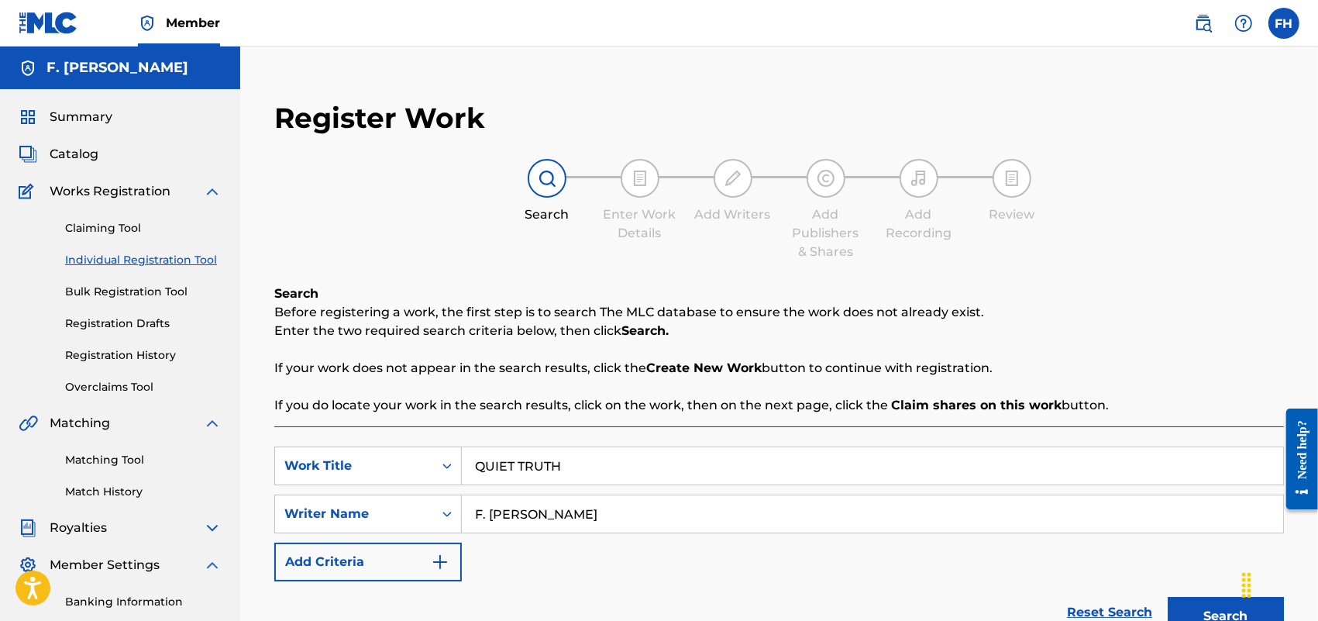
click at [1227, 613] on button "Search" at bounding box center [1226, 616] width 116 height 39
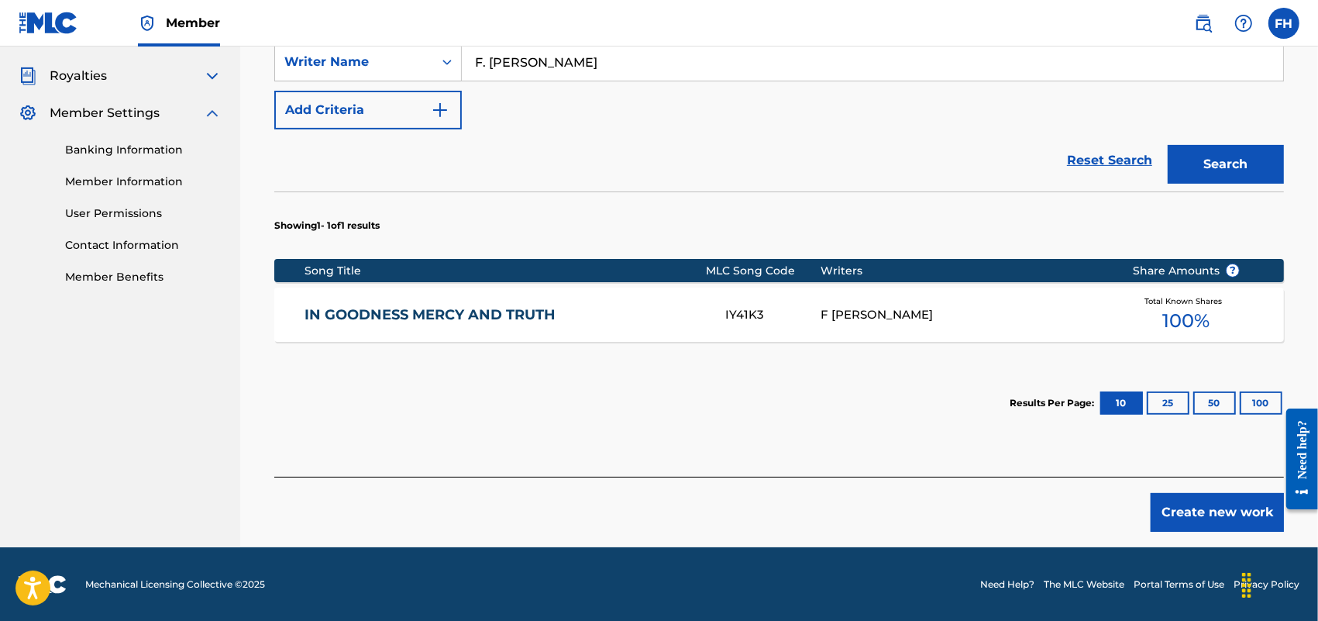
click at [1203, 508] on button "Create new work" at bounding box center [1217, 512] width 133 height 39
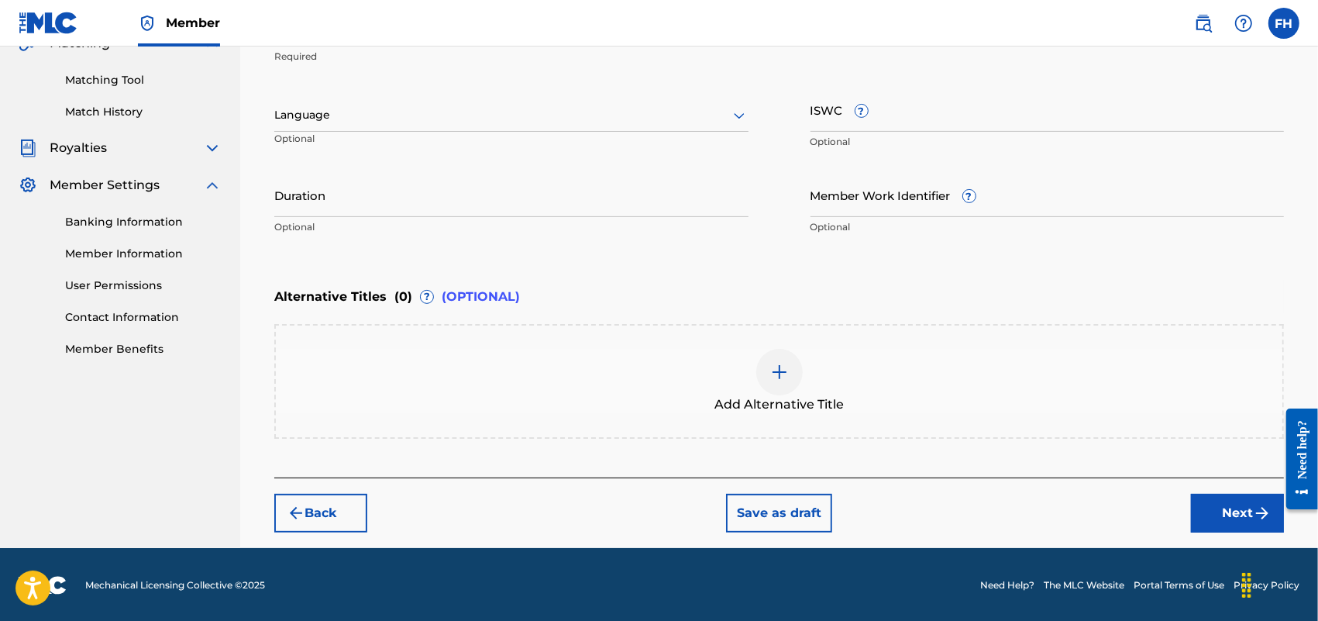
scroll to position [0, 0]
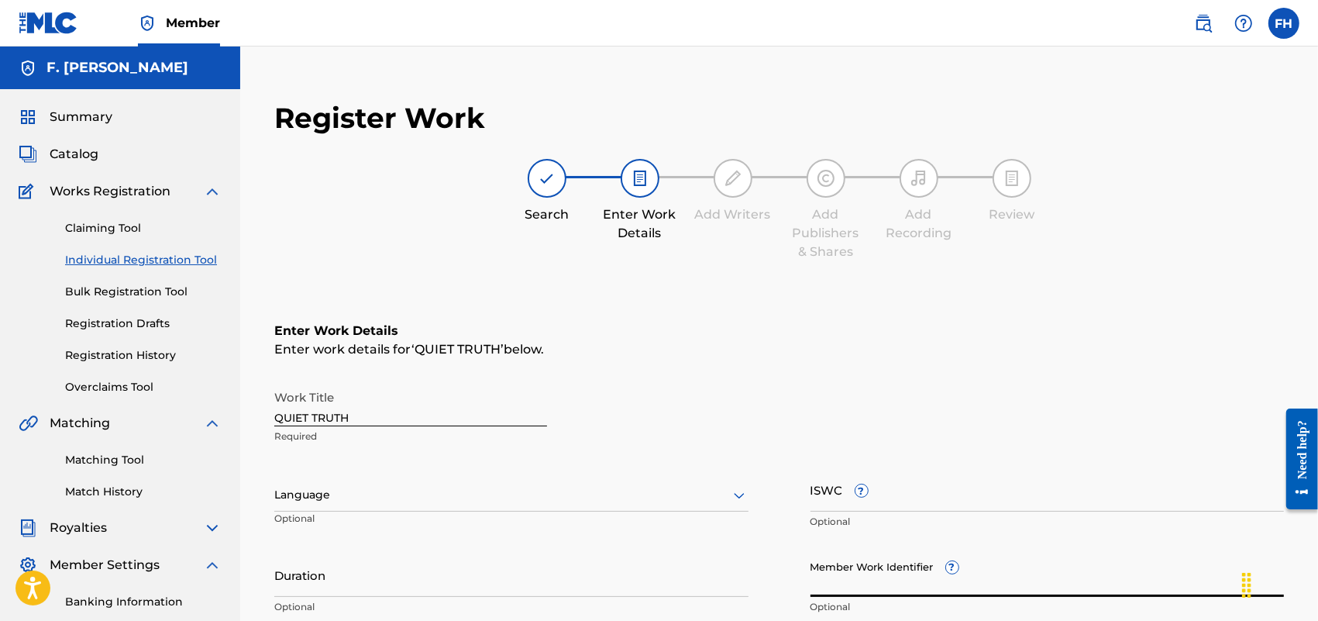
click at [837, 574] on input "Member Work Identifier ?" at bounding box center [1048, 575] width 474 height 44
paste input "24528919"
type input "24528919"
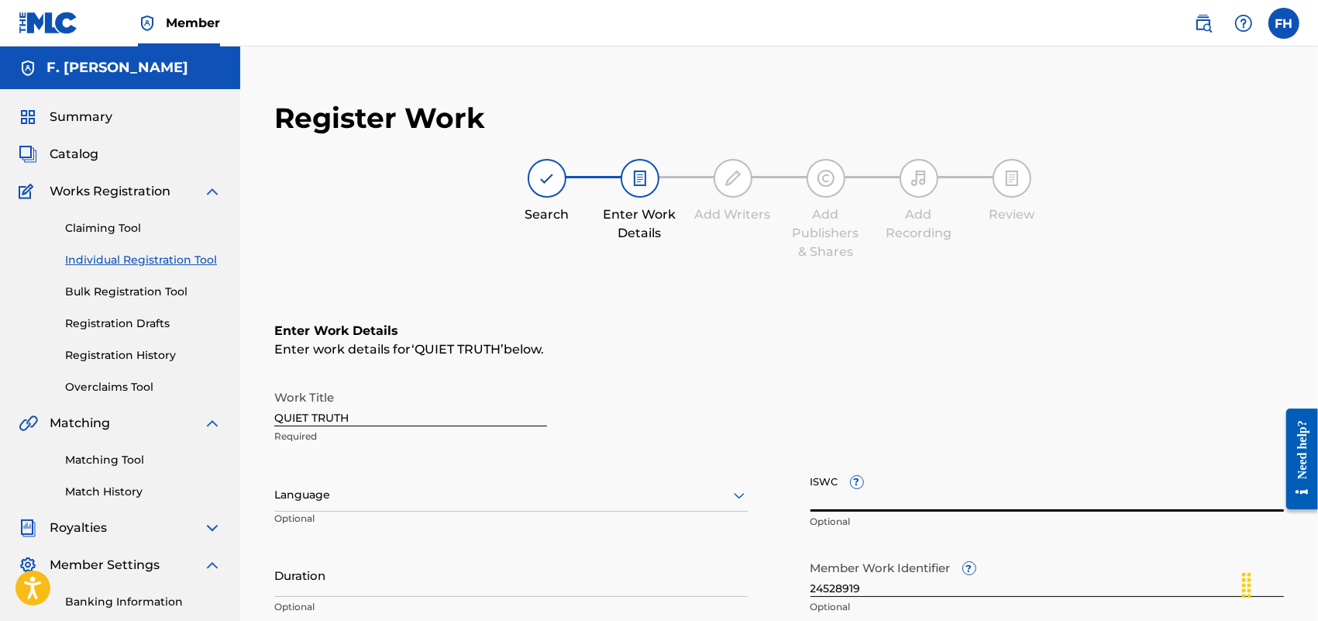
click at [830, 504] on input "ISWC ?" at bounding box center [1048, 489] width 474 height 44
paste input "T9214954720"
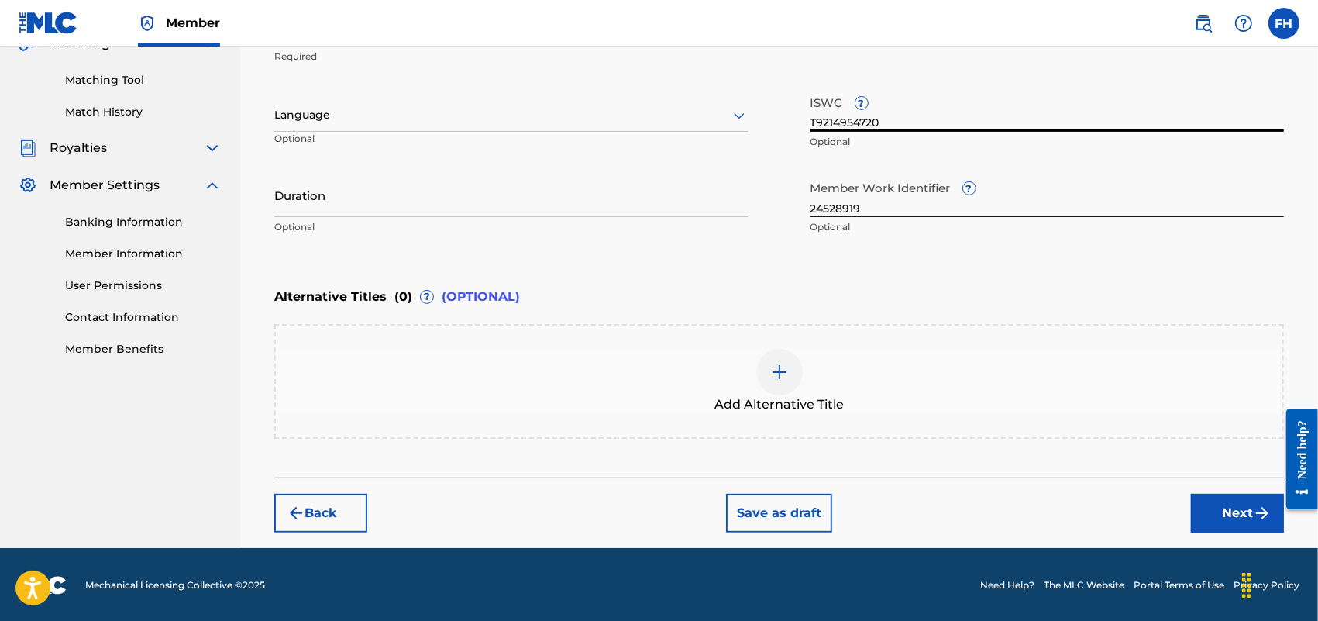
type input "T9214954720"
click at [1234, 512] on button "Next" at bounding box center [1237, 513] width 93 height 39
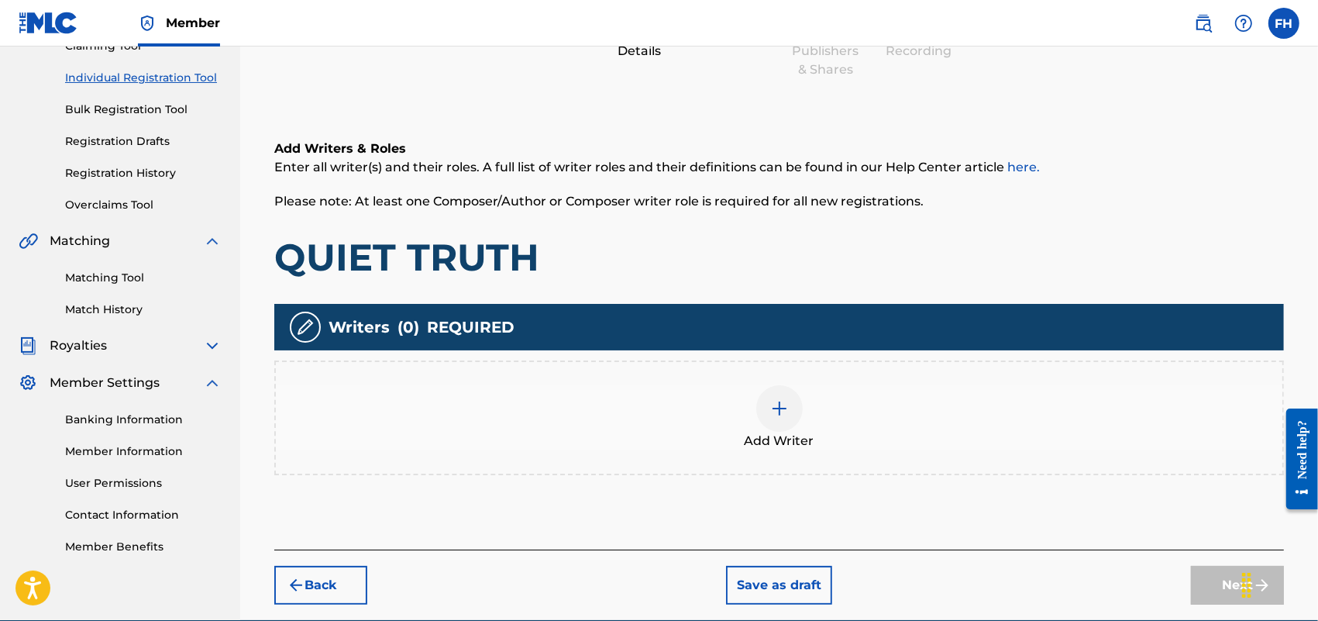
scroll to position [70, 0]
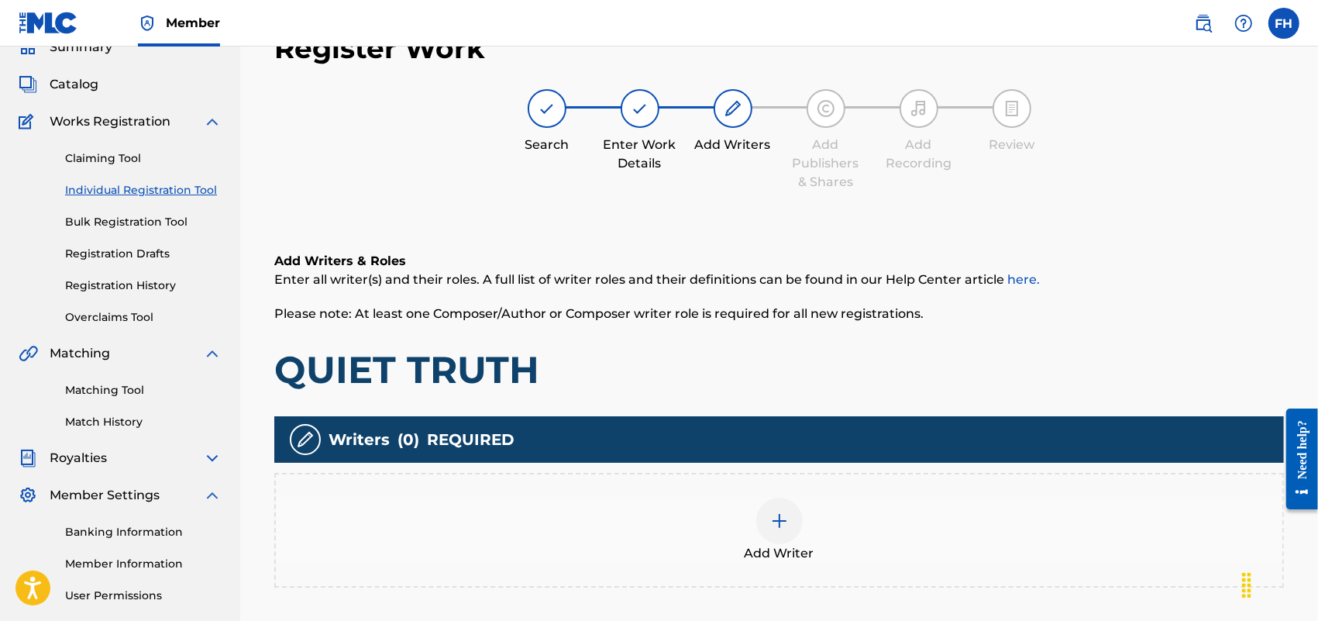
click at [792, 532] on div at bounding box center [779, 521] width 47 height 47
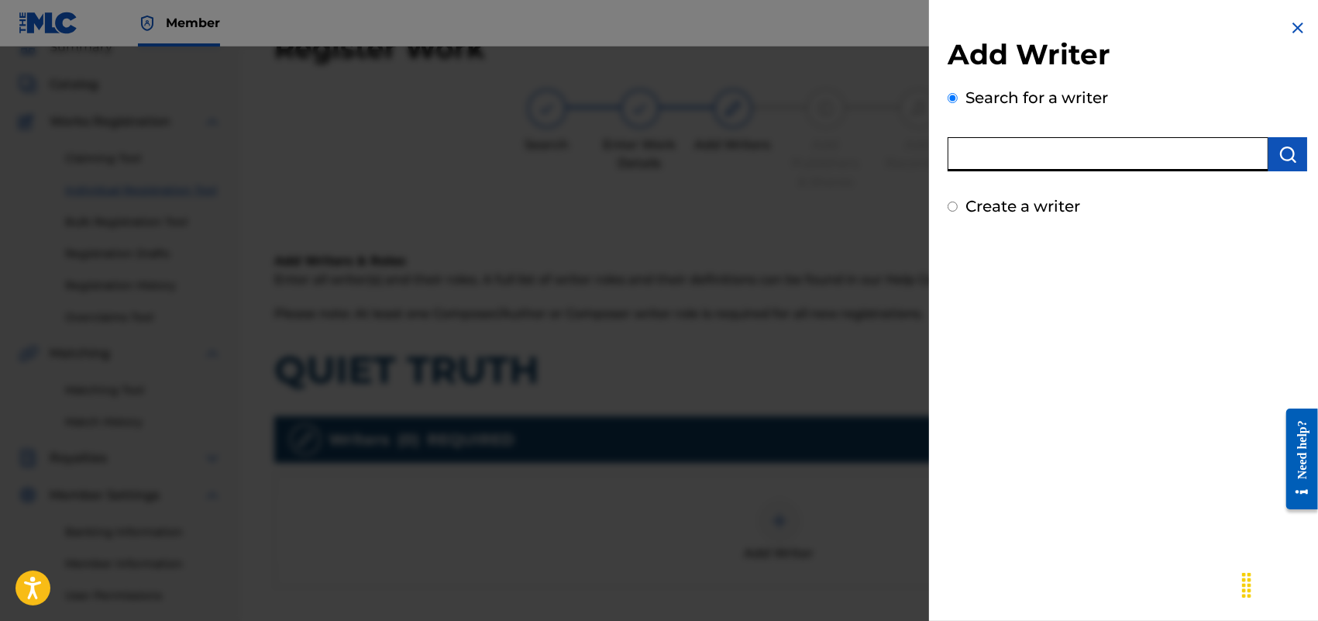
click at [1143, 157] on input "text" at bounding box center [1108, 154] width 321 height 34
type input "F [PERSON_NAME]"
click at [952, 209] on input "Create a writer" at bounding box center [953, 207] width 10 height 10
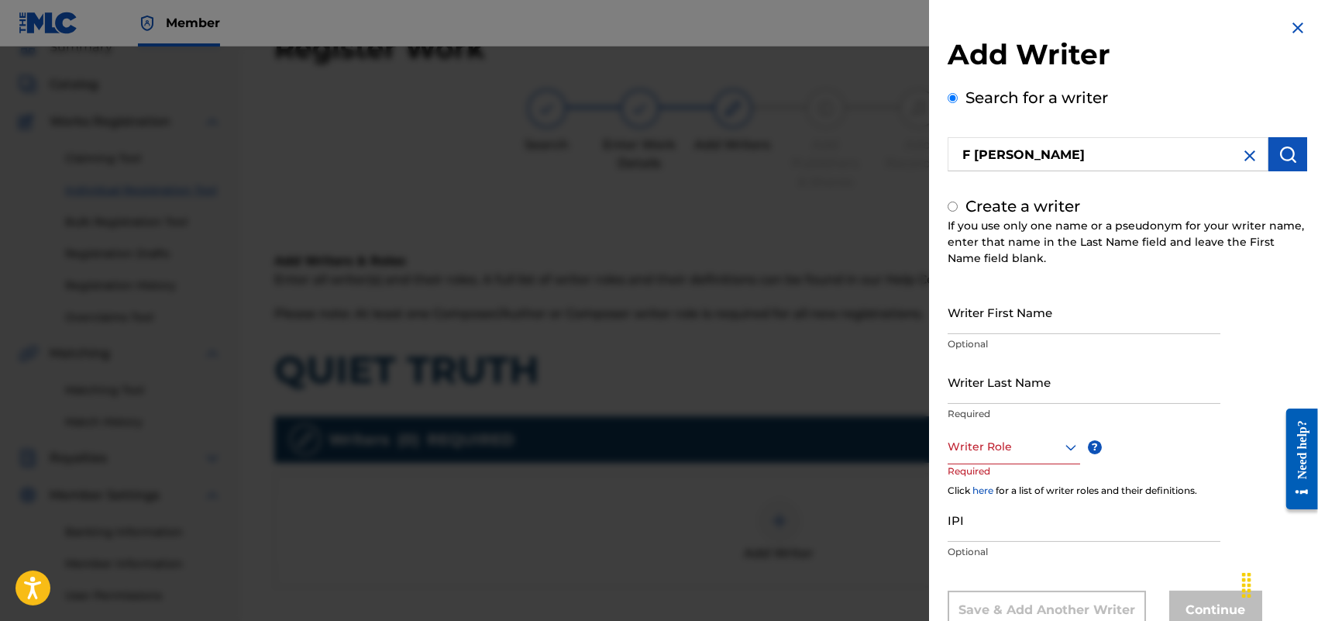
radio input "false"
radio input "true"
click at [1008, 319] on input "Writer First Name" at bounding box center [1084, 312] width 273 height 44
type input "[PERSON_NAME]"
type input "HOLLAND"
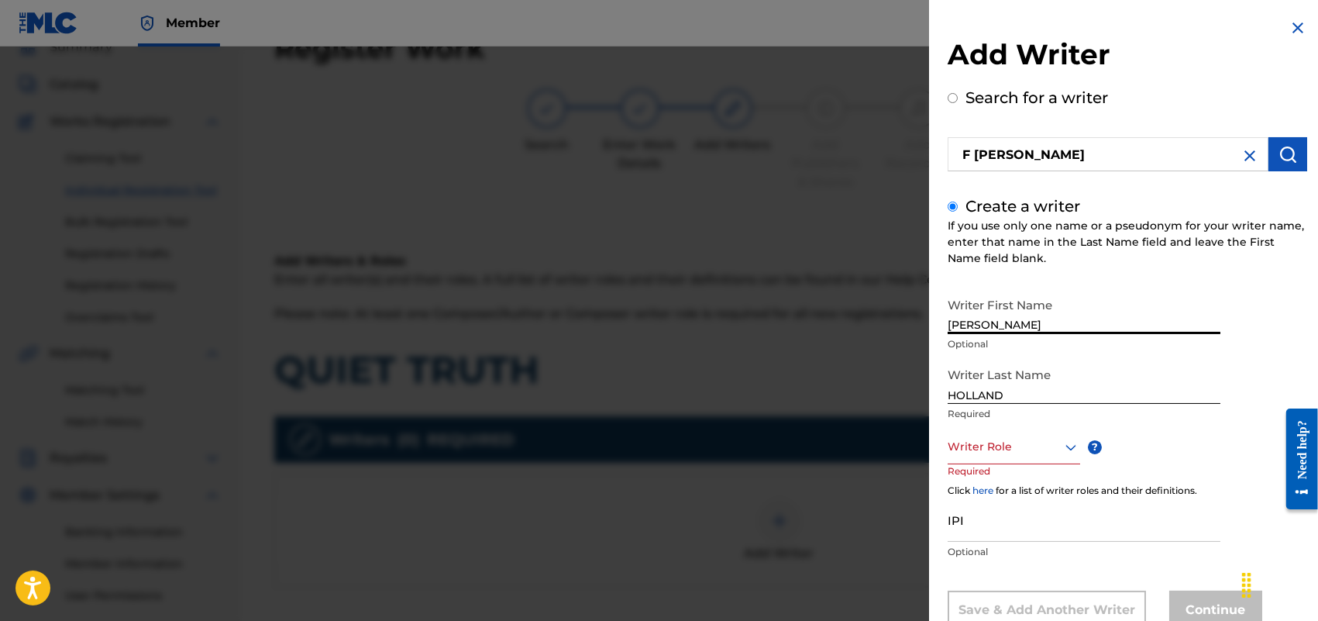
click at [1072, 446] on div "Writer Role" at bounding box center [1014, 446] width 133 height 35
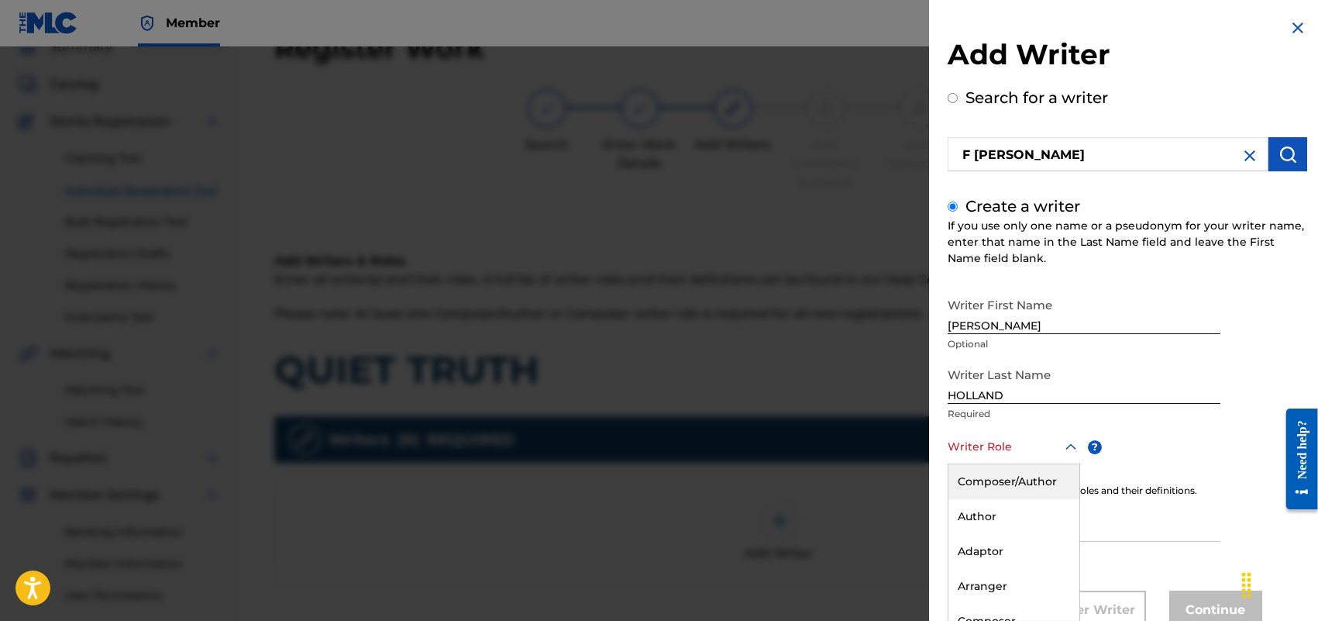
scroll to position [50, 0]
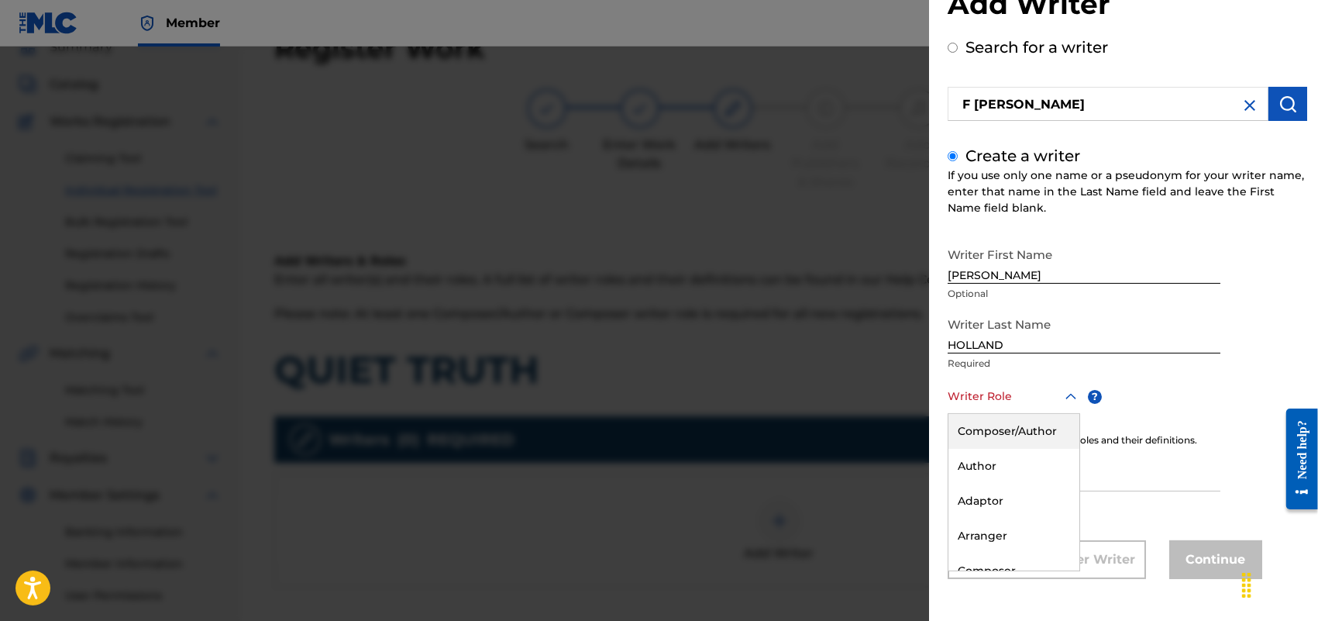
click at [1031, 431] on div "Composer/Author" at bounding box center [1014, 431] width 131 height 35
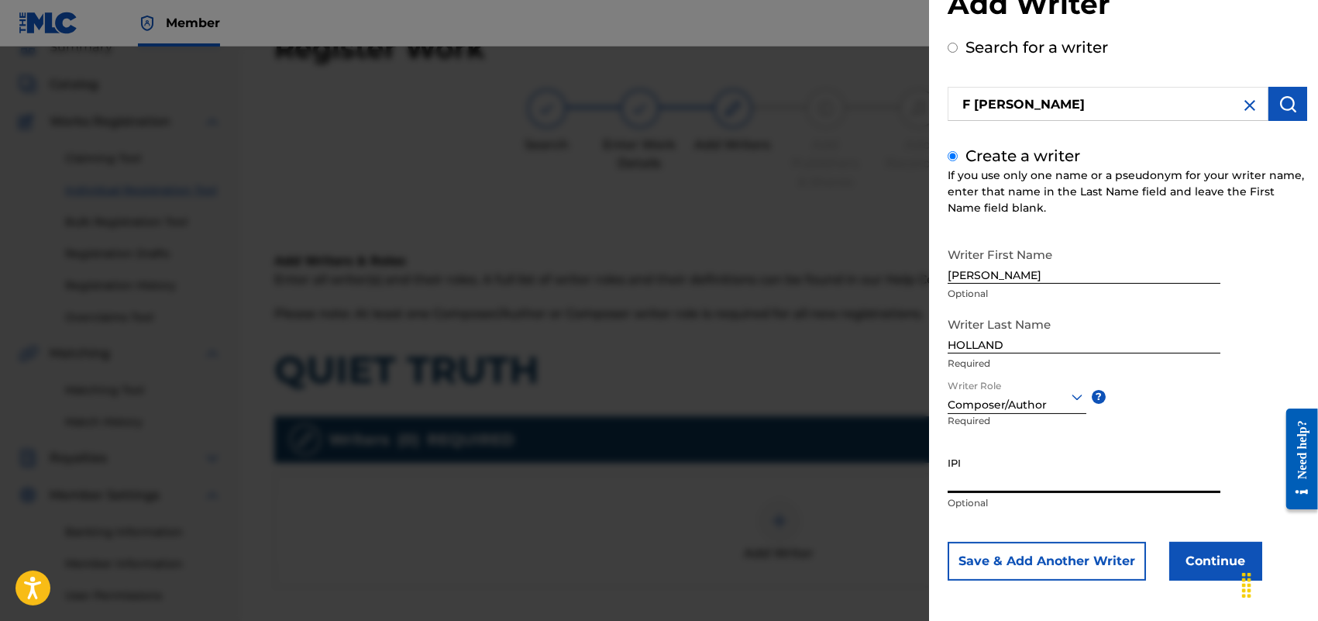
click at [985, 470] on input "IPI" at bounding box center [1084, 471] width 273 height 44
